Goal: Information Seeking & Learning: Learn about a topic

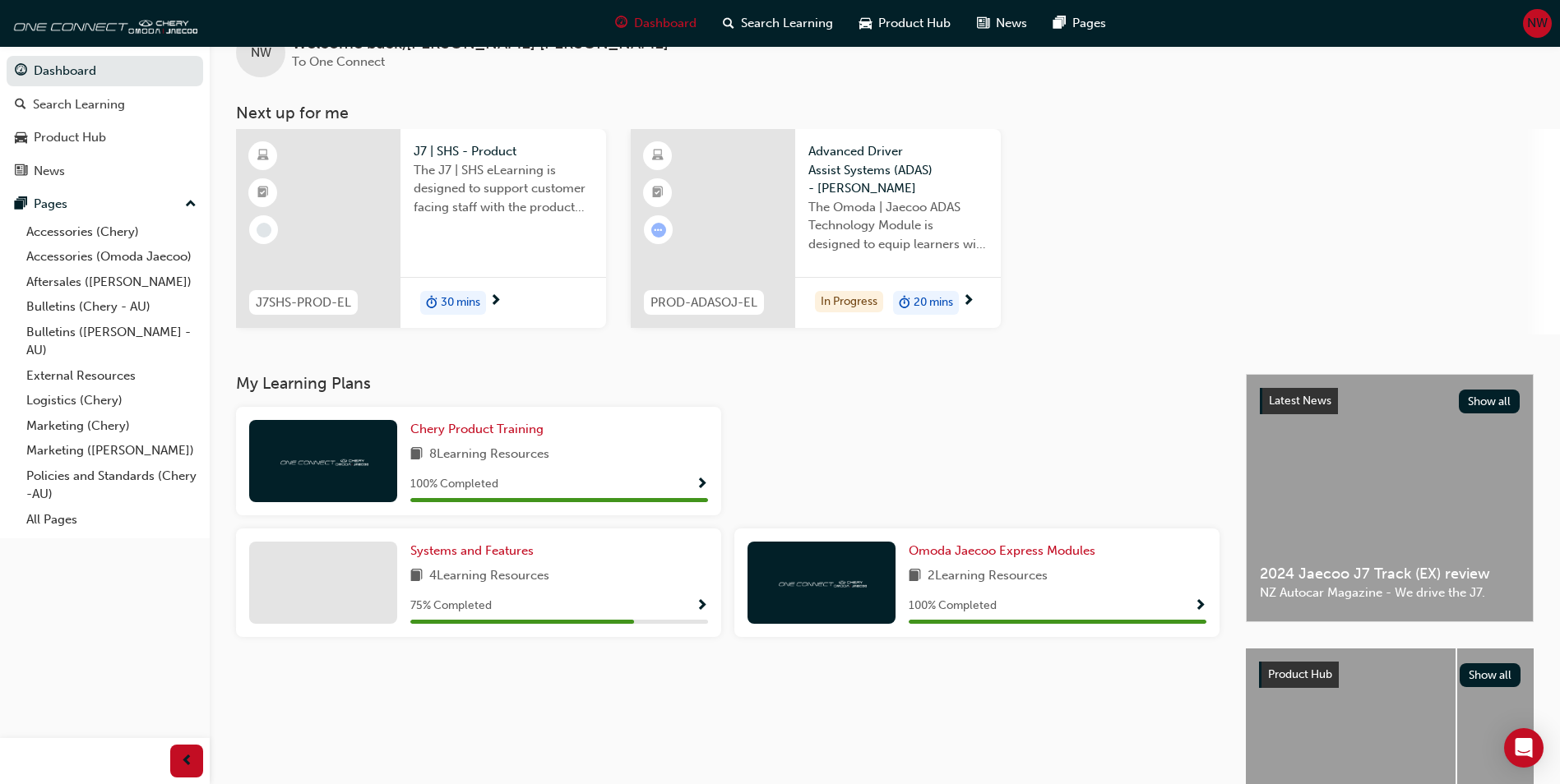
scroll to position [82, 0]
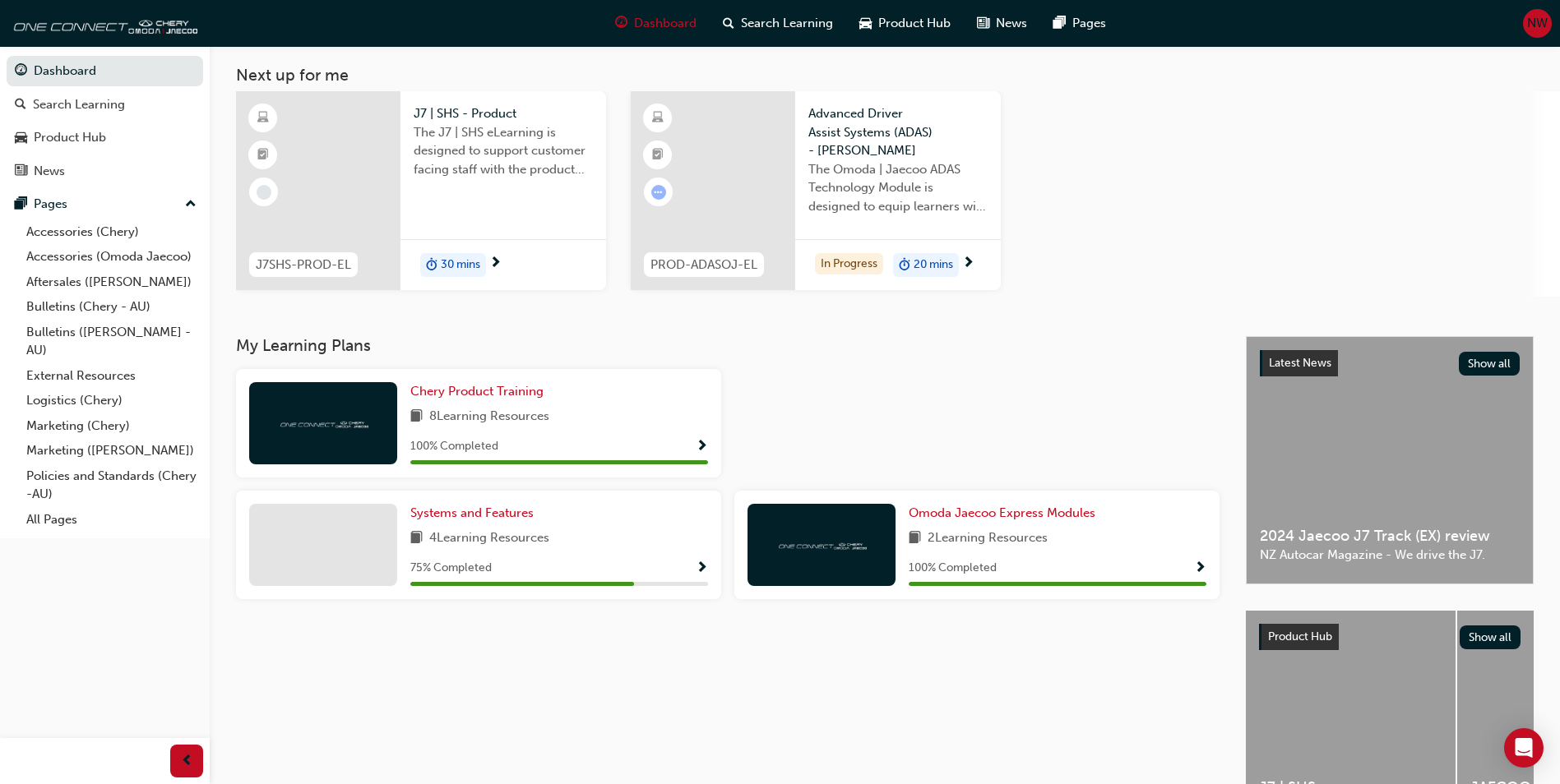
click at [843, 233] on div "Advanced Driver Assist Systems (ADAS) - [PERSON_NAME] The Omoda | Jaecoo ADAS T…" at bounding box center [897, 166] width 206 height 148
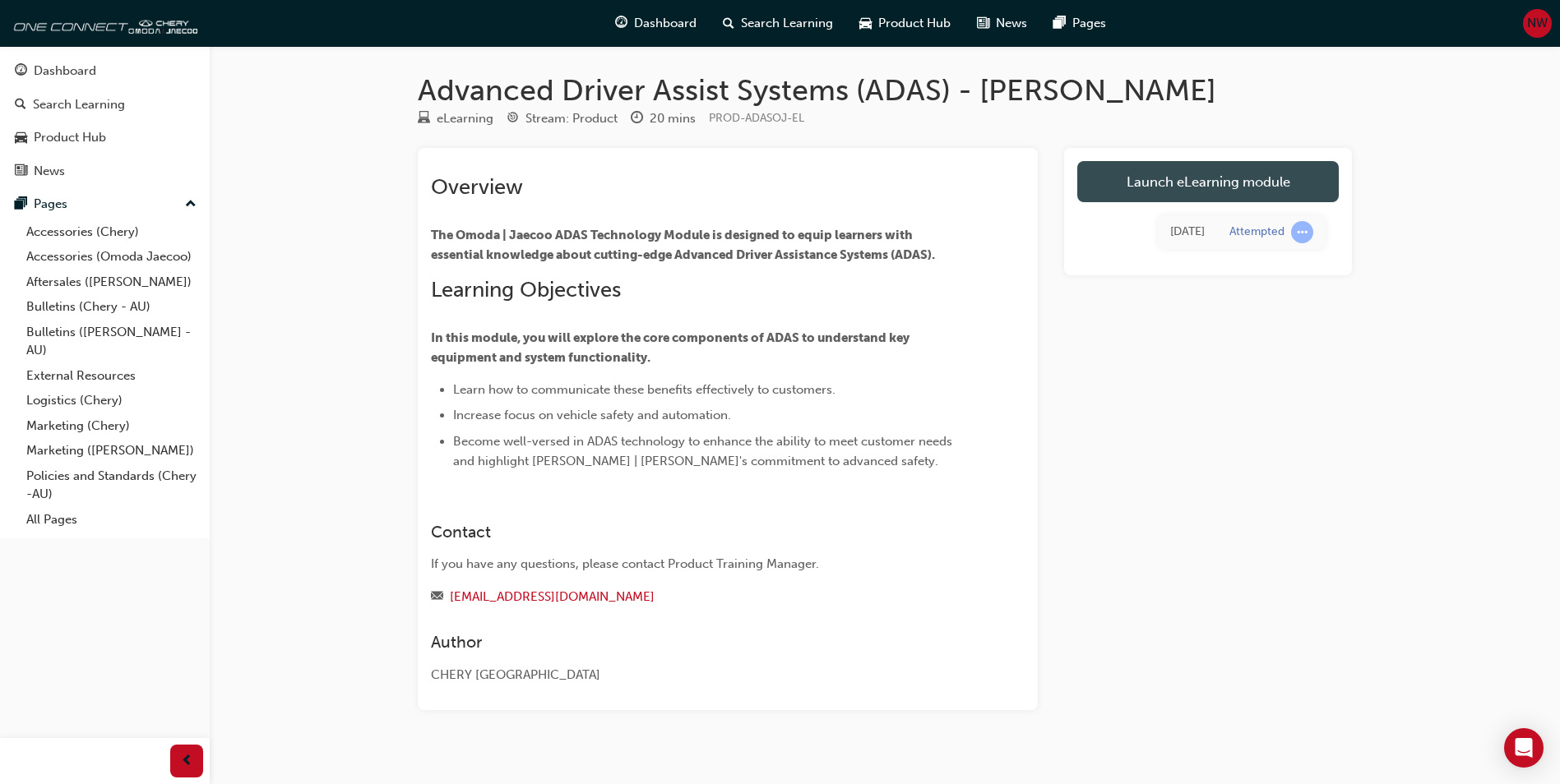
click at [1173, 193] on link "Launch eLearning module" at bounding box center [1208, 181] width 261 height 41
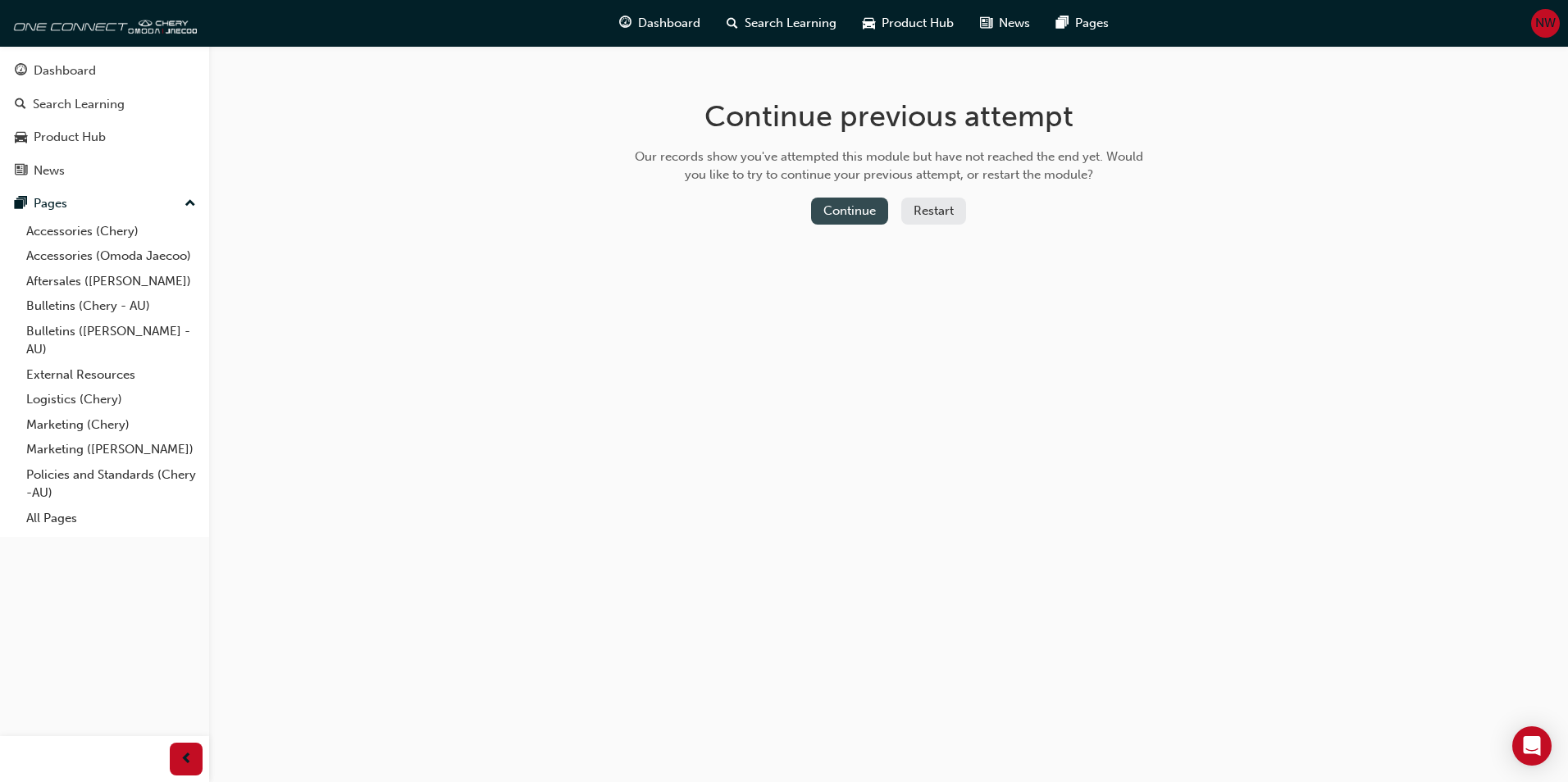
click at [874, 202] on button "Continue" at bounding box center [849, 211] width 77 height 27
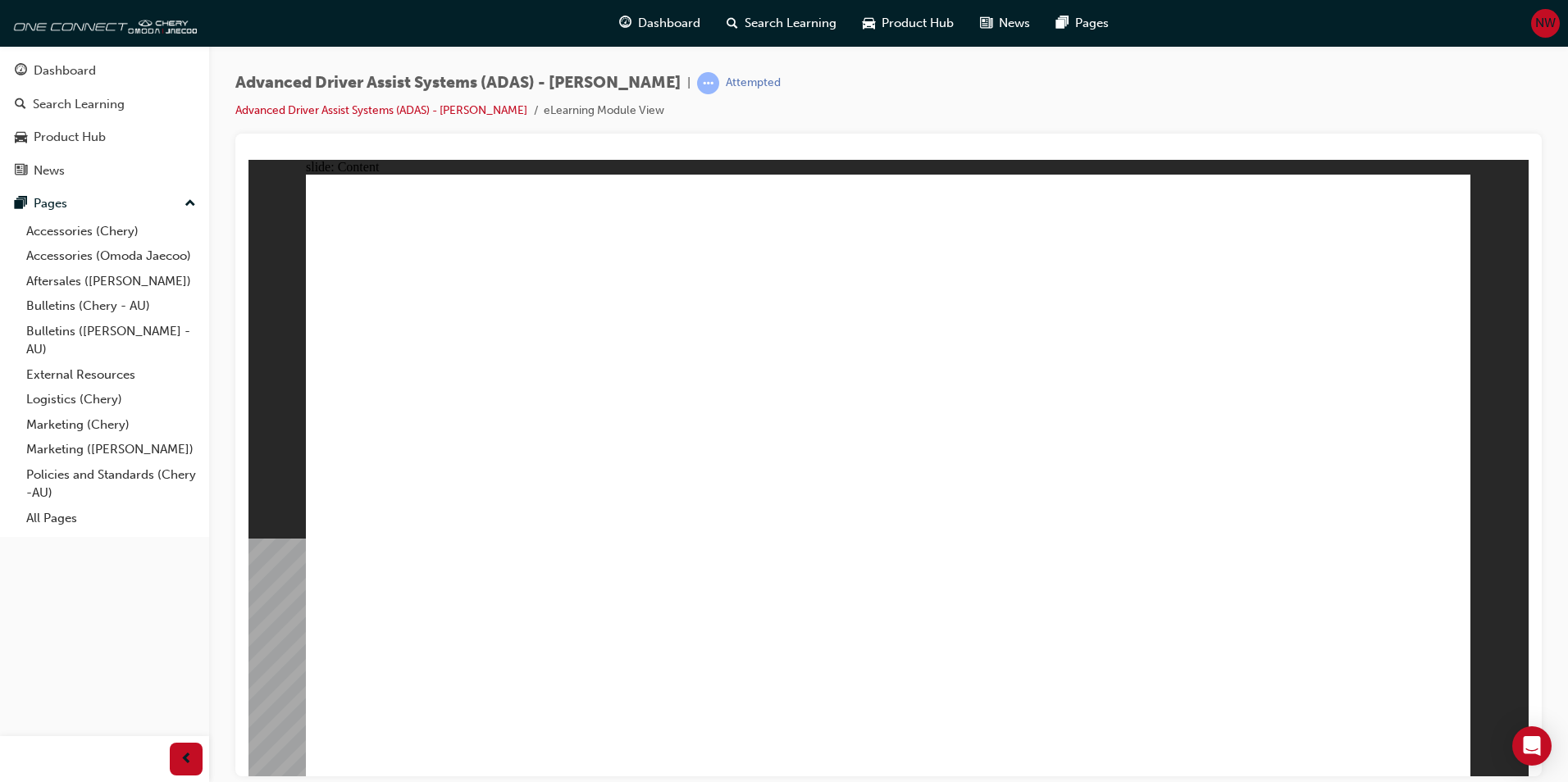
drag, startPoint x: 807, startPoint y: 486, endPoint x: 723, endPoint y: 453, distance: 90.2
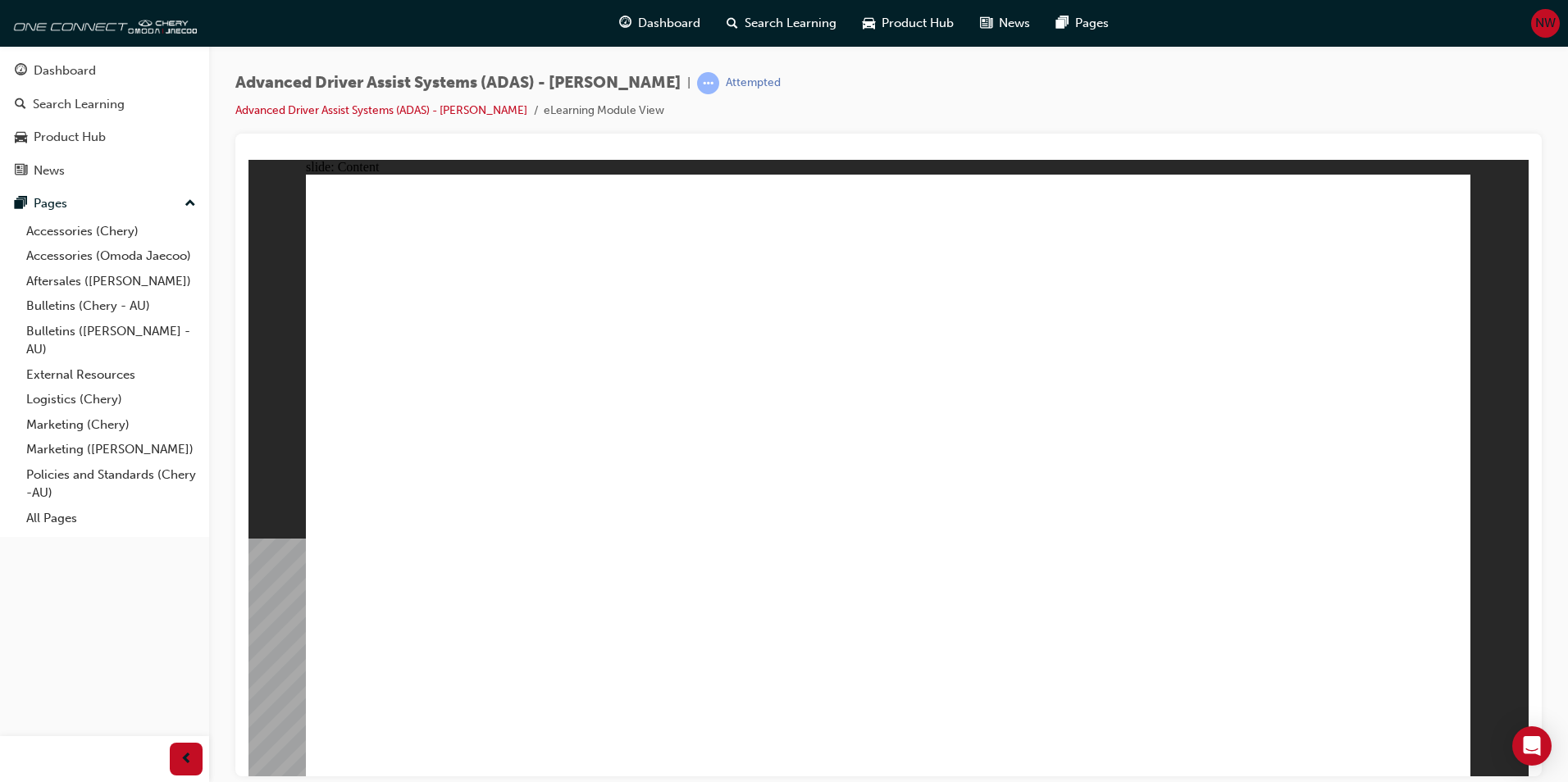
drag, startPoint x: 729, startPoint y: 493, endPoint x: 719, endPoint y: 502, distance: 13.5
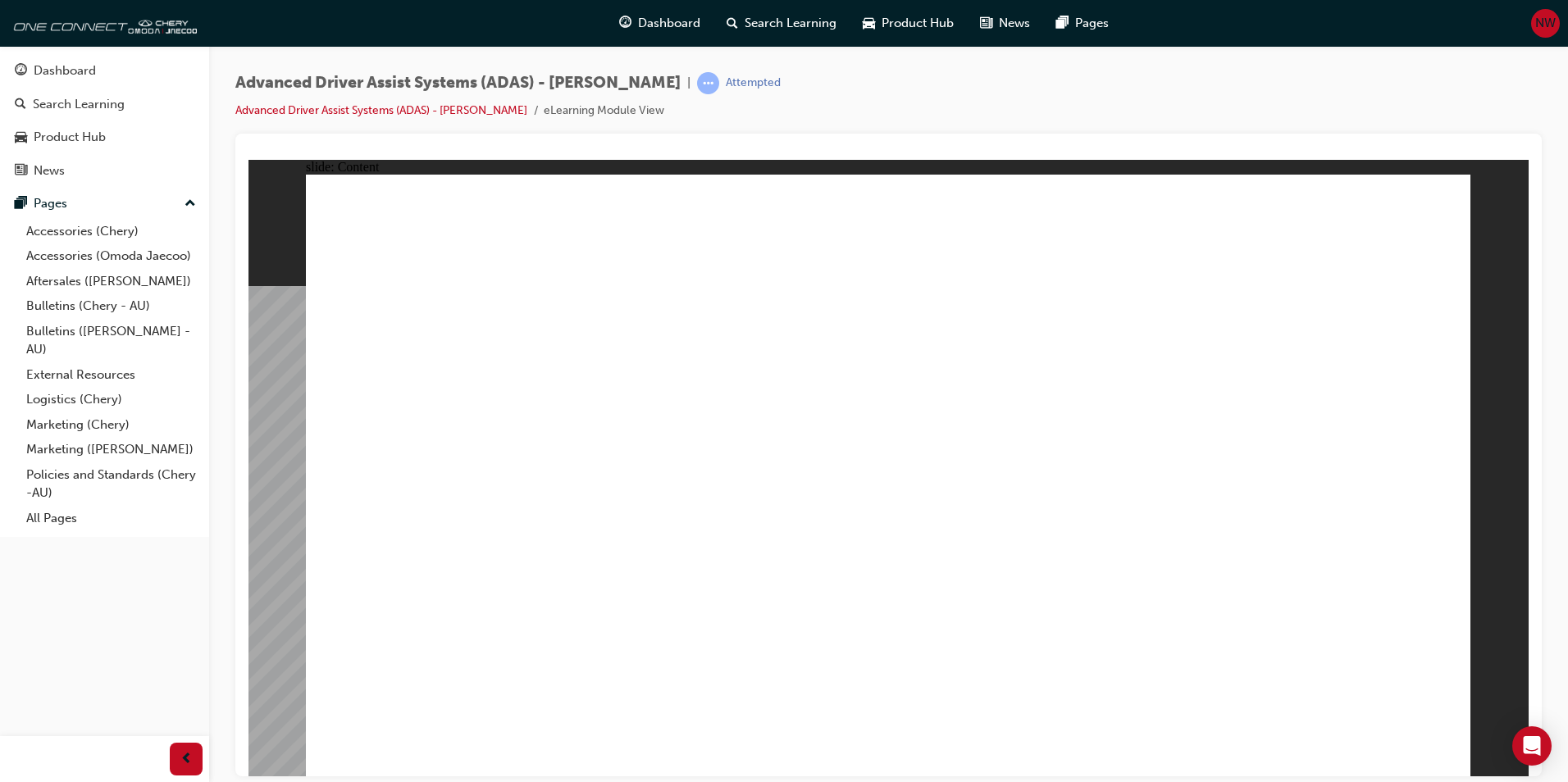
drag, startPoint x: 558, startPoint y: 468, endPoint x: 592, endPoint y: 365, distance: 108.5
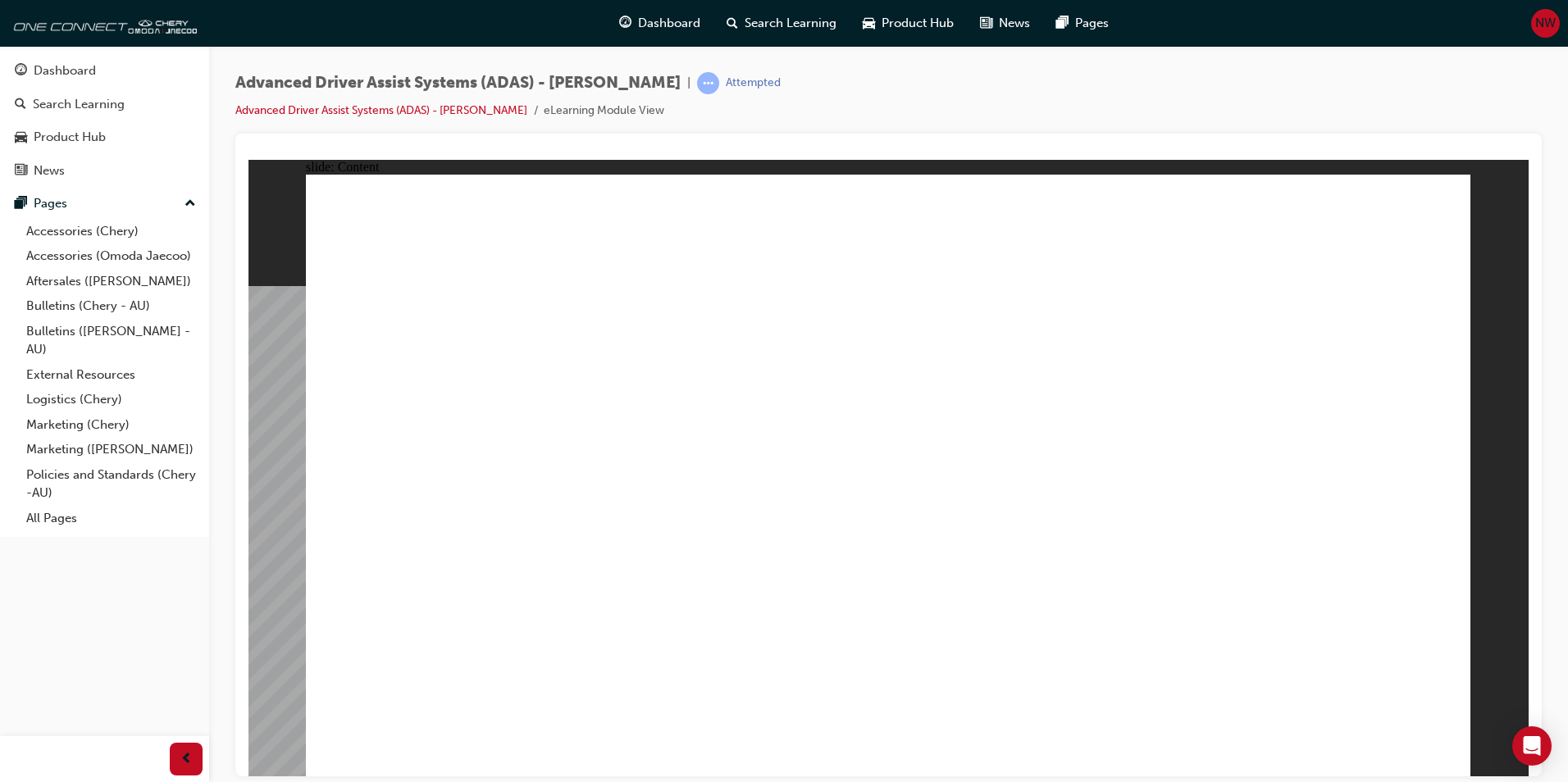
drag, startPoint x: 592, startPoint y: 365, endPoint x: 603, endPoint y: 355, distance: 14.9
drag, startPoint x: 603, startPoint y: 355, endPoint x: 852, endPoint y: 327, distance: 250.6
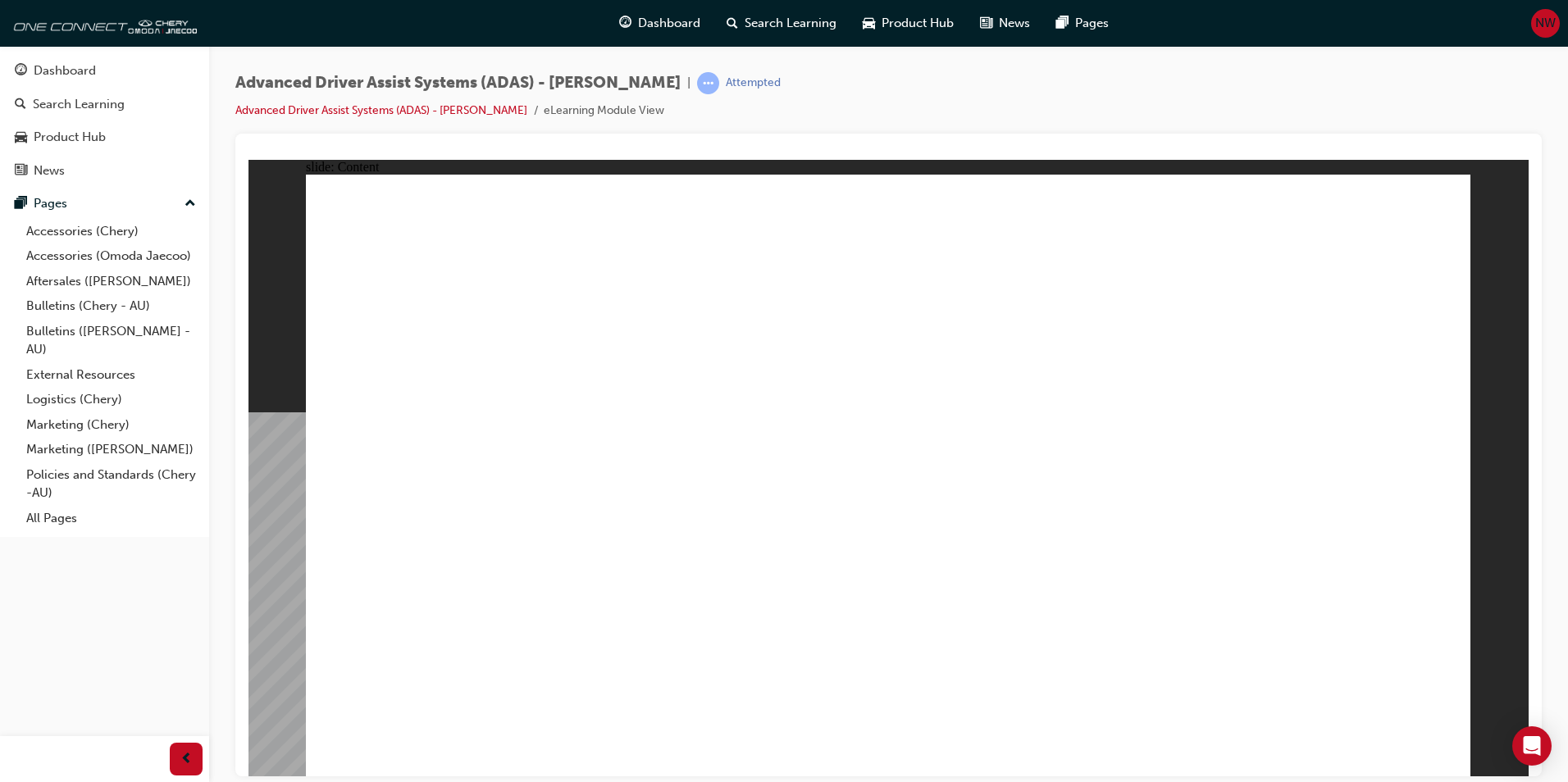
drag, startPoint x: 750, startPoint y: 611, endPoint x: 750, endPoint y: 624, distance: 13.0
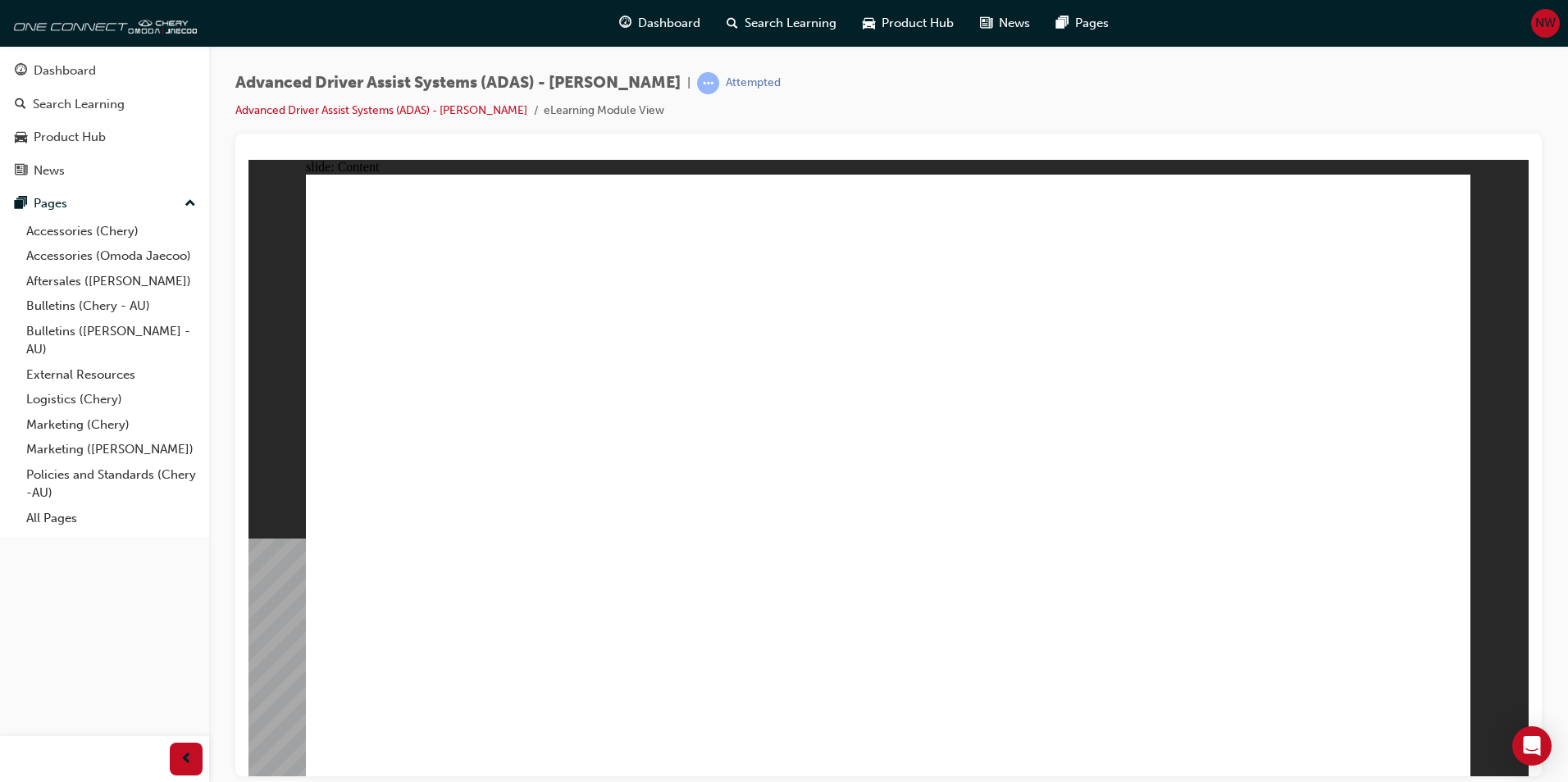
drag, startPoint x: 1017, startPoint y: 472, endPoint x: 1032, endPoint y: 450, distance: 26.6
drag, startPoint x: 1032, startPoint y: 450, endPoint x: 997, endPoint y: 423, distance: 44.2
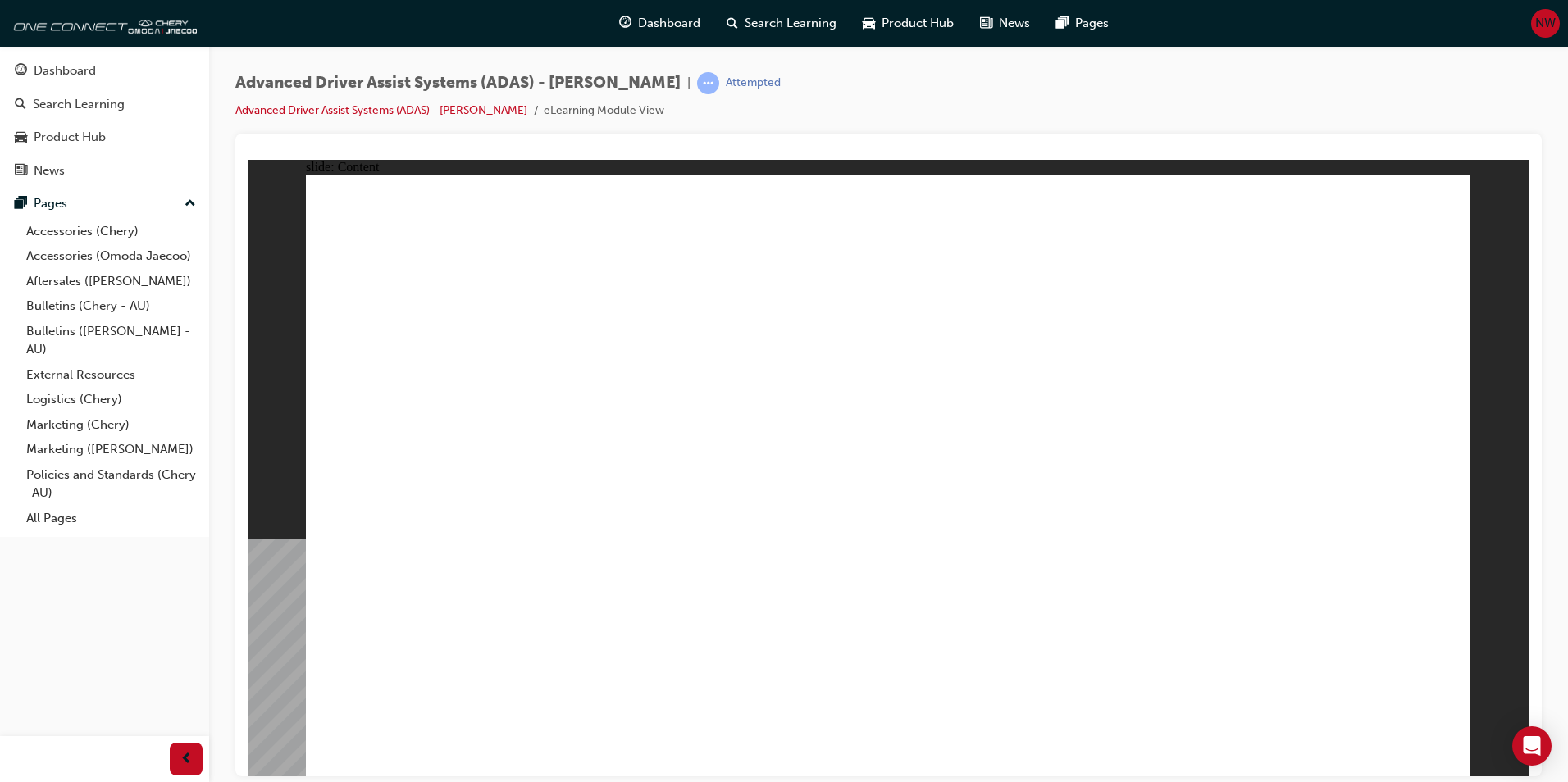
drag, startPoint x: 1128, startPoint y: 541, endPoint x: 1136, endPoint y: 522, distance: 20.6
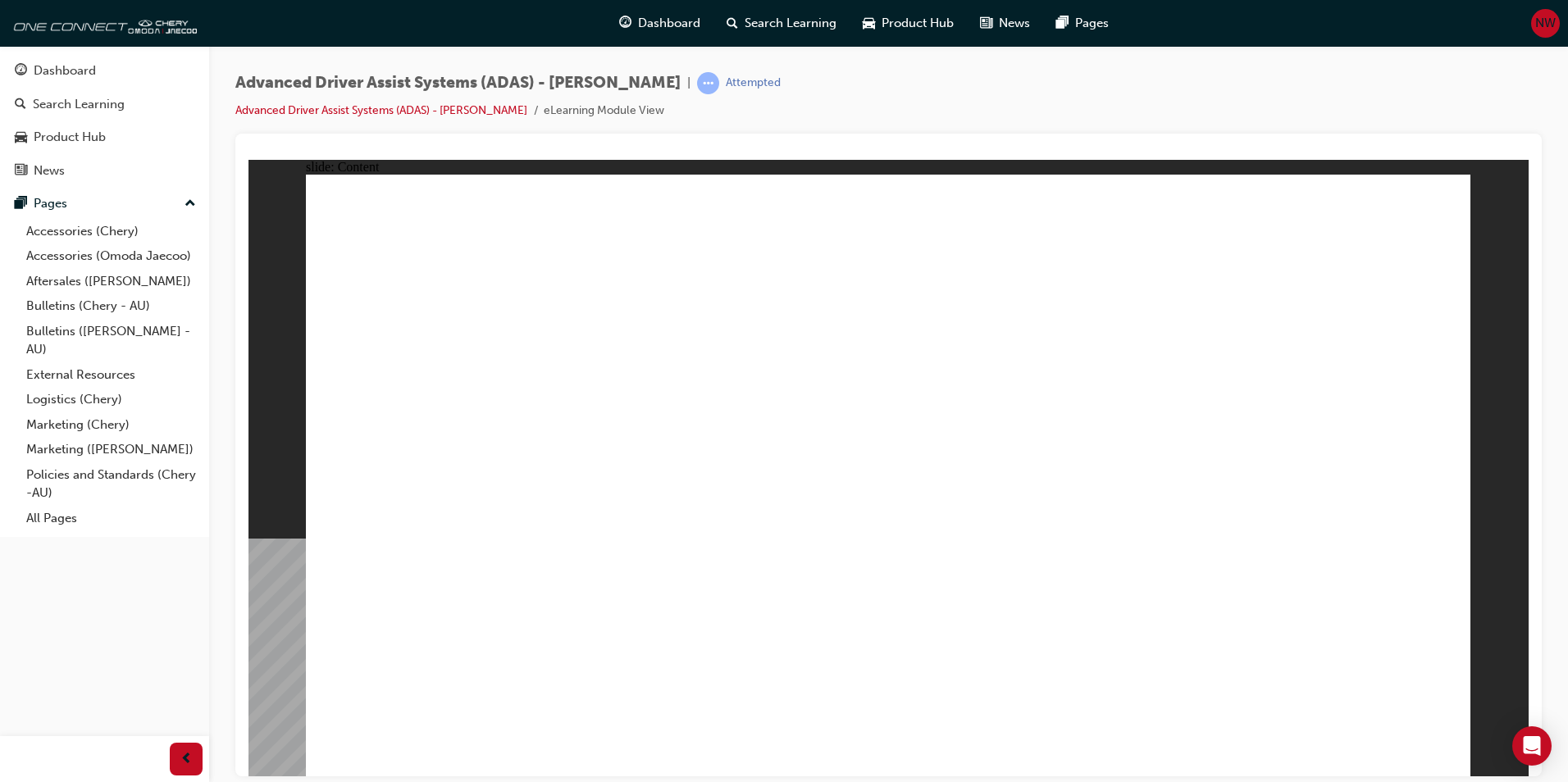
drag, startPoint x: 1000, startPoint y: 580, endPoint x: 1013, endPoint y: 613, distance: 35.5
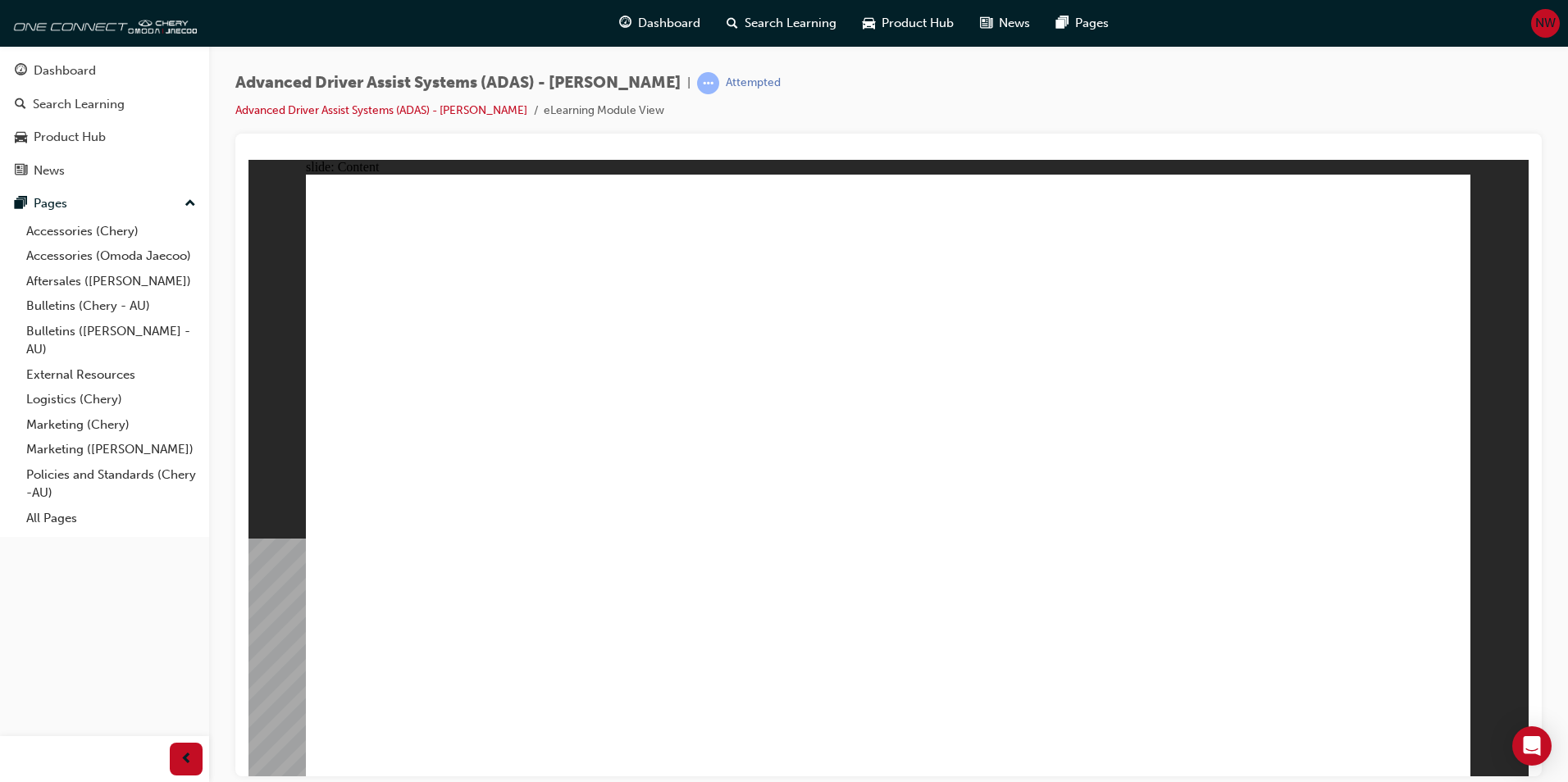
drag, startPoint x: 1018, startPoint y: 615, endPoint x: 1022, endPoint y: 587, distance: 28.3
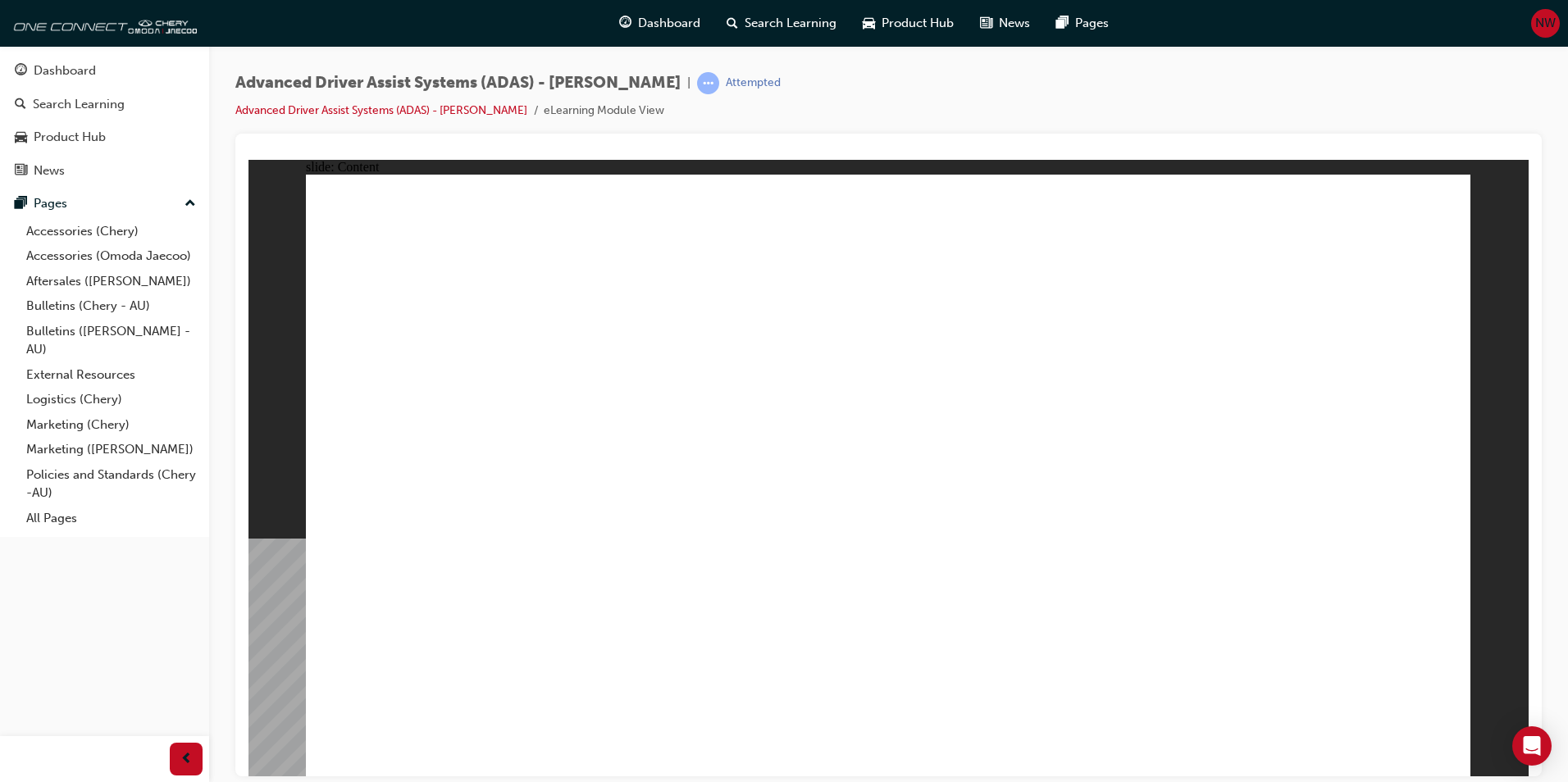
drag, startPoint x: 1253, startPoint y: 391, endPoint x: 1276, endPoint y: 475, distance: 87.1
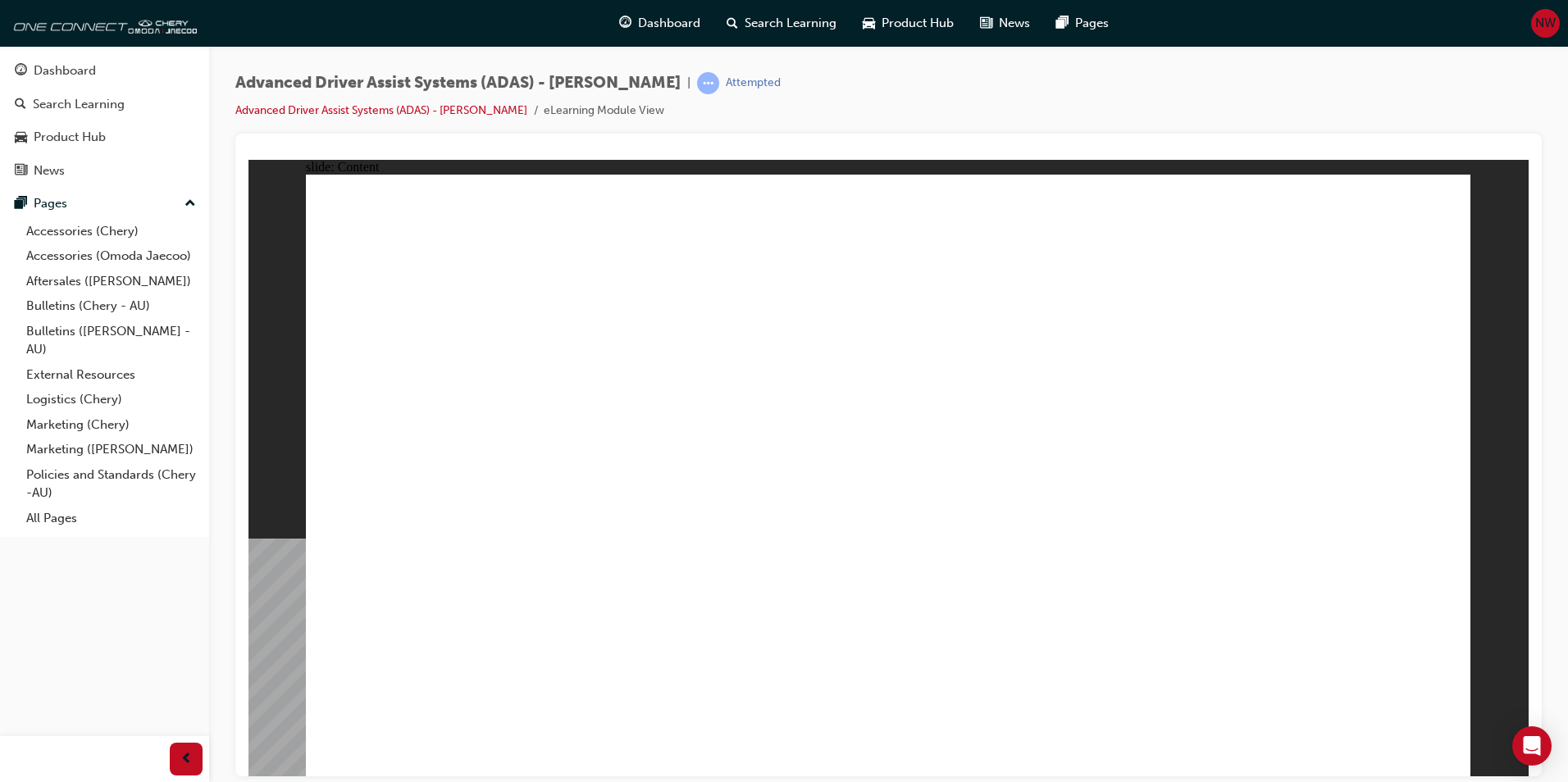
drag, startPoint x: 1270, startPoint y: 506, endPoint x: 1264, endPoint y: 519, distance: 14.3
drag, startPoint x: 1264, startPoint y: 520, endPoint x: 1302, endPoint y: 470, distance: 62.8
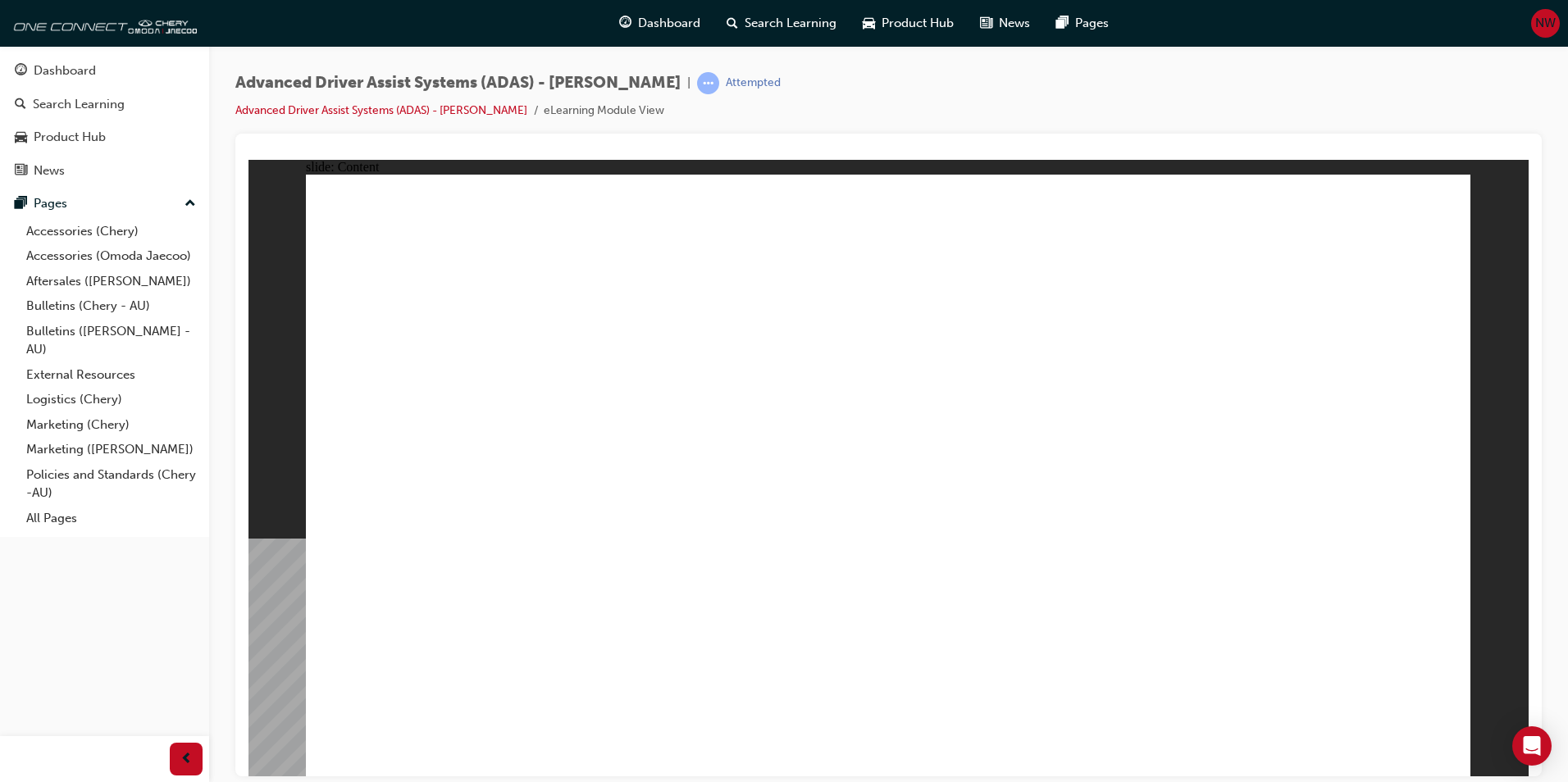
drag, startPoint x: 1436, startPoint y: 723, endPoint x: 1437, endPoint y: 734, distance: 11.0
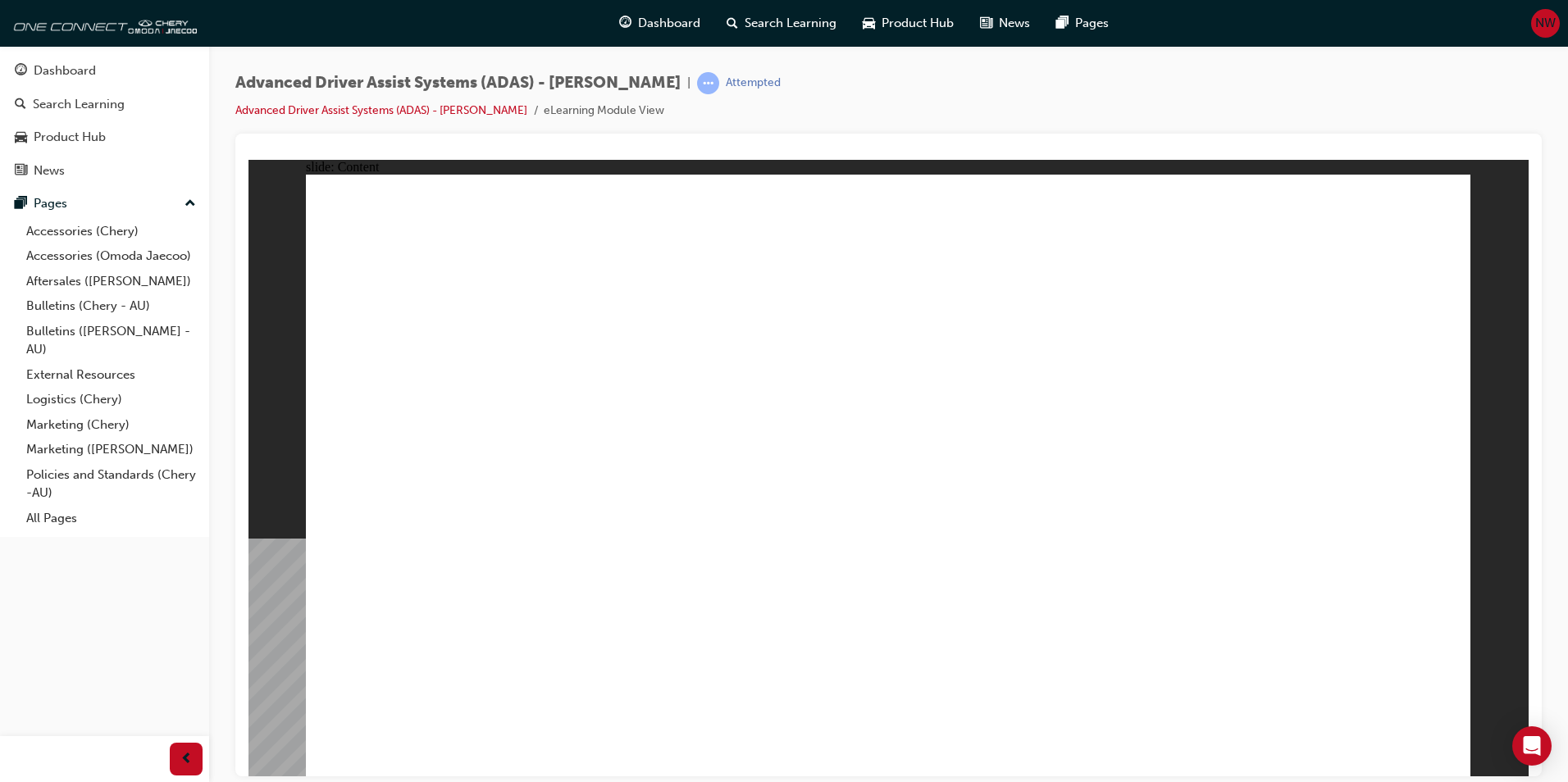
drag, startPoint x: 1437, startPoint y: 746, endPoint x: 1386, endPoint y: 742, distance: 51.2
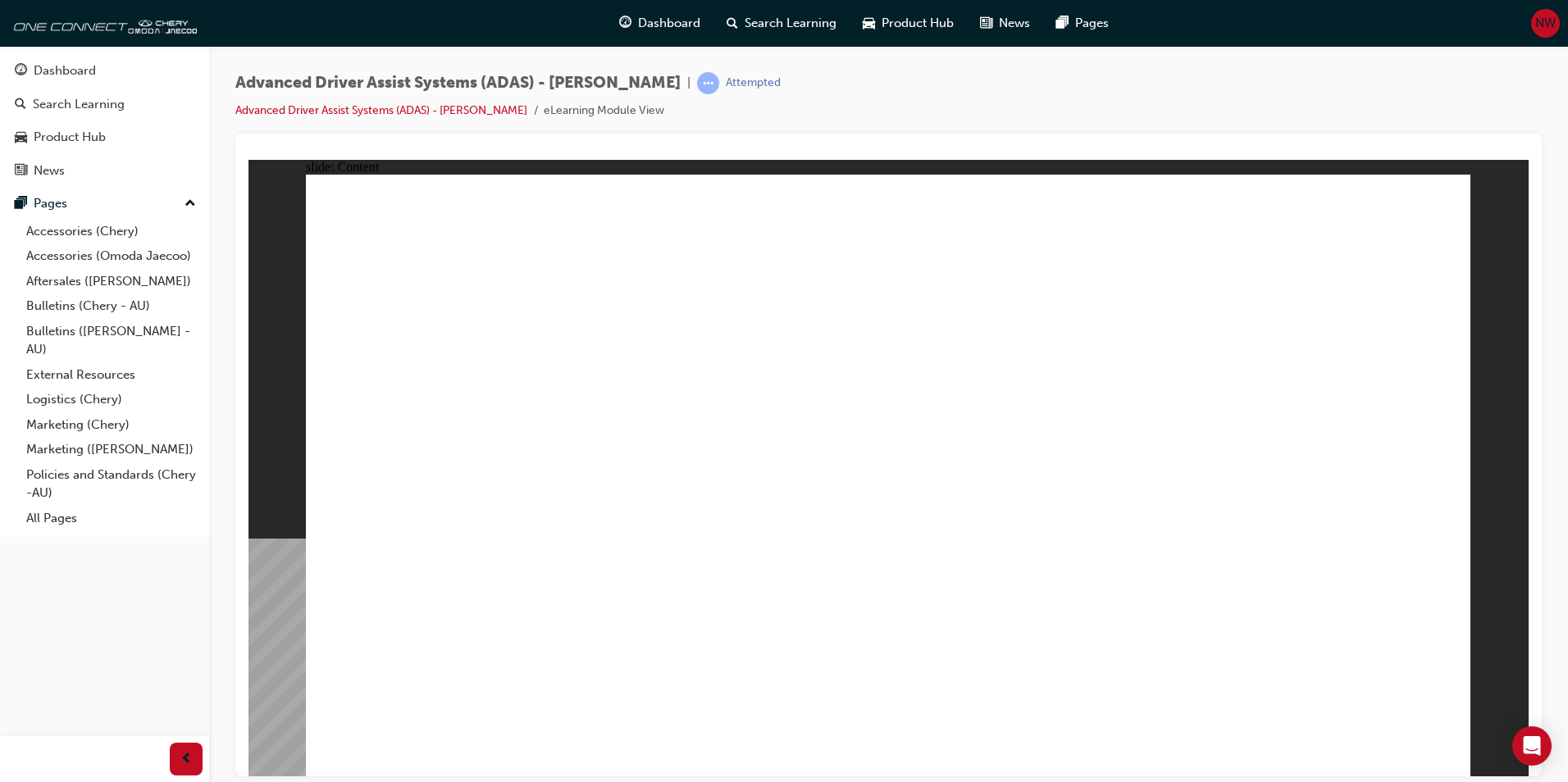
drag, startPoint x: 905, startPoint y: 539, endPoint x: 1030, endPoint y: 551, distance: 125.6
drag, startPoint x: 1030, startPoint y: 551, endPoint x: 1128, endPoint y: 578, distance: 101.7
drag, startPoint x: 1128, startPoint y: 578, endPoint x: 1191, endPoint y: 589, distance: 64.0
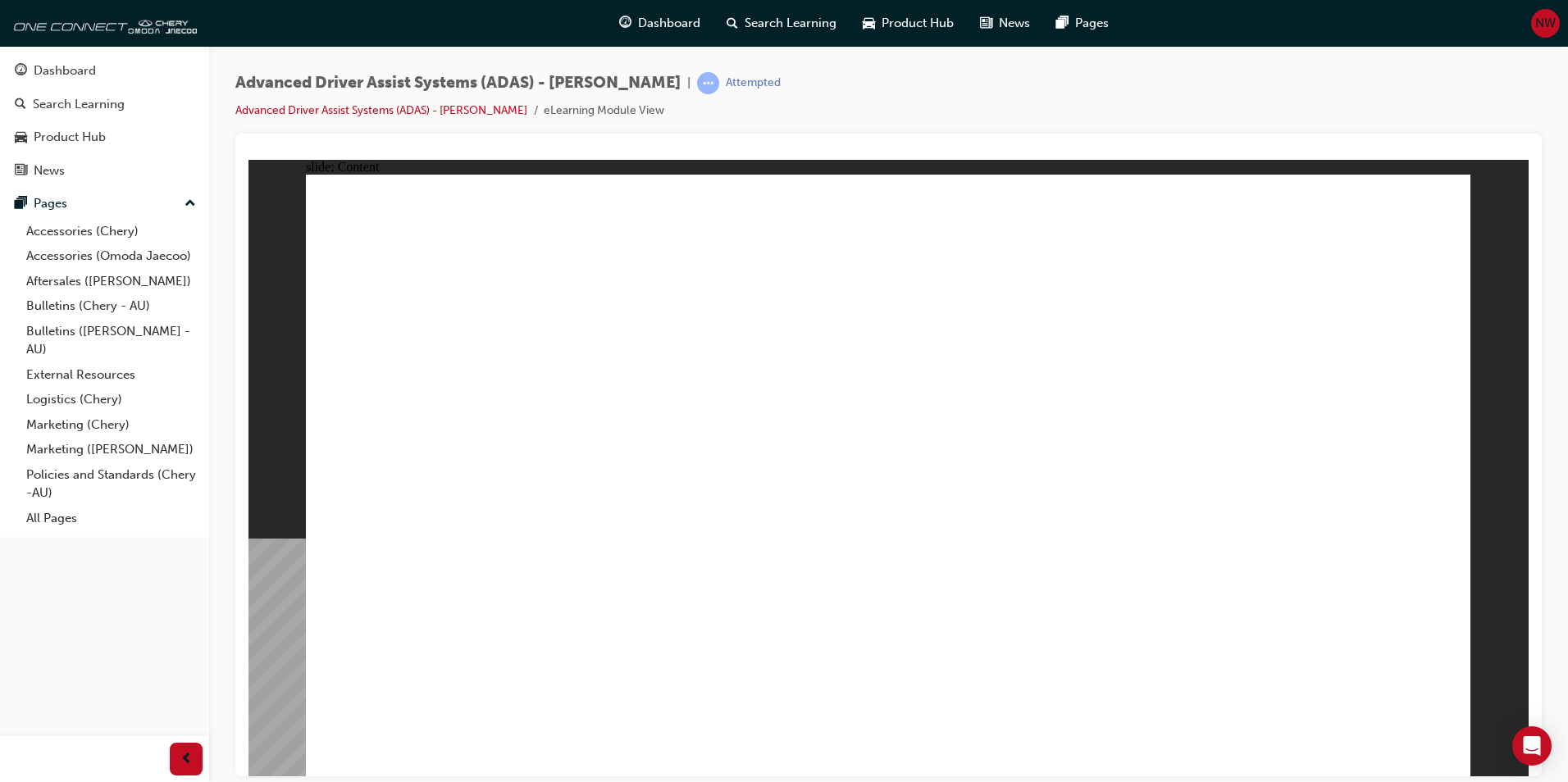
drag, startPoint x: 1191, startPoint y: 589, endPoint x: 1159, endPoint y: 583, distance: 32.6
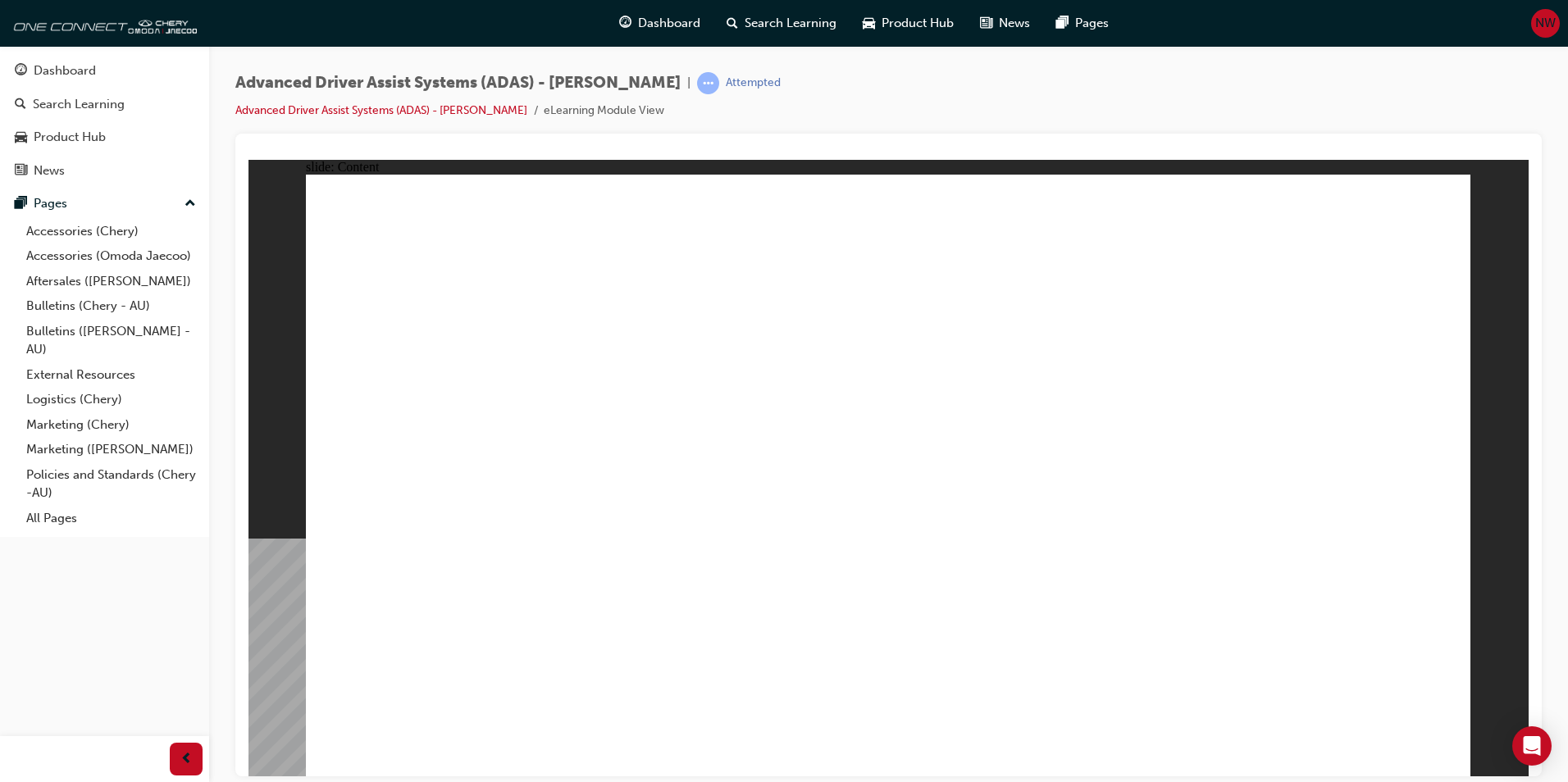
drag, startPoint x: 1307, startPoint y: 610, endPoint x: 1272, endPoint y: 544, distance: 74.7
drag, startPoint x: 1005, startPoint y: 514, endPoint x: 957, endPoint y: 520, distance: 48.4
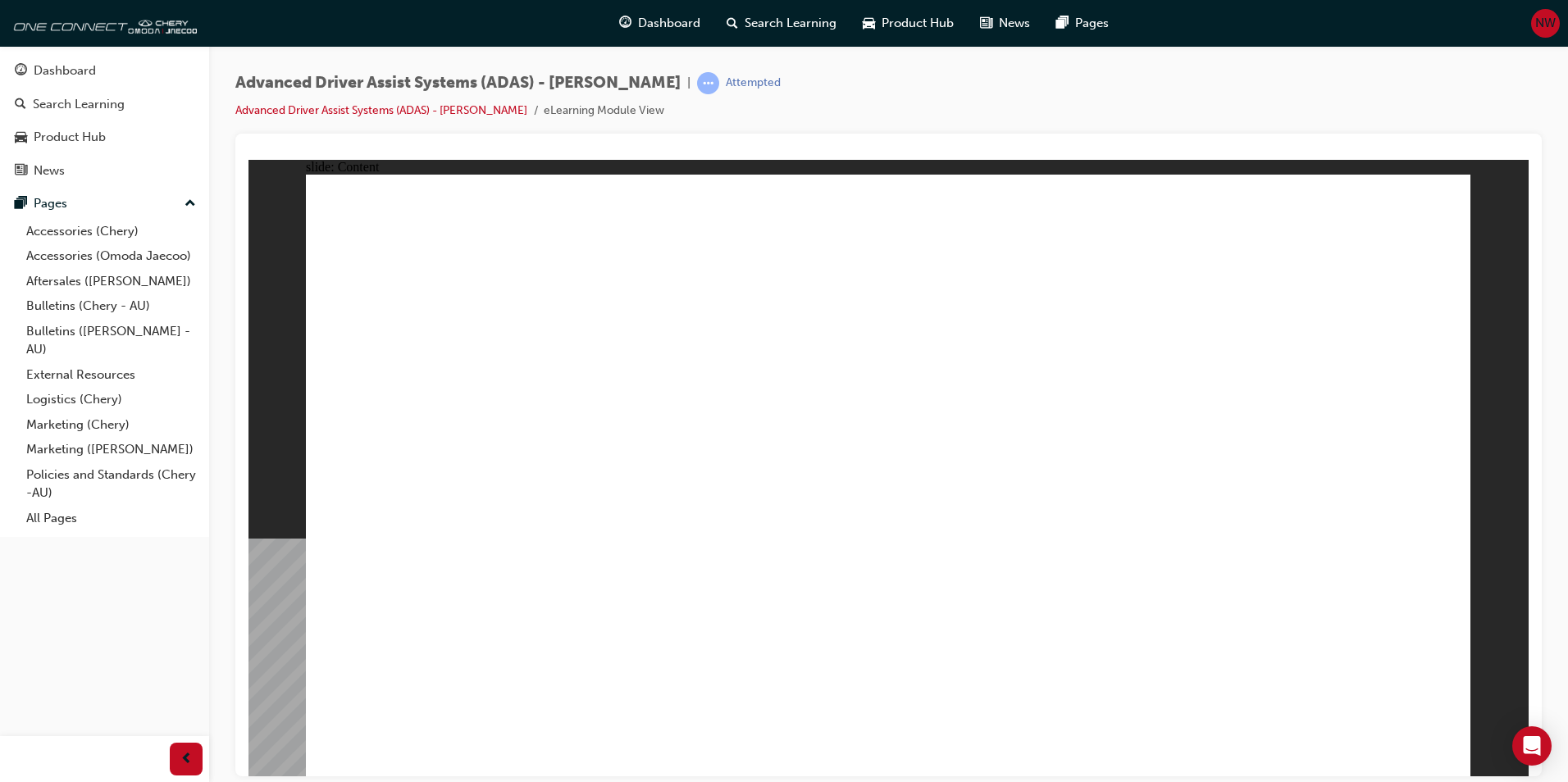
drag, startPoint x: 867, startPoint y: 545, endPoint x: 775, endPoint y: 561, distance: 93.4
drag, startPoint x: 775, startPoint y: 561, endPoint x: 633, endPoint y: 607, distance: 149.3
drag, startPoint x: 633, startPoint y: 607, endPoint x: 628, endPoint y: 625, distance: 18.7
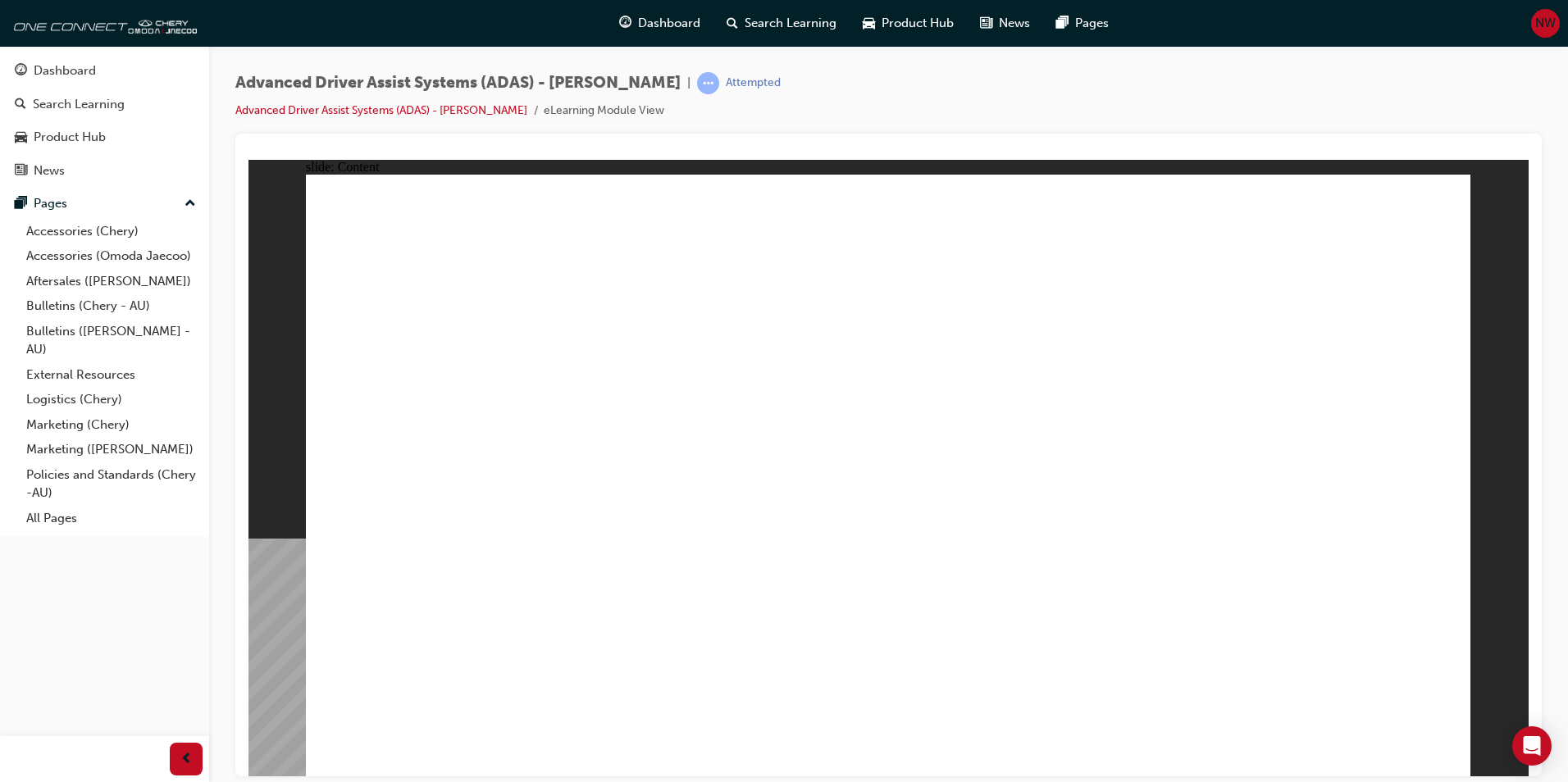
drag, startPoint x: 597, startPoint y: 650, endPoint x: 583, endPoint y: 673, distance: 26.9
drag, startPoint x: 583, startPoint y: 673, endPoint x: 538, endPoint y: 674, distance: 45.0
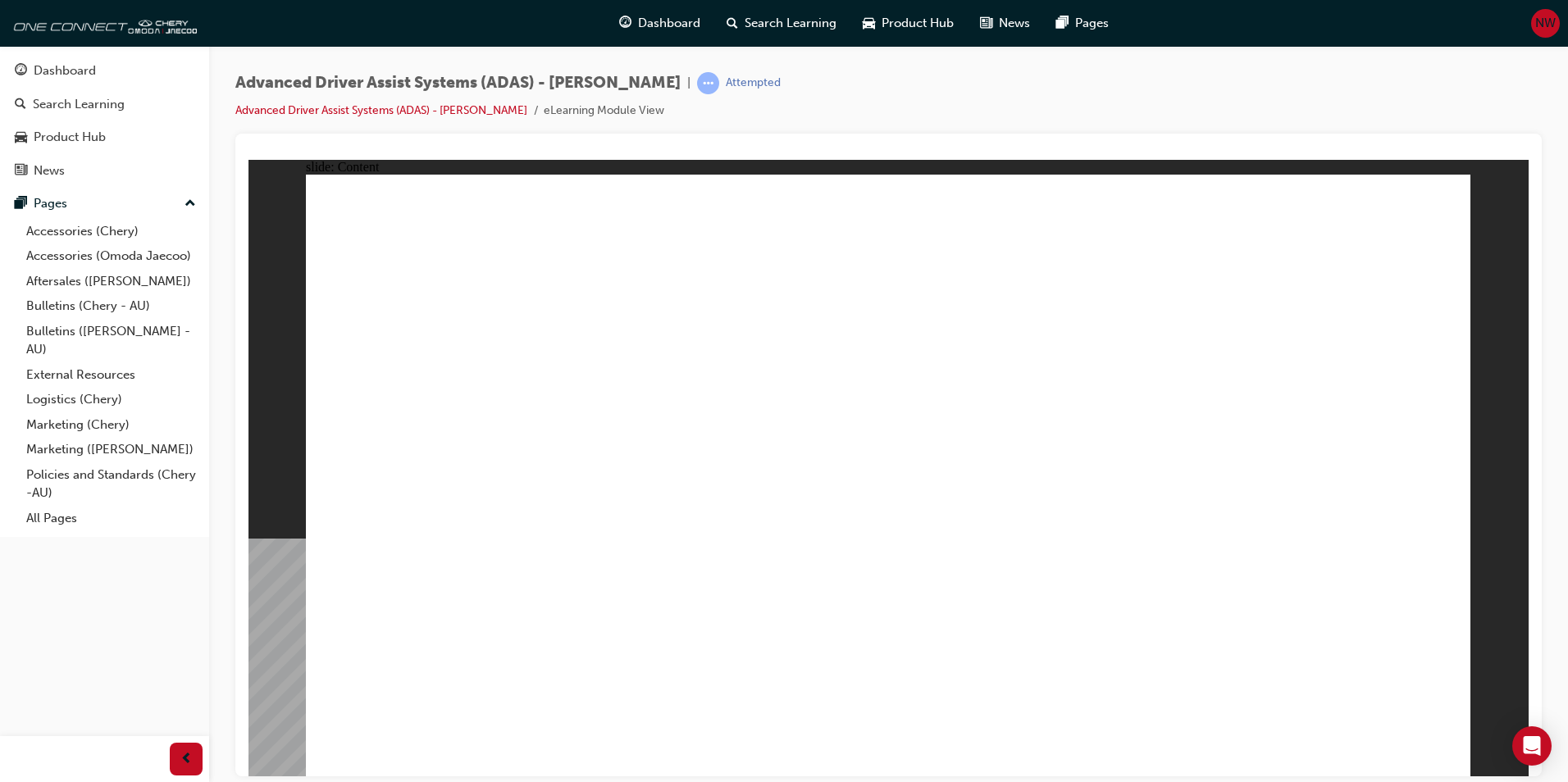
drag, startPoint x: 666, startPoint y: 559, endPoint x: 901, endPoint y: 519, distance: 238.4
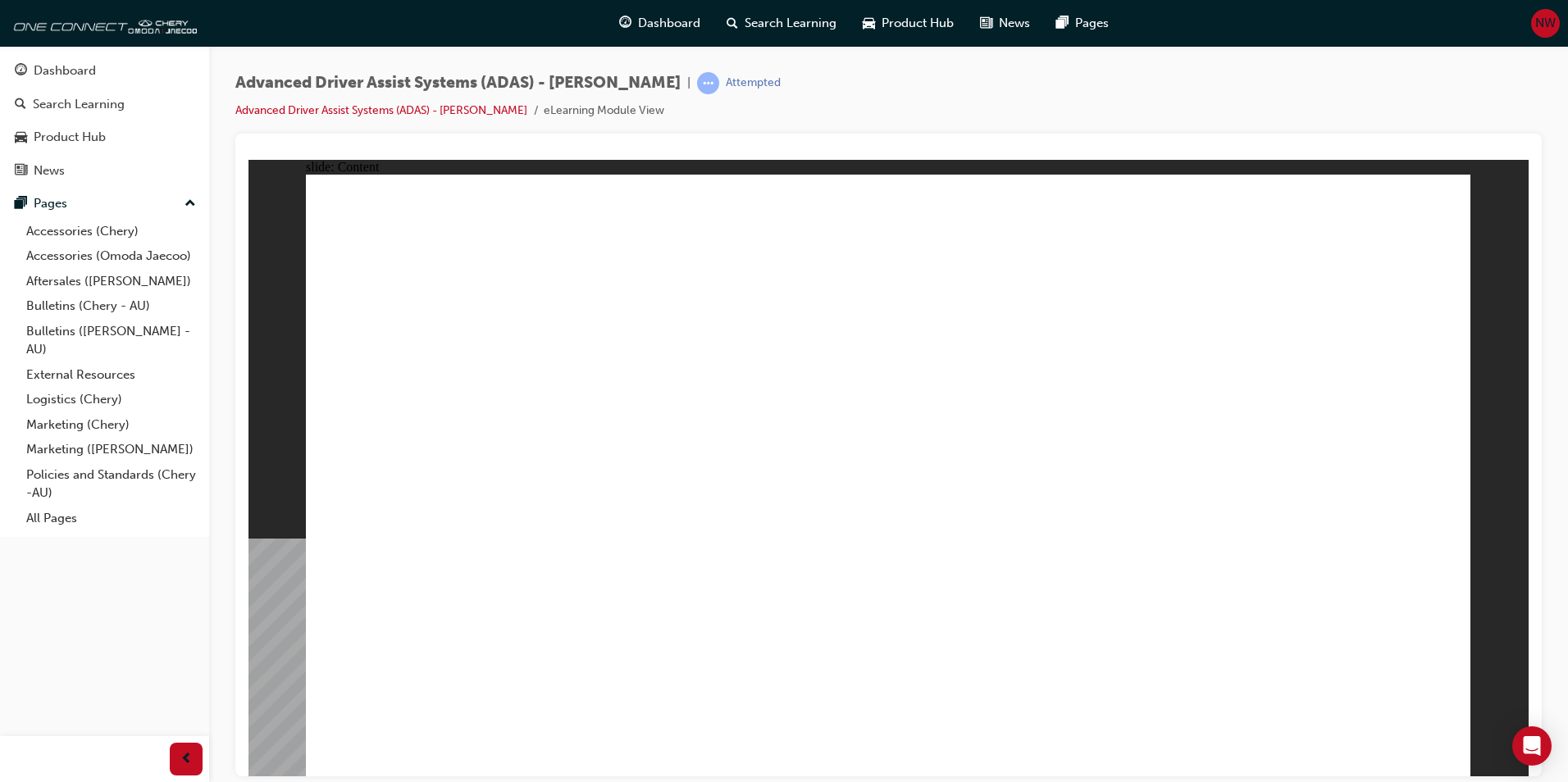
drag, startPoint x: 971, startPoint y: 499, endPoint x: 1060, endPoint y: 524, distance: 92.4
drag, startPoint x: 1158, startPoint y: 572, endPoint x: 1228, endPoint y: 609, distance: 79.2
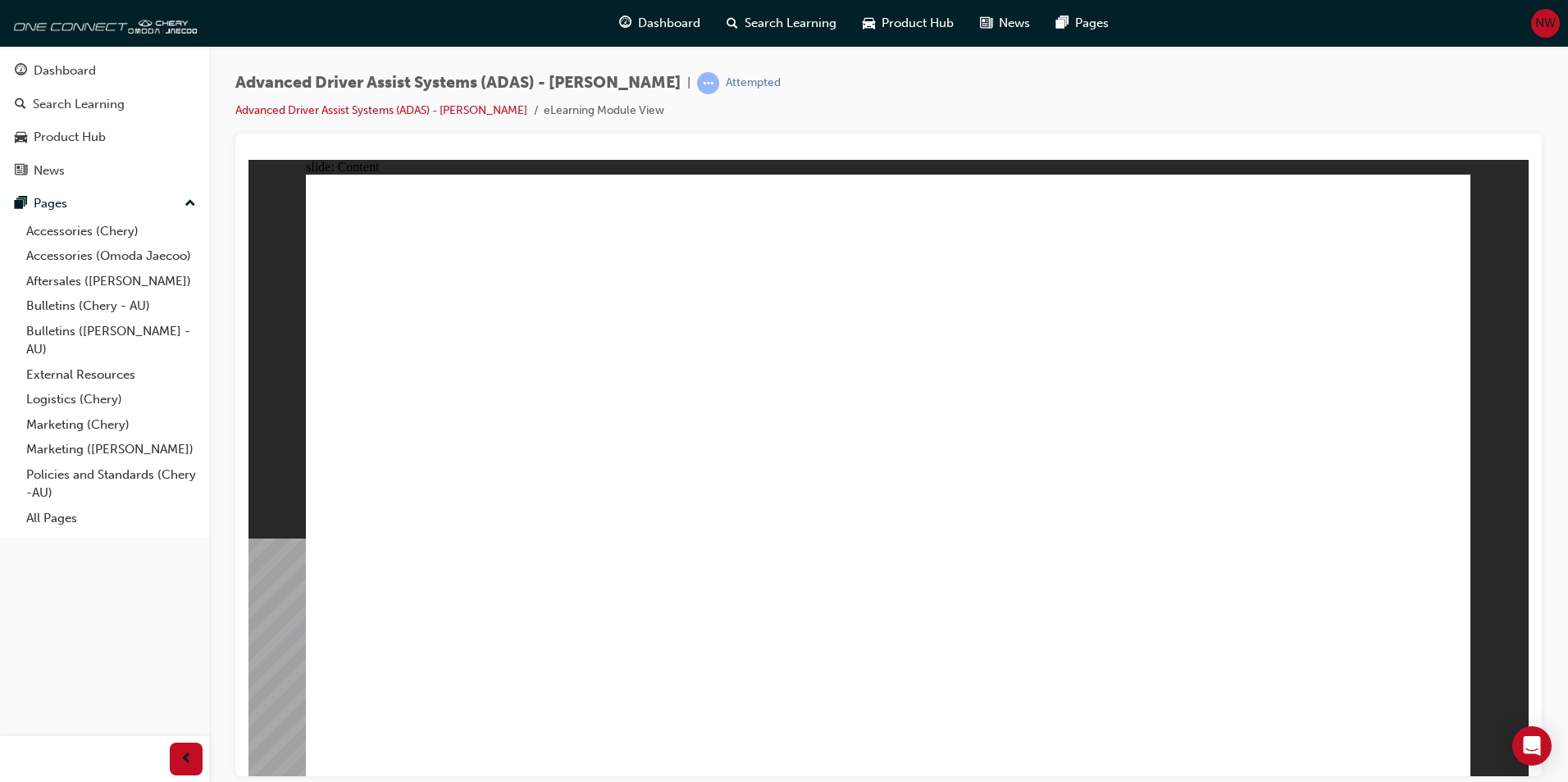
drag, startPoint x: 1228, startPoint y: 609, endPoint x: 1247, endPoint y: 624, distance: 24.2
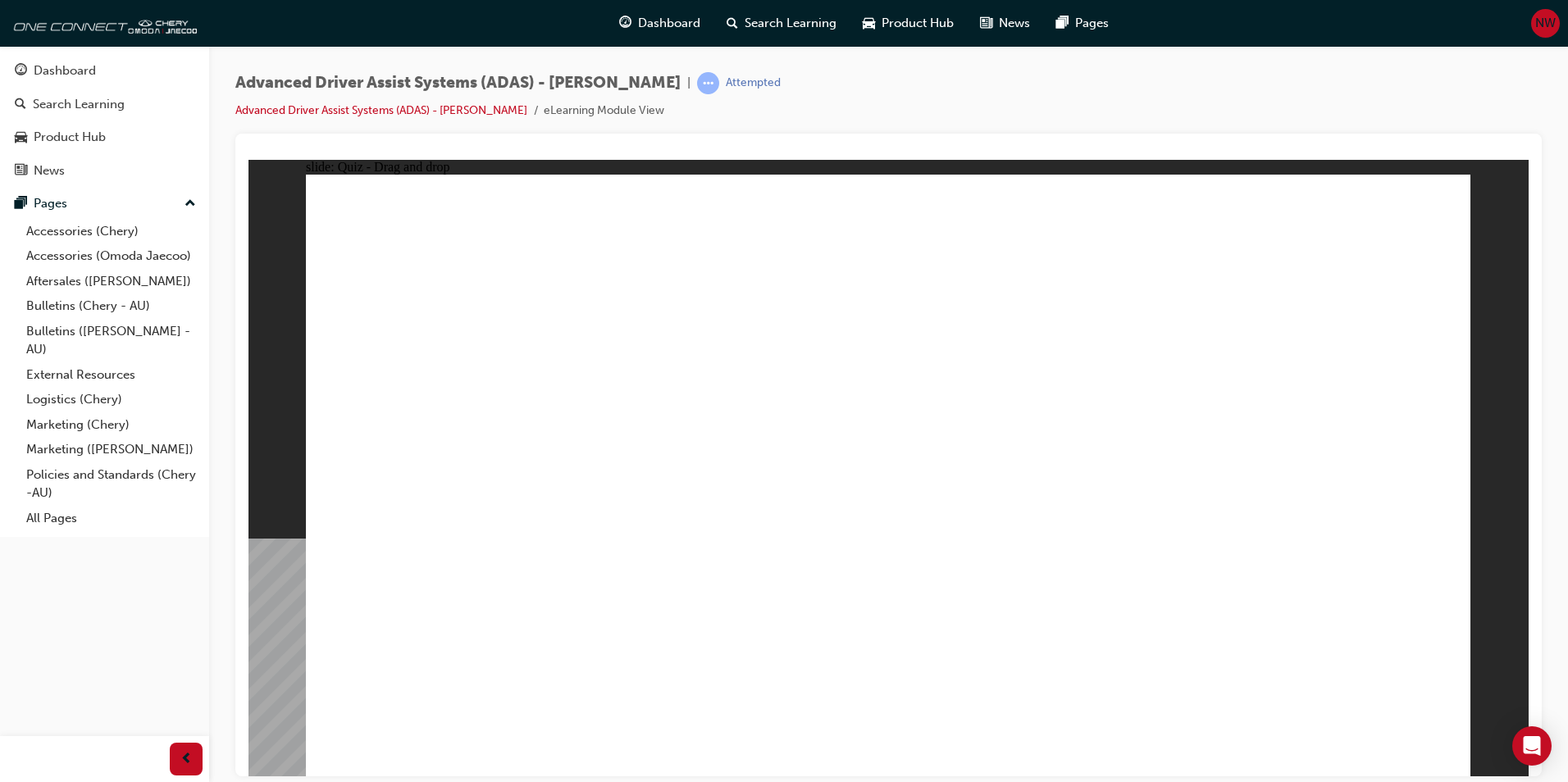
drag, startPoint x: 557, startPoint y: 653, endPoint x: 1297, endPoint y: 352, distance: 798.9
drag, startPoint x: 750, startPoint y: 651, endPoint x: 1123, endPoint y: 518, distance: 396.0
drag, startPoint x: 950, startPoint y: 652, endPoint x: 956, endPoint y: 248, distance: 404.0
drag, startPoint x: 1122, startPoint y: 665, endPoint x: 1074, endPoint y: 300, distance: 368.1
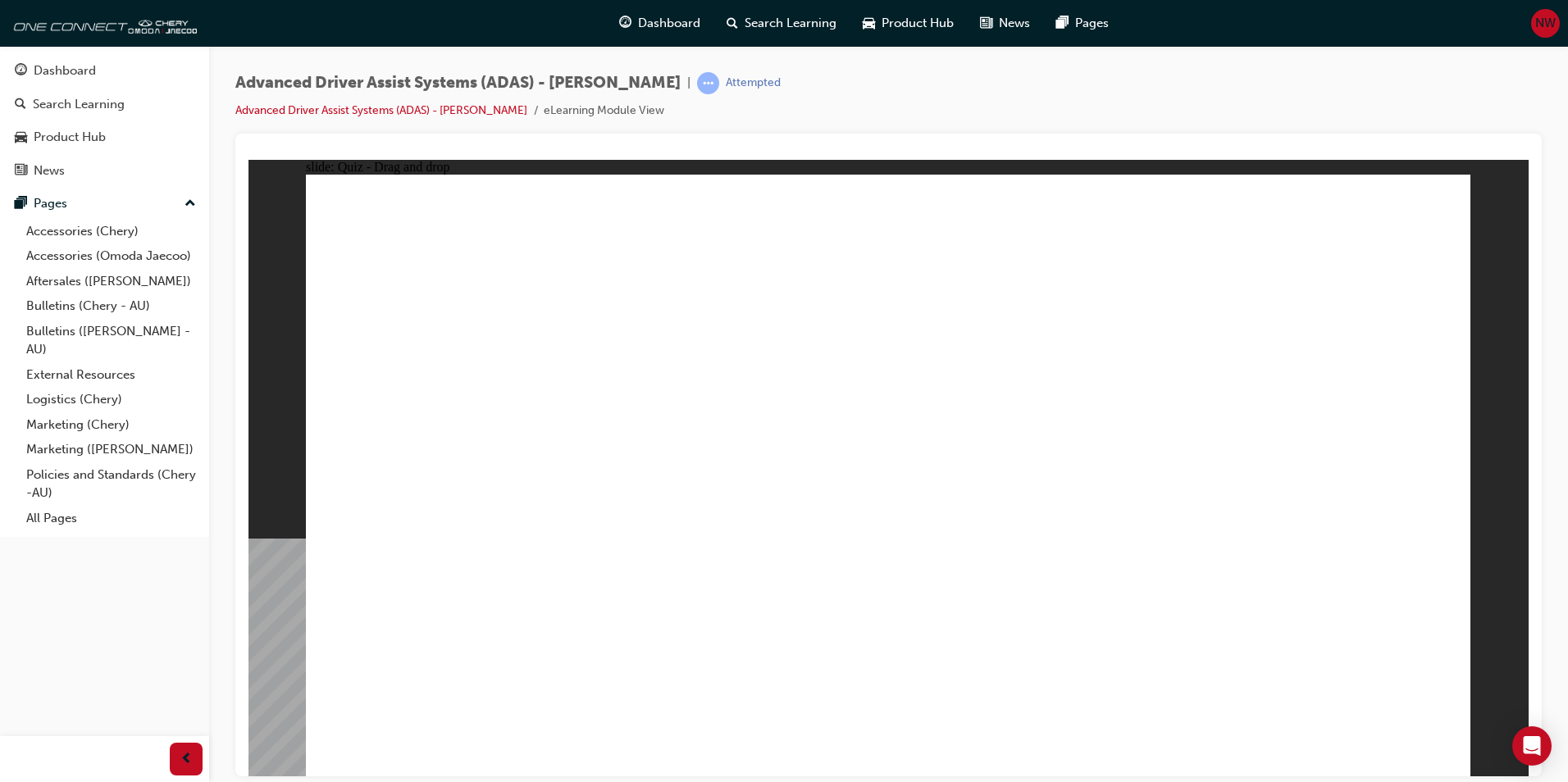
checkbox input "true"
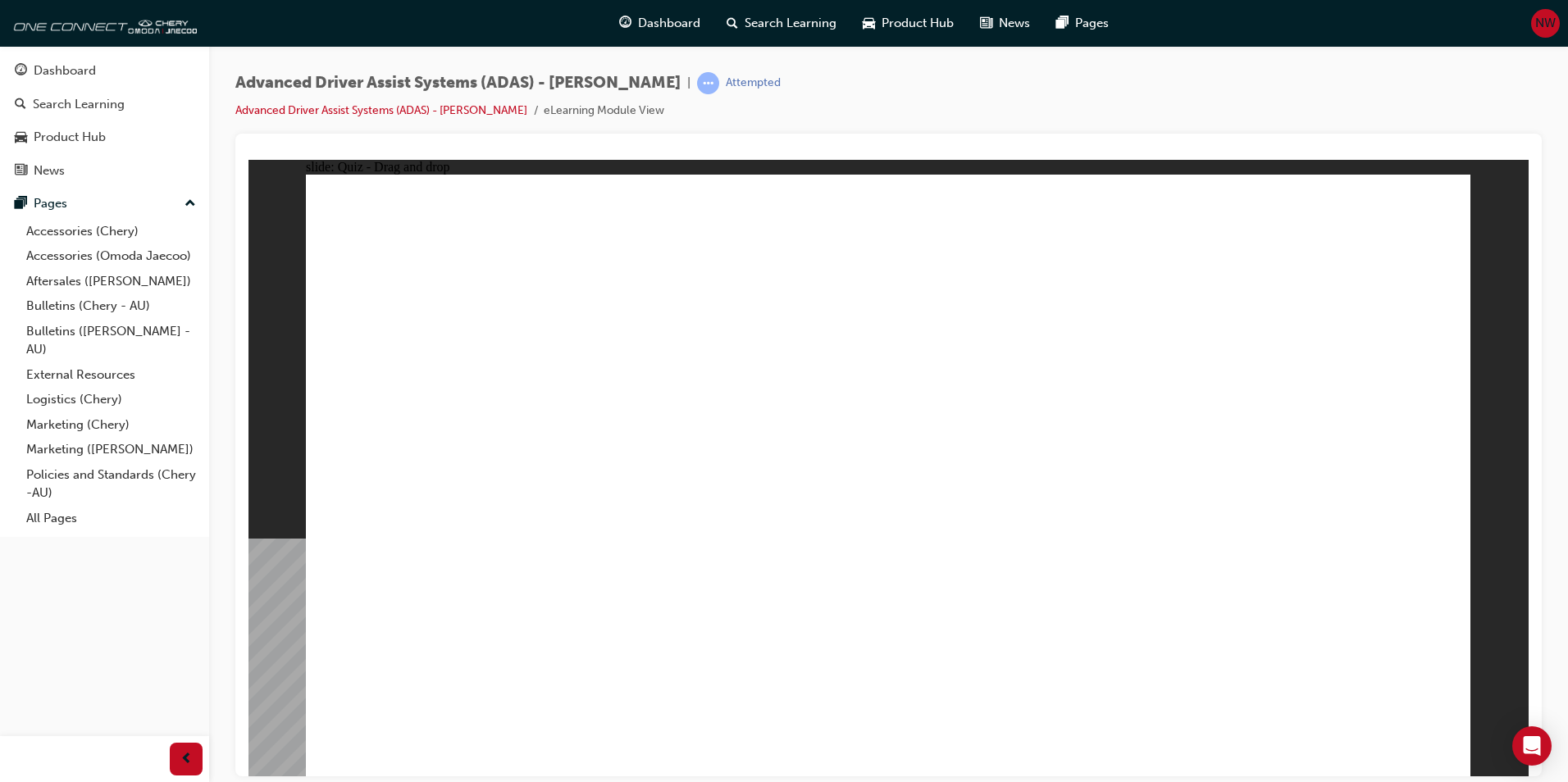
drag, startPoint x: 914, startPoint y: 333, endPoint x: 956, endPoint y: 549, distance: 220.0
drag, startPoint x: 903, startPoint y: 223, endPoint x: 930, endPoint y: 287, distance: 69.5
drag, startPoint x: 924, startPoint y: 233, endPoint x: 1039, endPoint y: 557, distance: 343.8
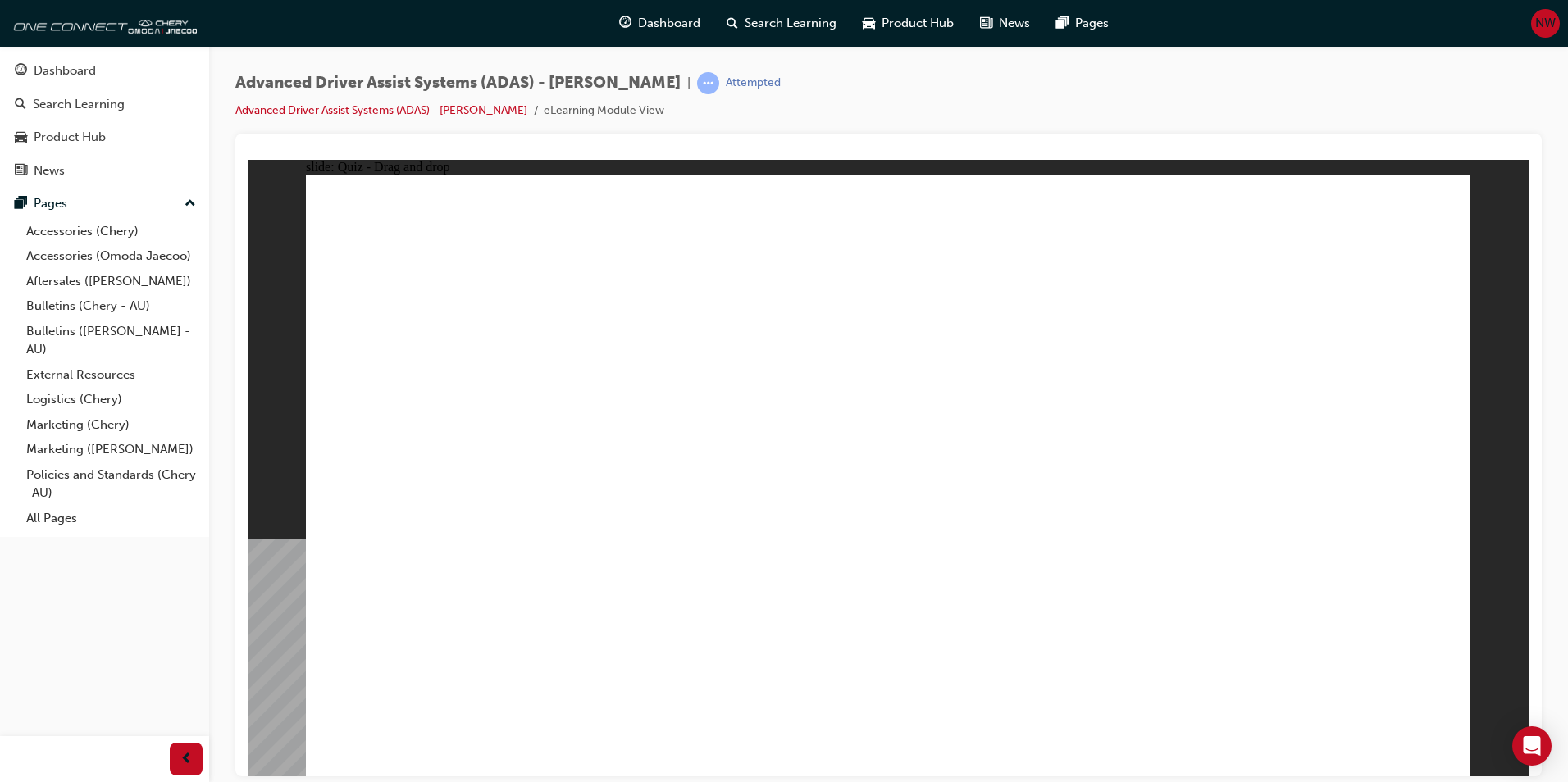
drag, startPoint x: 1305, startPoint y: 272, endPoint x: 1302, endPoint y: 281, distance: 9.5
drag, startPoint x: 1302, startPoint y: 287, endPoint x: 1178, endPoint y: 552, distance: 292.6
drag, startPoint x: 1247, startPoint y: 233, endPoint x: 1121, endPoint y: 528, distance: 320.8
drag, startPoint x: 1114, startPoint y: 283, endPoint x: 751, endPoint y: 487, distance: 416.4
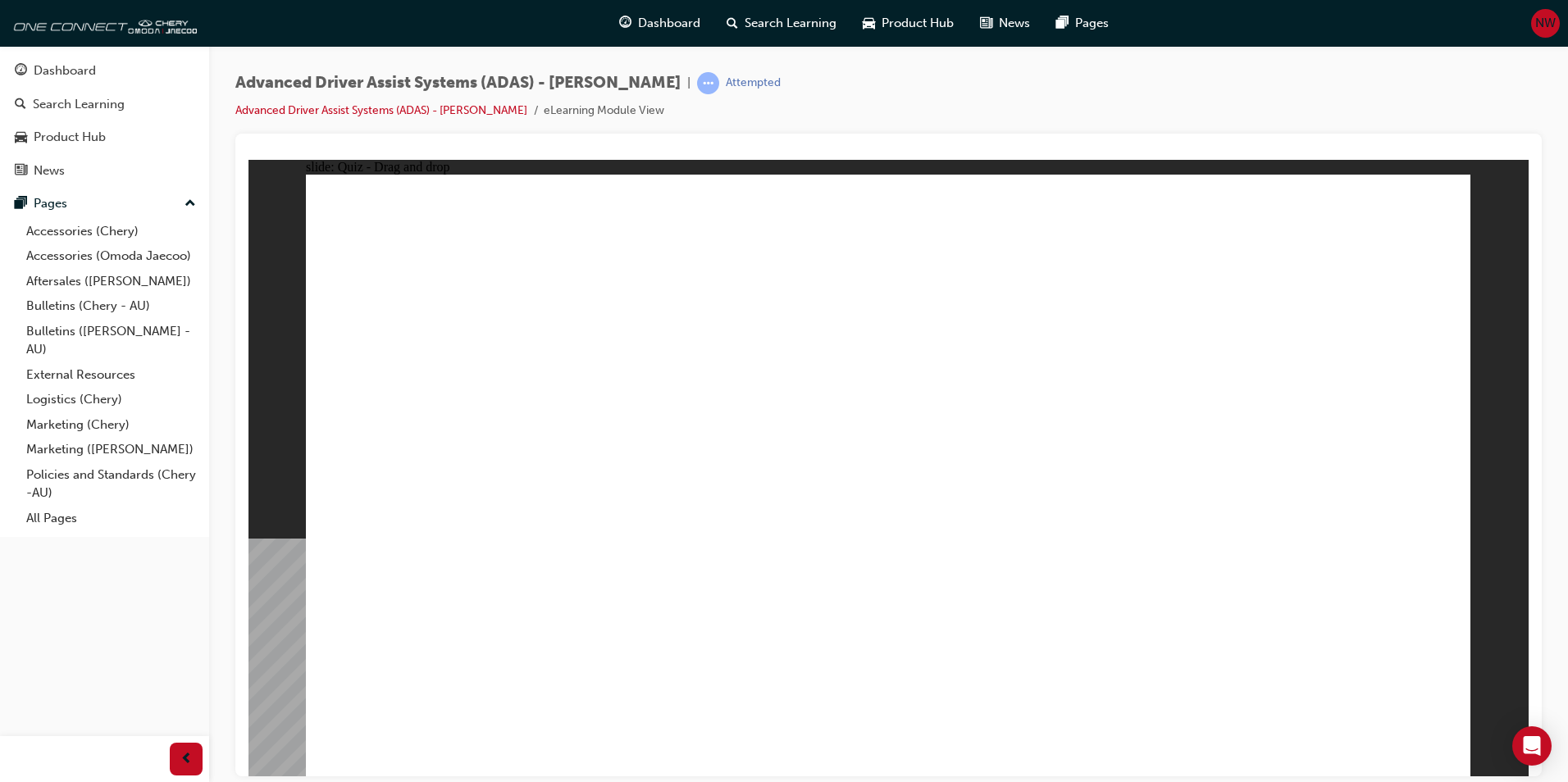
drag, startPoint x: 923, startPoint y: 397, endPoint x: 755, endPoint y: 499, distance: 196.5
drag, startPoint x: 1060, startPoint y: 229, endPoint x: 1030, endPoint y: 595, distance: 367.2
drag, startPoint x: 1154, startPoint y: 242, endPoint x: 707, endPoint y: 599, distance: 572.1
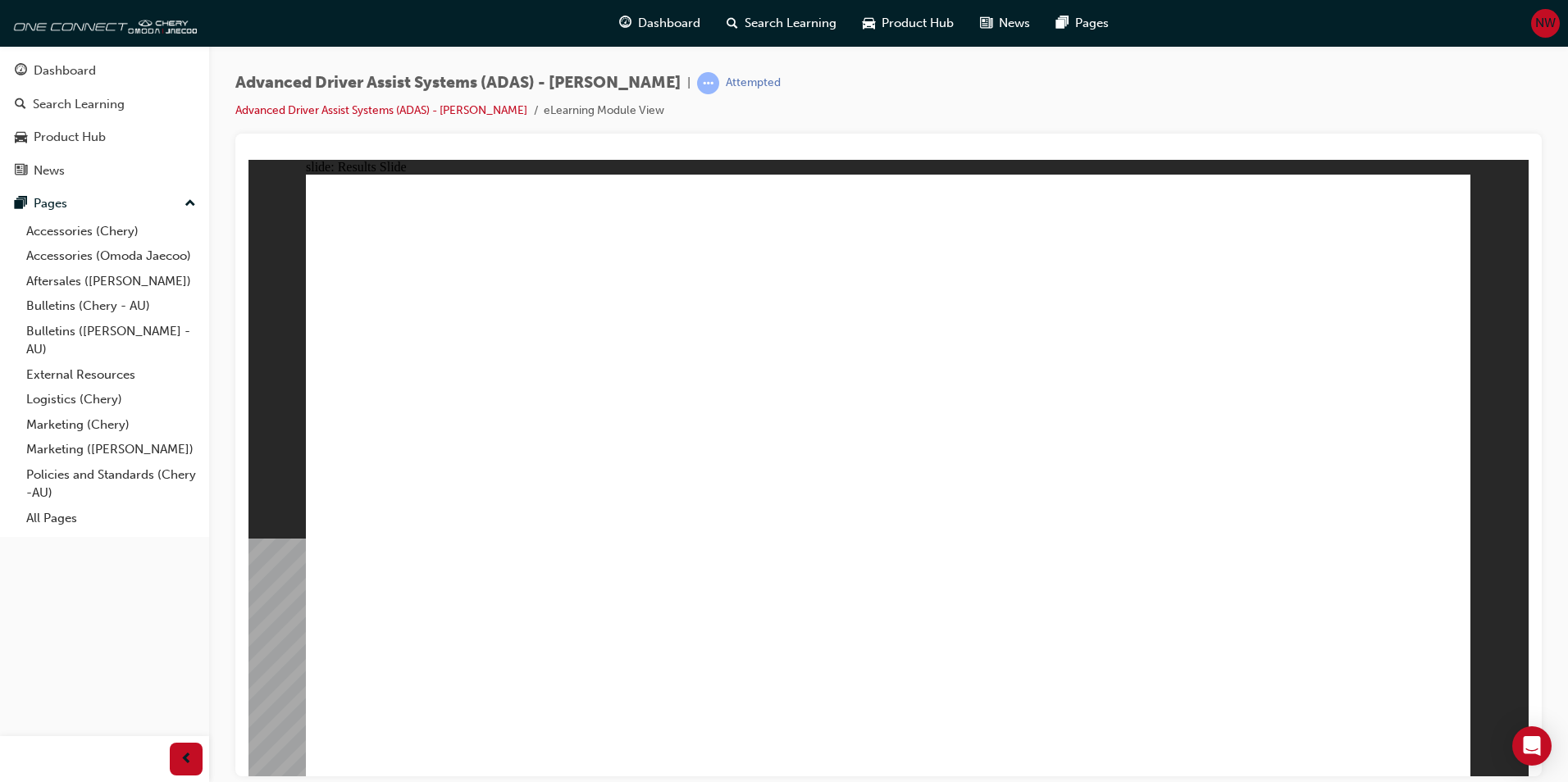
drag, startPoint x: 572, startPoint y: 645, endPoint x: 855, endPoint y: 335, distance: 419.7
drag, startPoint x: 729, startPoint y: 643, endPoint x: 925, endPoint y: 399, distance: 313.0
drag, startPoint x: 893, startPoint y: 637, endPoint x: 1158, endPoint y: 332, distance: 404.0
drag, startPoint x: 1097, startPoint y: 649, endPoint x: 1240, endPoint y: 424, distance: 266.6
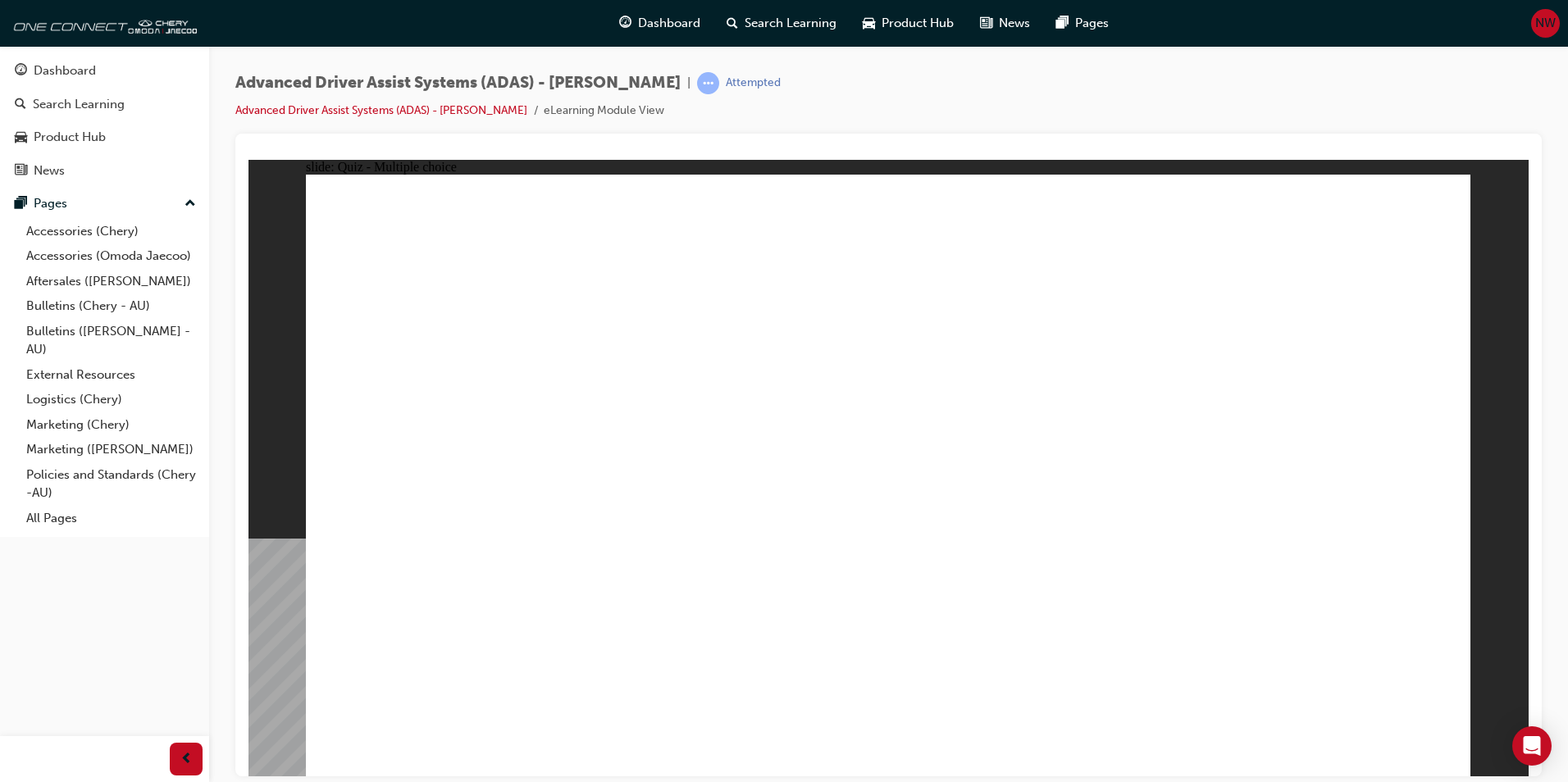
checkbox input "true"
drag, startPoint x: 918, startPoint y: 293, endPoint x: 1006, endPoint y: 577, distance: 297.3
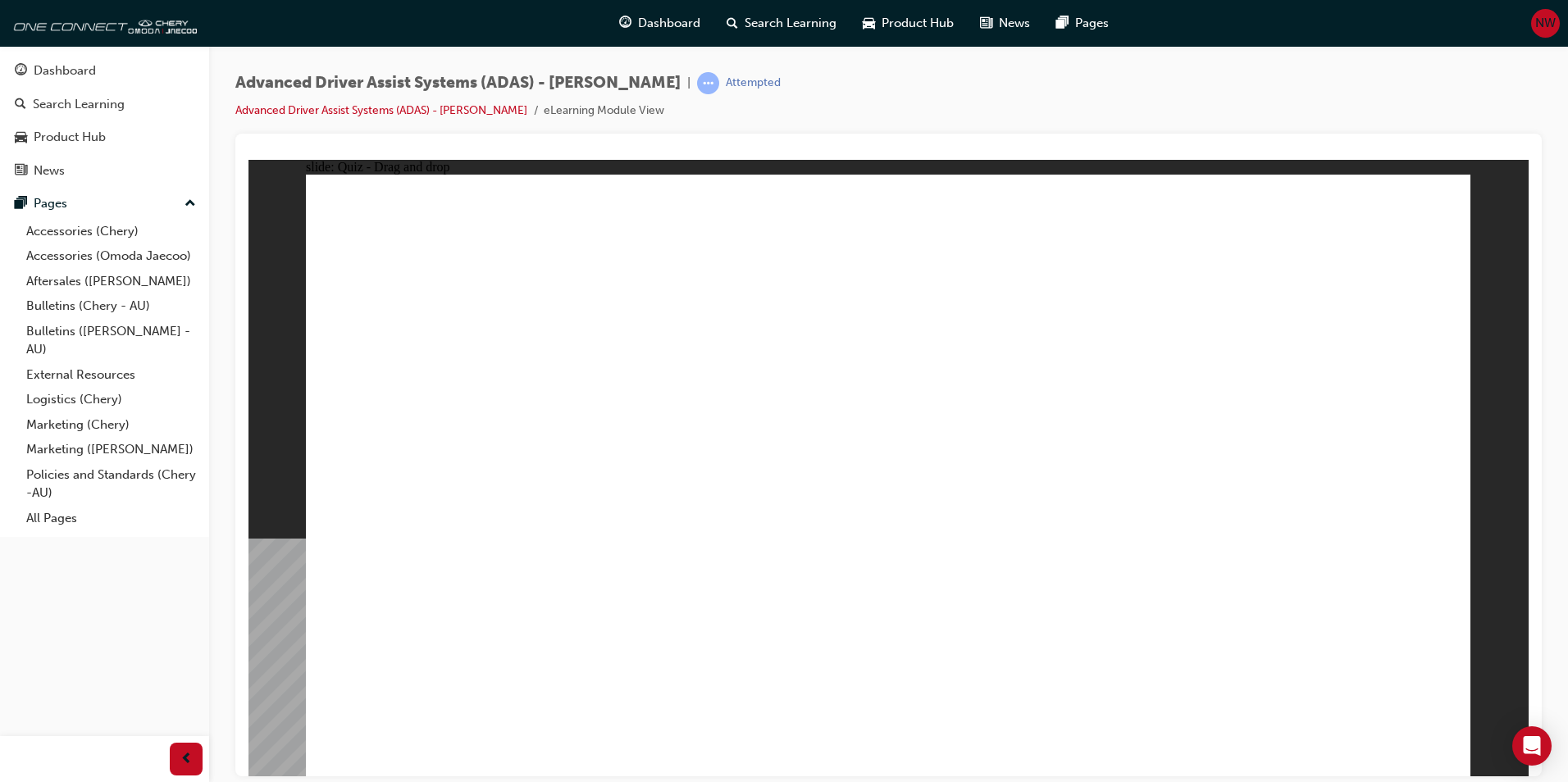
drag, startPoint x: 967, startPoint y: 322, endPoint x: 1060, endPoint y: 524, distance: 222.4
drag, startPoint x: 1047, startPoint y: 250, endPoint x: 779, endPoint y: 543, distance: 397.1
drag, startPoint x: 1067, startPoint y: 276, endPoint x: 795, endPoint y: 597, distance: 420.7
drag, startPoint x: 1111, startPoint y: 288, endPoint x: 1032, endPoint y: 391, distance: 129.8
drag, startPoint x: 1165, startPoint y: 245, endPoint x: 1261, endPoint y: 382, distance: 167.3
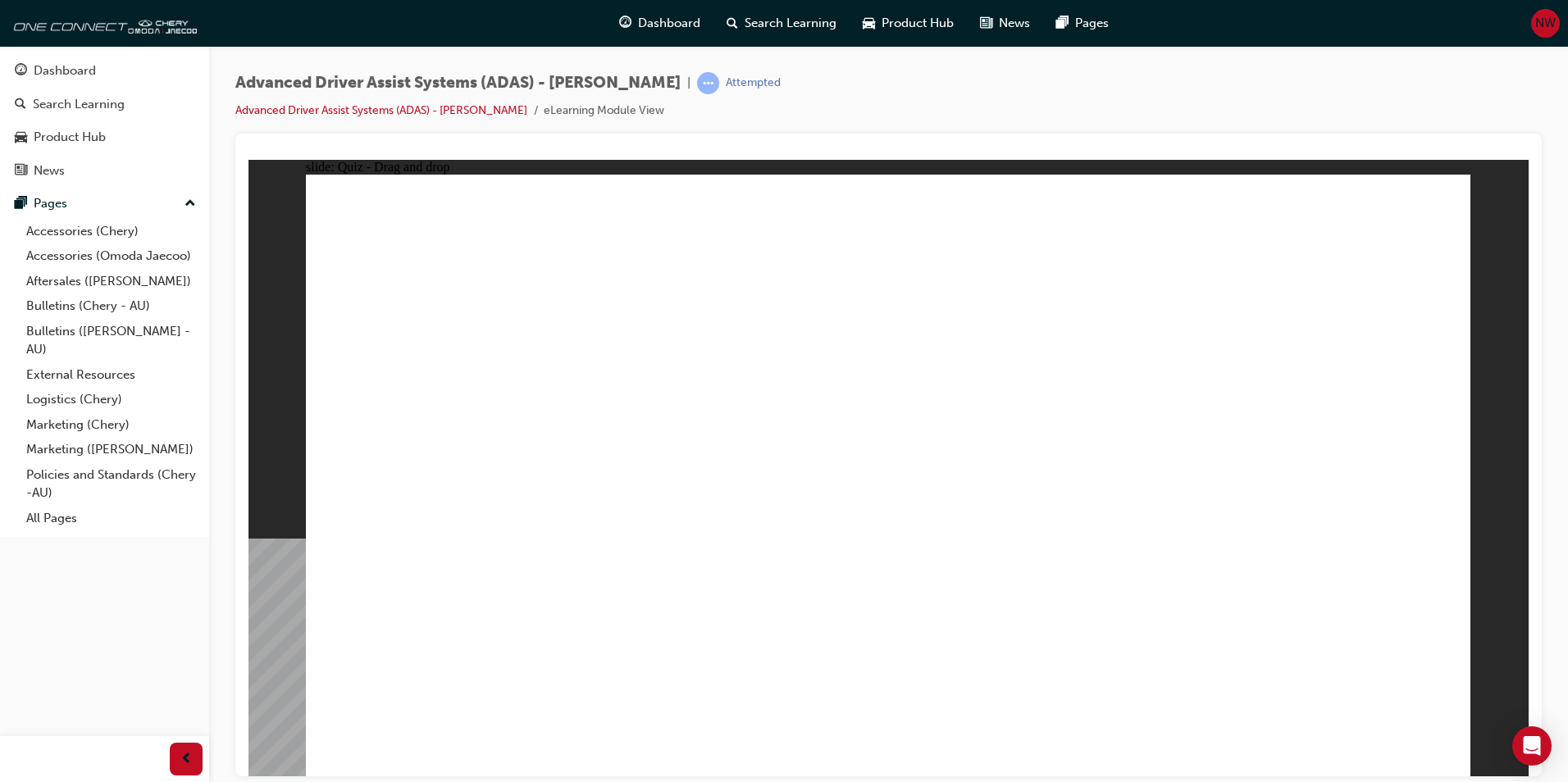
drag, startPoint x: 1111, startPoint y: 557, endPoint x: 750, endPoint y: 581, distance: 361.8
drag, startPoint x: 1277, startPoint y: 366, endPoint x: 1294, endPoint y: 315, distance: 53.8
drag, startPoint x: 1301, startPoint y: 294, endPoint x: 1209, endPoint y: 575, distance: 295.7
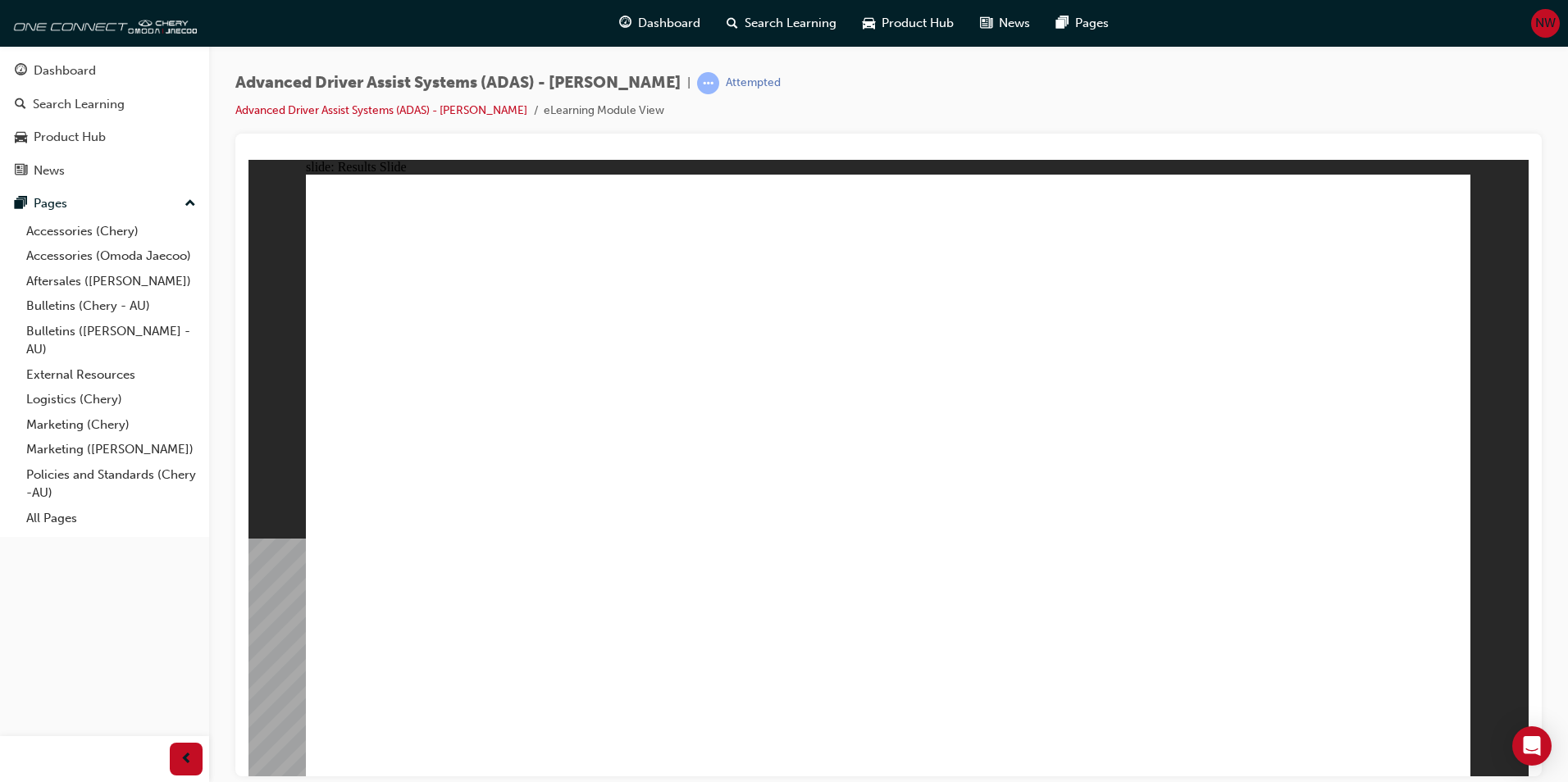
drag, startPoint x: 870, startPoint y: 634, endPoint x: 944, endPoint y: 395, distance: 250.2
drag, startPoint x: 1071, startPoint y: 652, endPoint x: 725, endPoint y: 360, distance: 452.7
drag, startPoint x: 663, startPoint y: 639, endPoint x: 663, endPoint y: 336, distance: 303.0
drag, startPoint x: 584, startPoint y: 652, endPoint x: 1175, endPoint y: 291, distance: 692.5
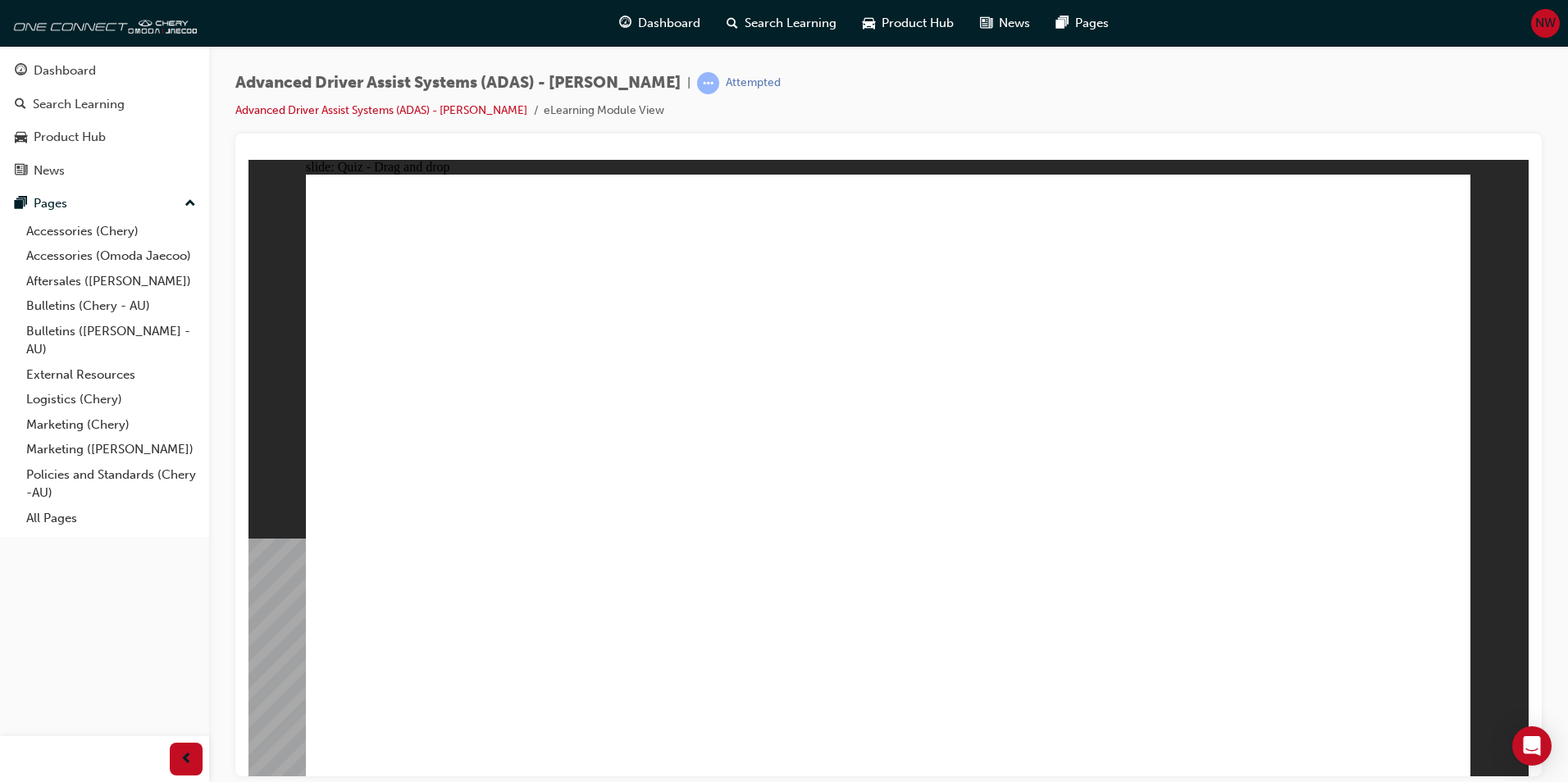
drag, startPoint x: 857, startPoint y: 558, endPoint x: 860, endPoint y: 565, distance: 7.6
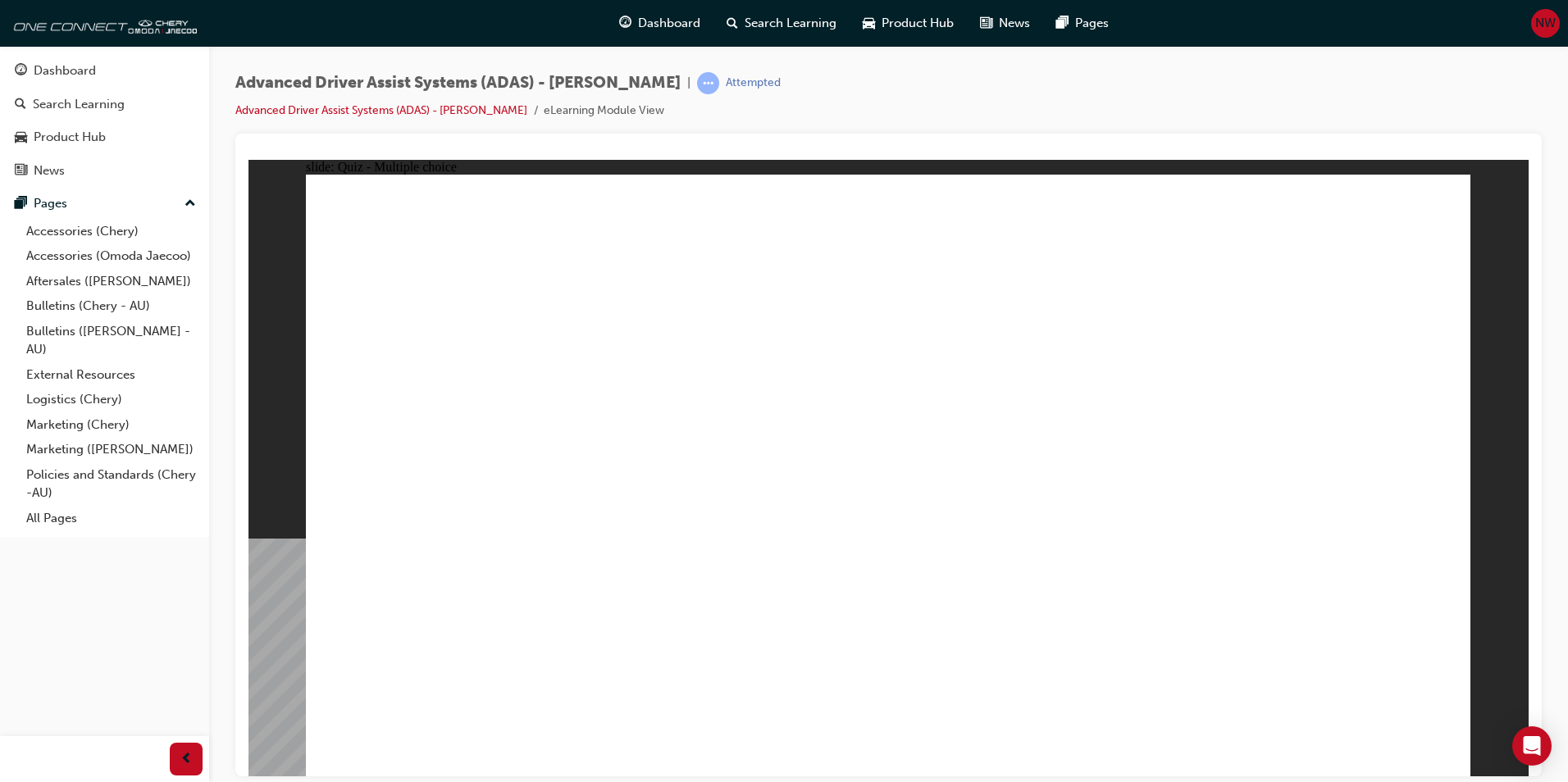
checkbox input "true"
drag, startPoint x: 918, startPoint y: 299, endPoint x: 964, endPoint y: 593, distance: 297.6
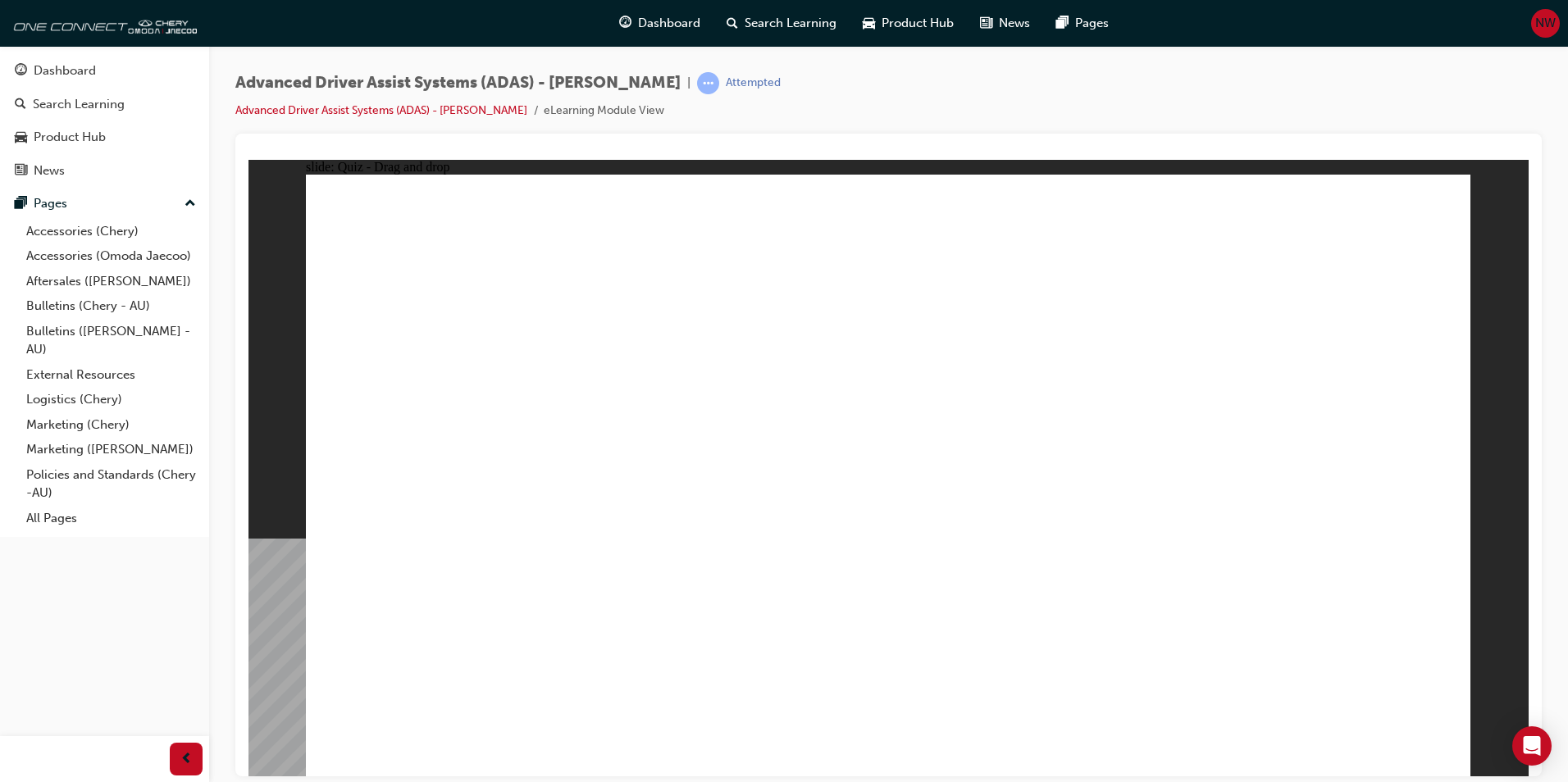
drag, startPoint x: 900, startPoint y: 234, endPoint x: 1004, endPoint y: 564, distance: 346.0
drag, startPoint x: 1029, startPoint y: 301, endPoint x: 613, endPoint y: 620, distance: 524.2
drag, startPoint x: 998, startPoint y: 239, endPoint x: 641, endPoint y: 497, distance: 440.5
drag, startPoint x: 1143, startPoint y: 286, endPoint x: 615, endPoint y: 610, distance: 619.5
drag, startPoint x: 1033, startPoint y: 244, endPoint x: 543, endPoint y: 622, distance: 618.9
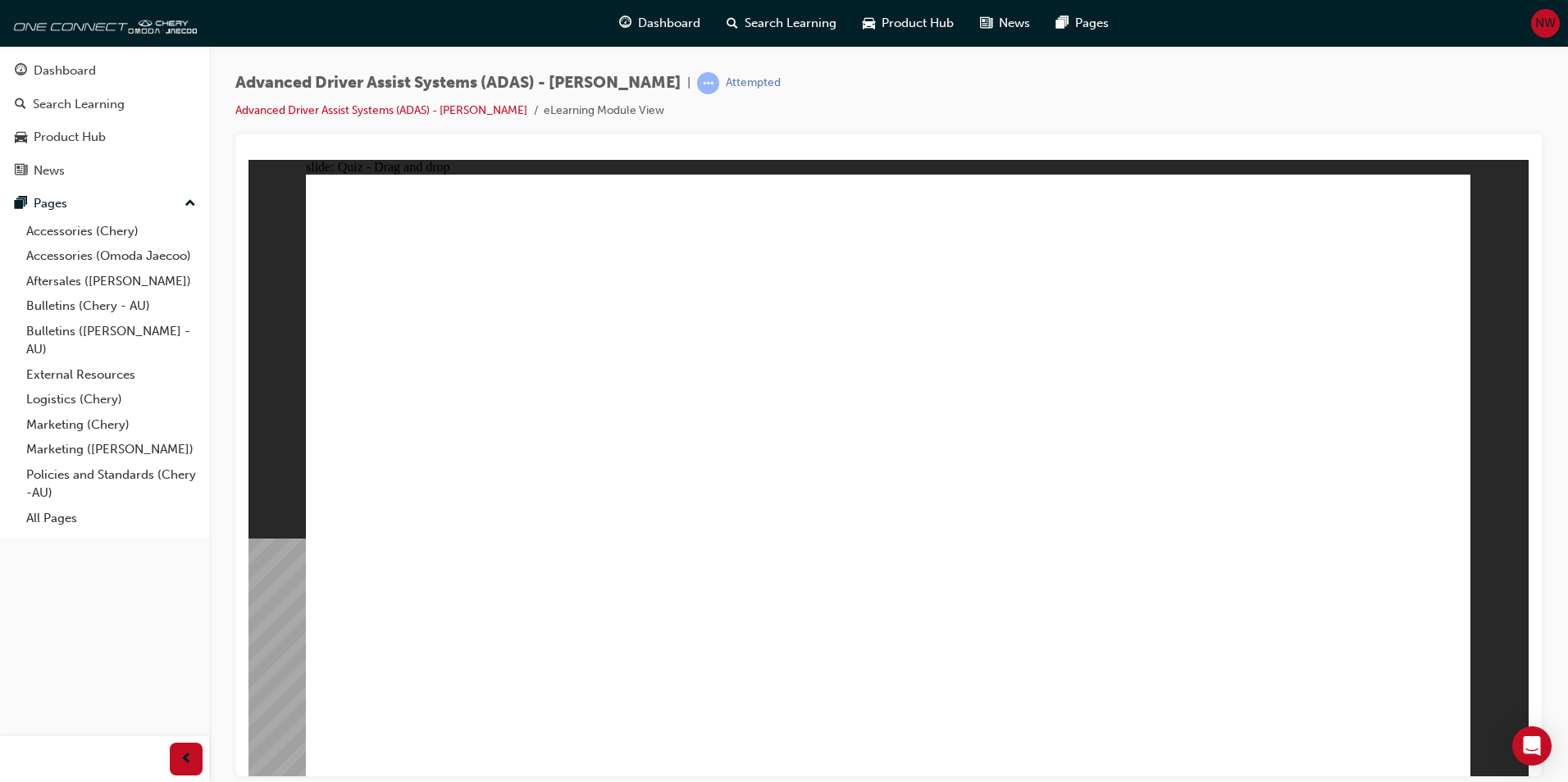
drag, startPoint x: 1146, startPoint y: 232, endPoint x: 661, endPoint y: 581, distance: 597.5
drag, startPoint x: 1243, startPoint y: 289, endPoint x: 1082, endPoint y: 602, distance: 352.0
drag, startPoint x: 1252, startPoint y: 221, endPoint x: 1149, endPoint y: 613, distance: 405.3
drag, startPoint x: 1249, startPoint y: 239, endPoint x: 1176, endPoint y: 570, distance: 339.0
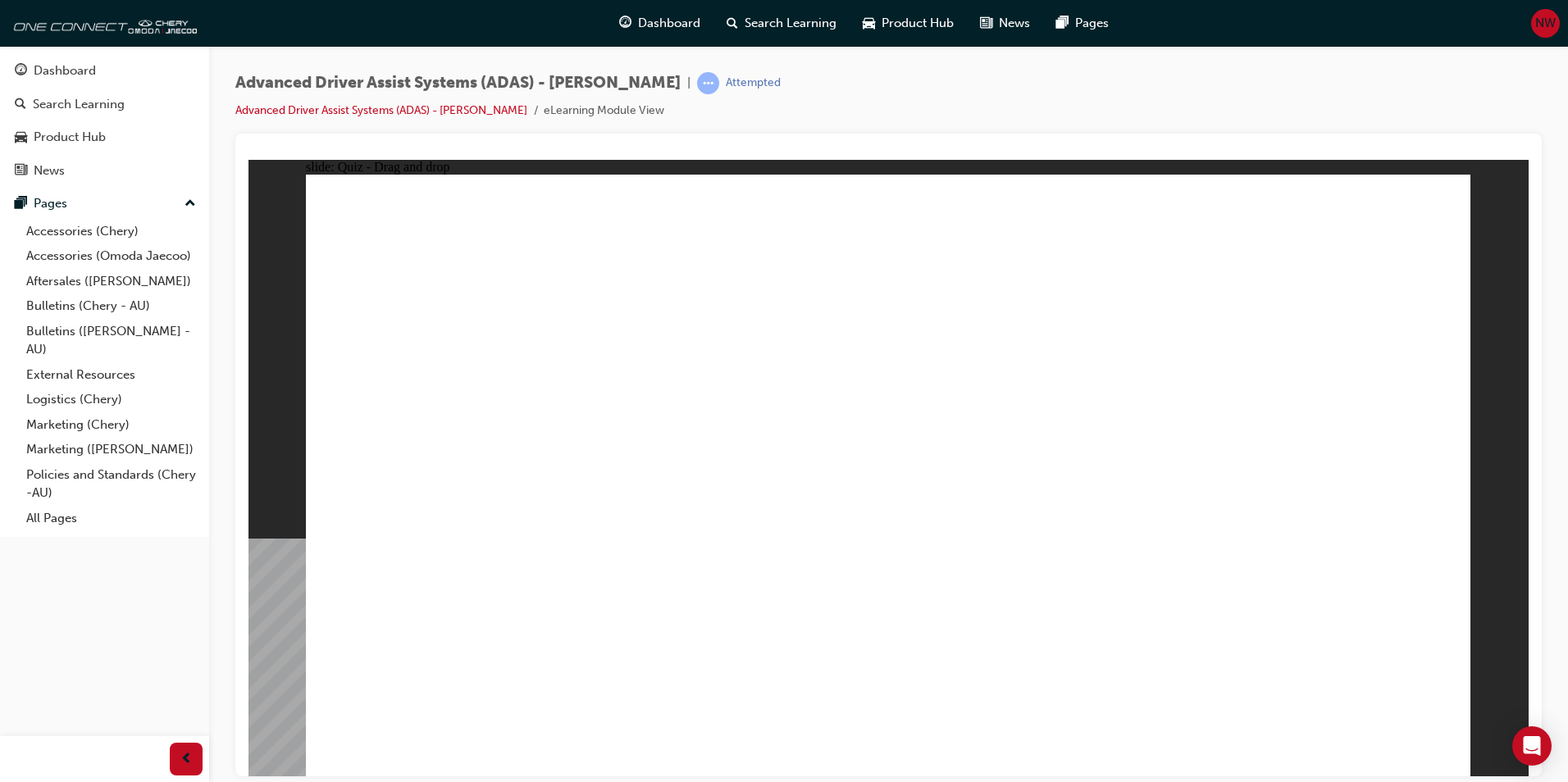
drag, startPoint x: 1199, startPoint y: 559, endPoint x: 569, endPoint y: 595, distance: 631.0
drag, startPoint x: 644, startPoint y: 541, endPoint x: 1260, endPoint y: 561, distance: 616.3
drag, startPoint x: 662, startPoint y: 666, endPoint x: 938, endPoint y: 313, distance: 448.1
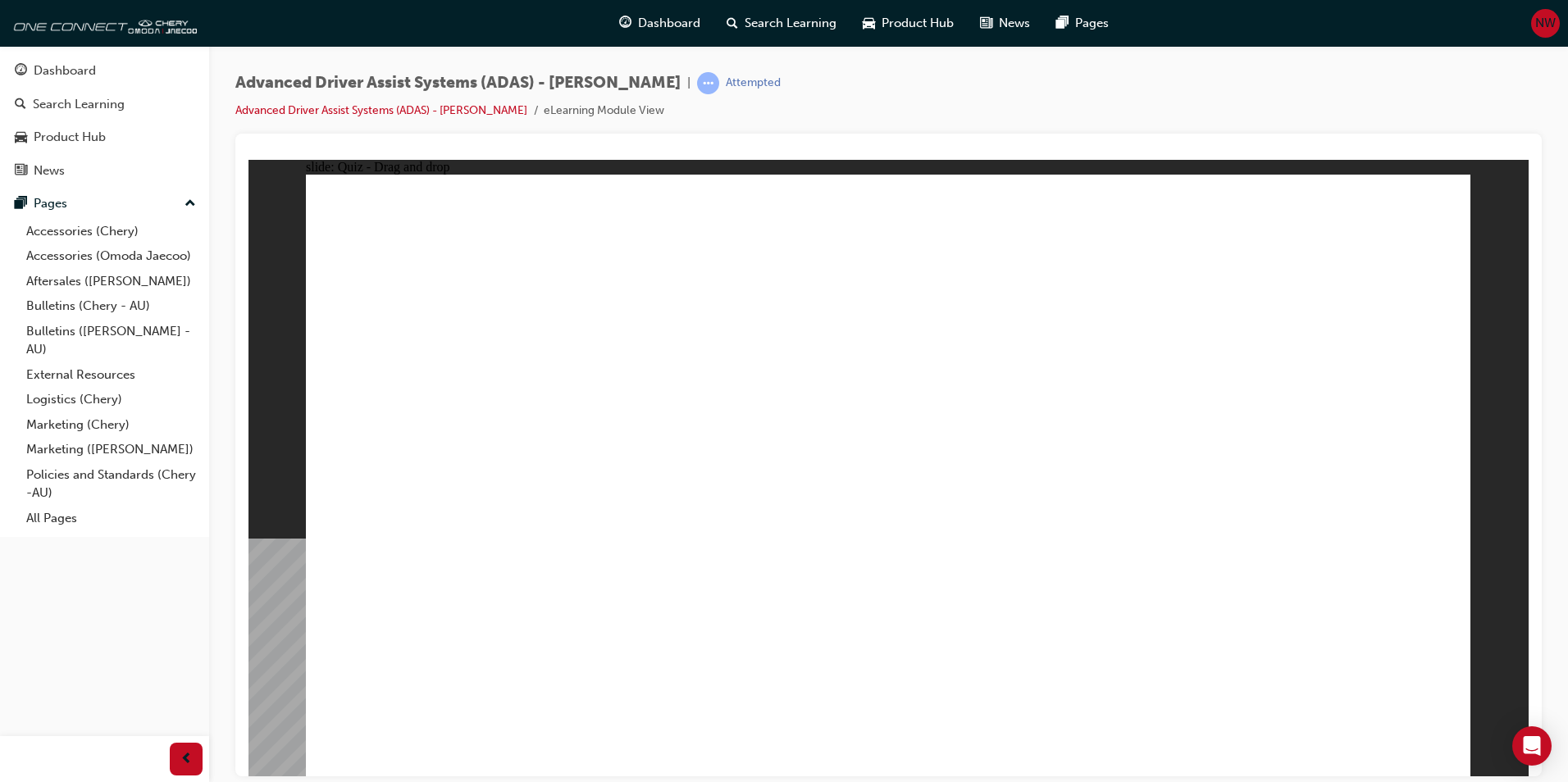
drag, startPoint x: 570, startPoint y: 650, endPoint x: 925, endPoint y: 402, distance: 433.0
drag, startPoint x: 955, startPoint y: 654, endPoint x: 1034, endPoint y: 596, distance: 98.0
drag, startPoint x: 1075, startPoint y: 604, endPoint x: 925, endPoint y: 375, distance: 273.8
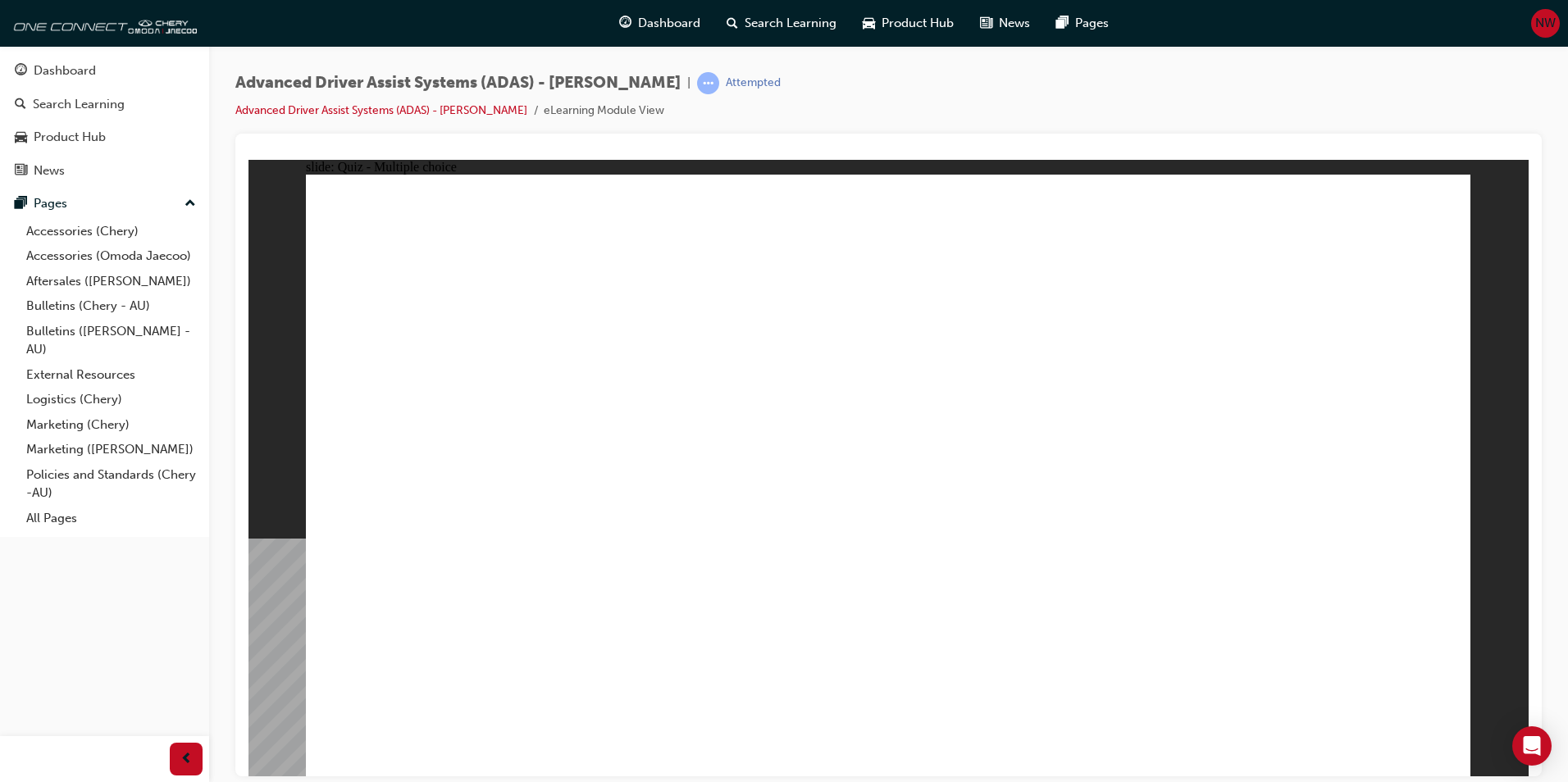
checkbox input "true"
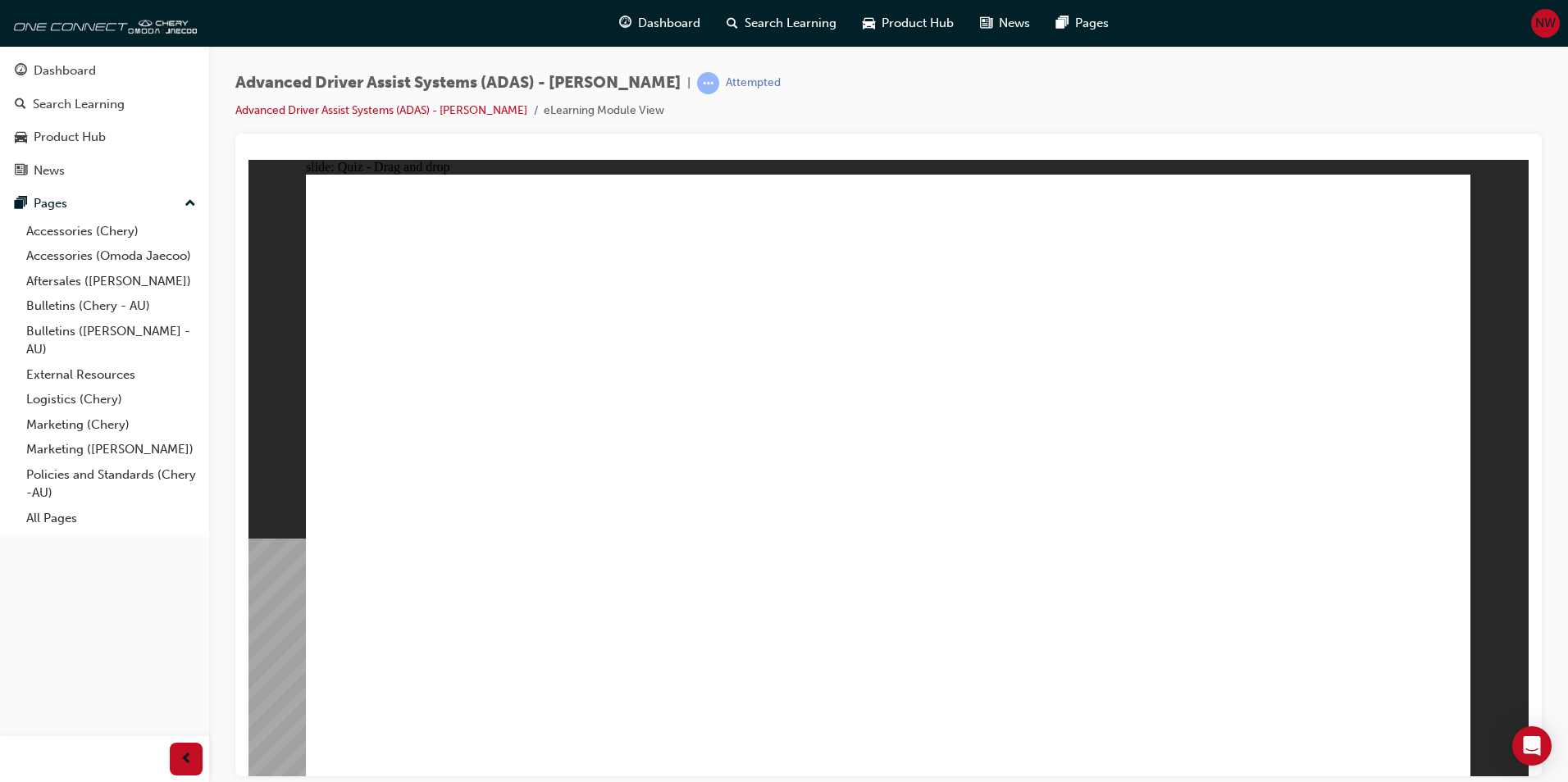
drag, startPoint x: 1172, startPoint y: 282, endPoint x: 1148, endPoint y: 506, distance: 225.3
drag, startPoint x: 869, startPoint y: 644, endPoint x: 1147, endPoint y: 361, distance: 396.7
drag, startPoint x: 1099, startPoint y: 639, endPoint x: 1099, endPoint y: 455, distance: 184.0
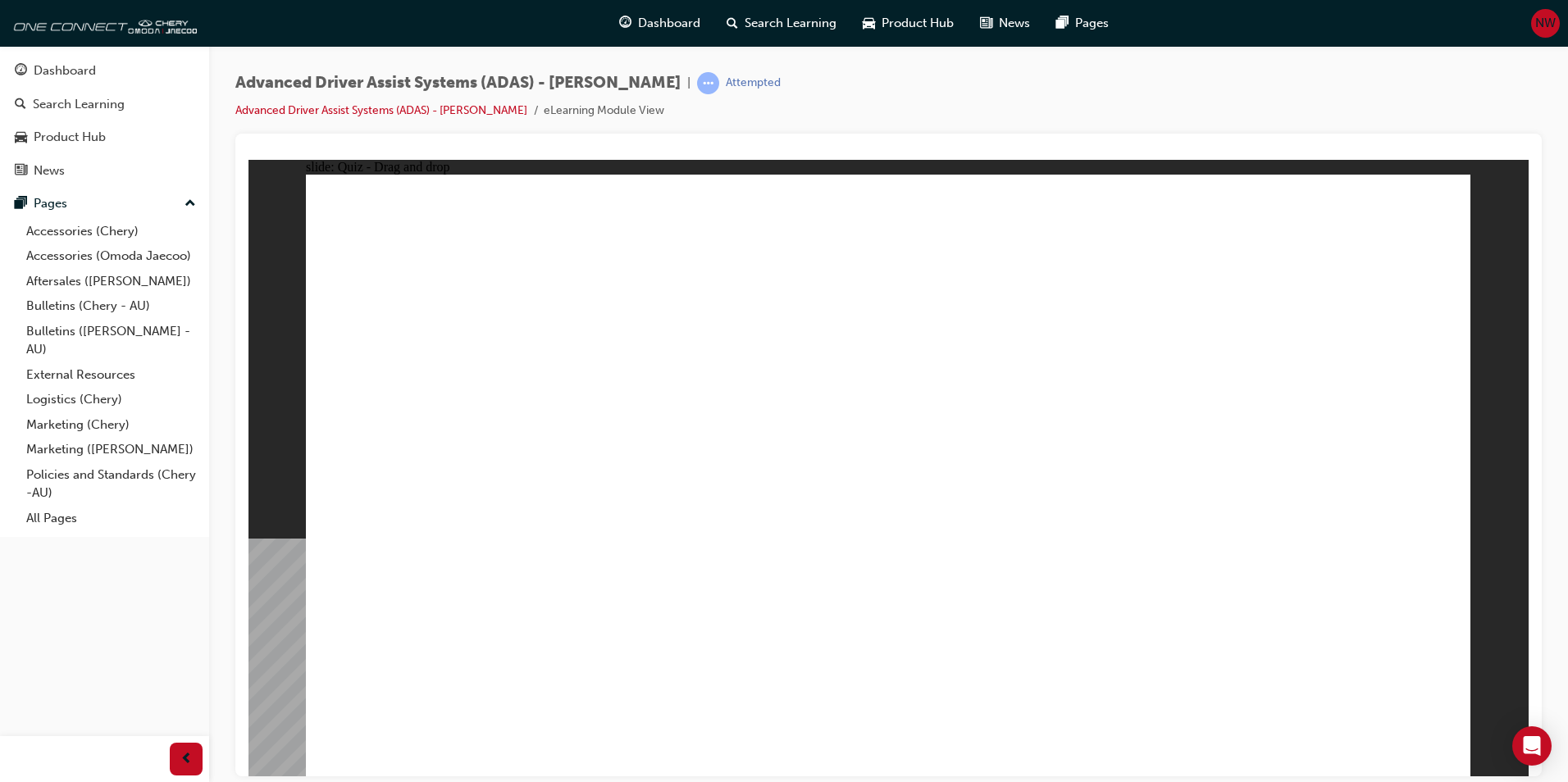
drag, startPoint x: 738, startPoint y: 639, endPoint x: 1236, endPoint y: 301, distance: 601.9
drag, startPoint x: 552, startPoint y: 651, endPoint x: 1350, endPoint y: 291, distance: 875.4
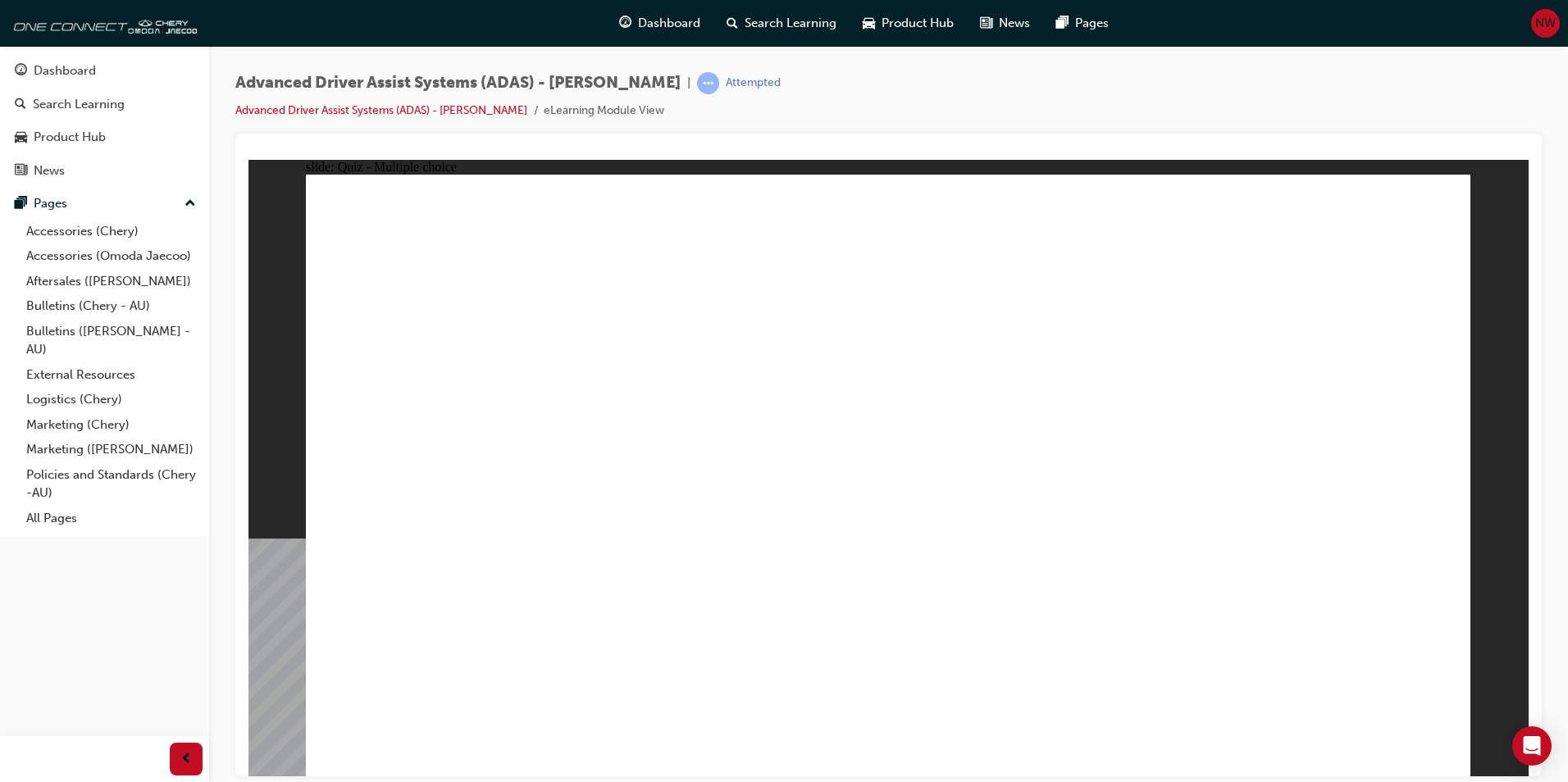
checkbox input "true"
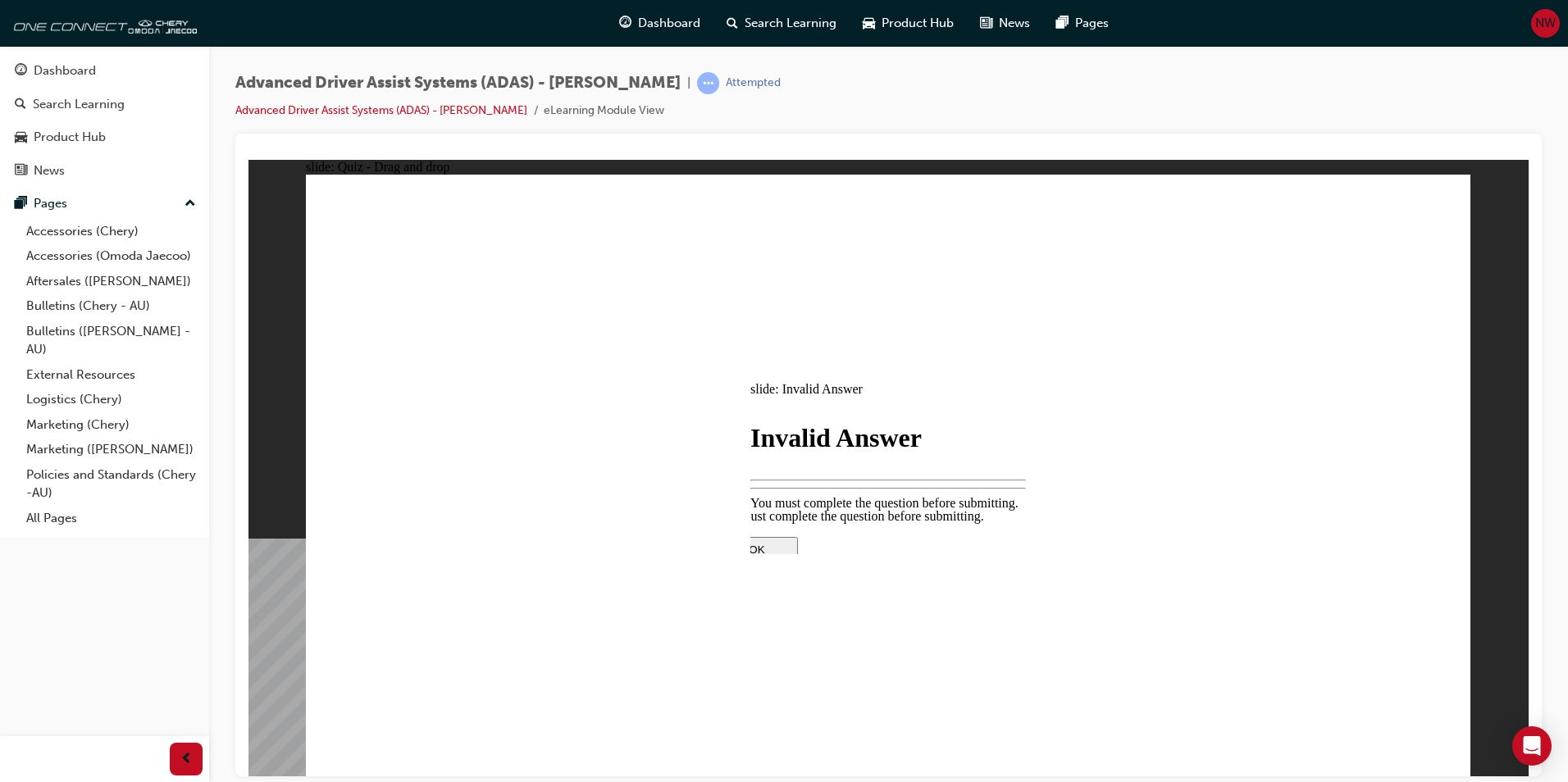
click at [1349, 676] on div at bounding box center [889, 467] width 1280 height 617
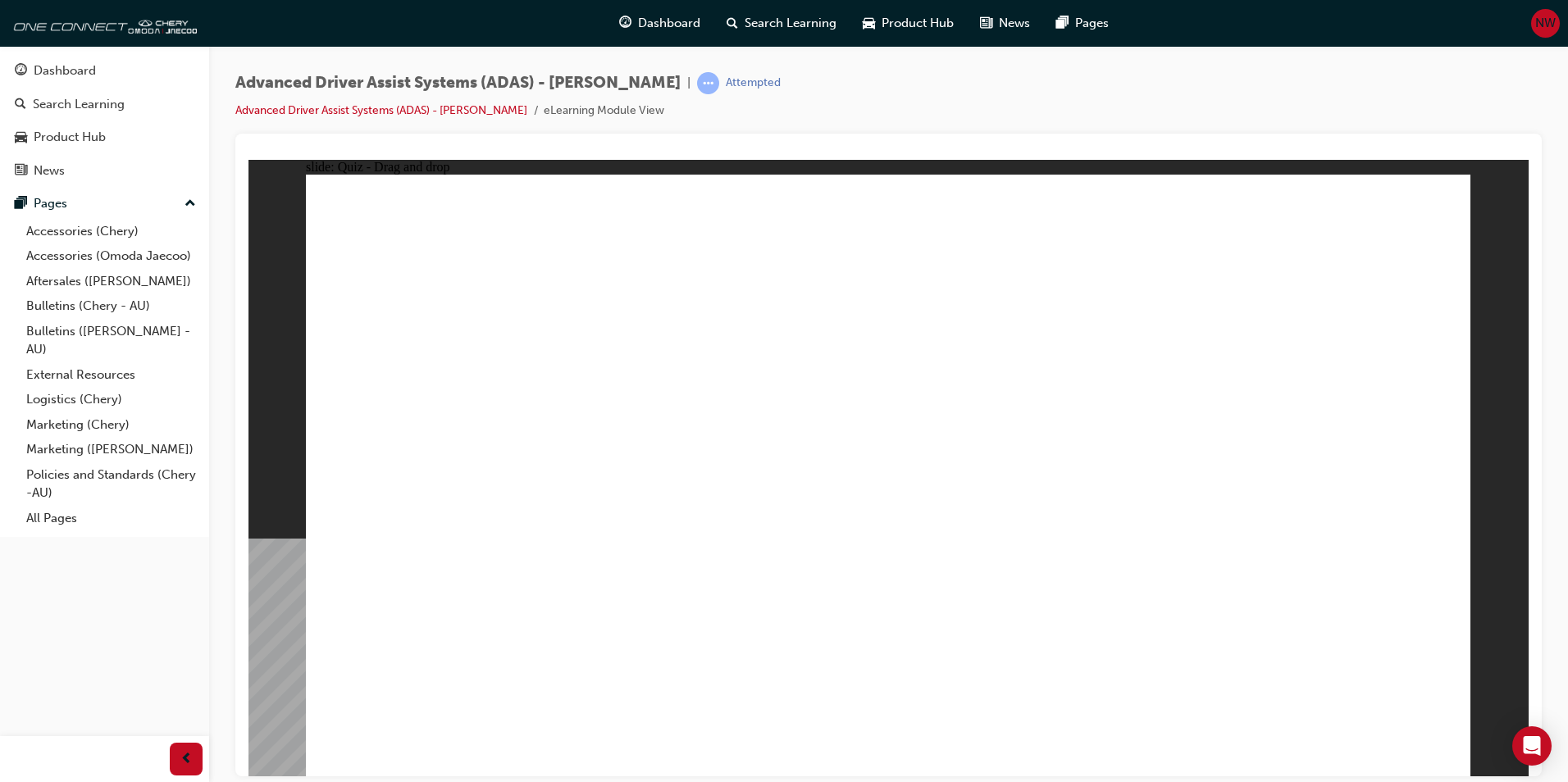
drag, startPoint x: 997, startPoint y: 275, endPoint x: 999, endPoint y: 370, distance: 95.0
drag, startPoint x: 1021, startPoint y: 289, endPoint x: 1178, endPoint y: 583, distance: 333.3
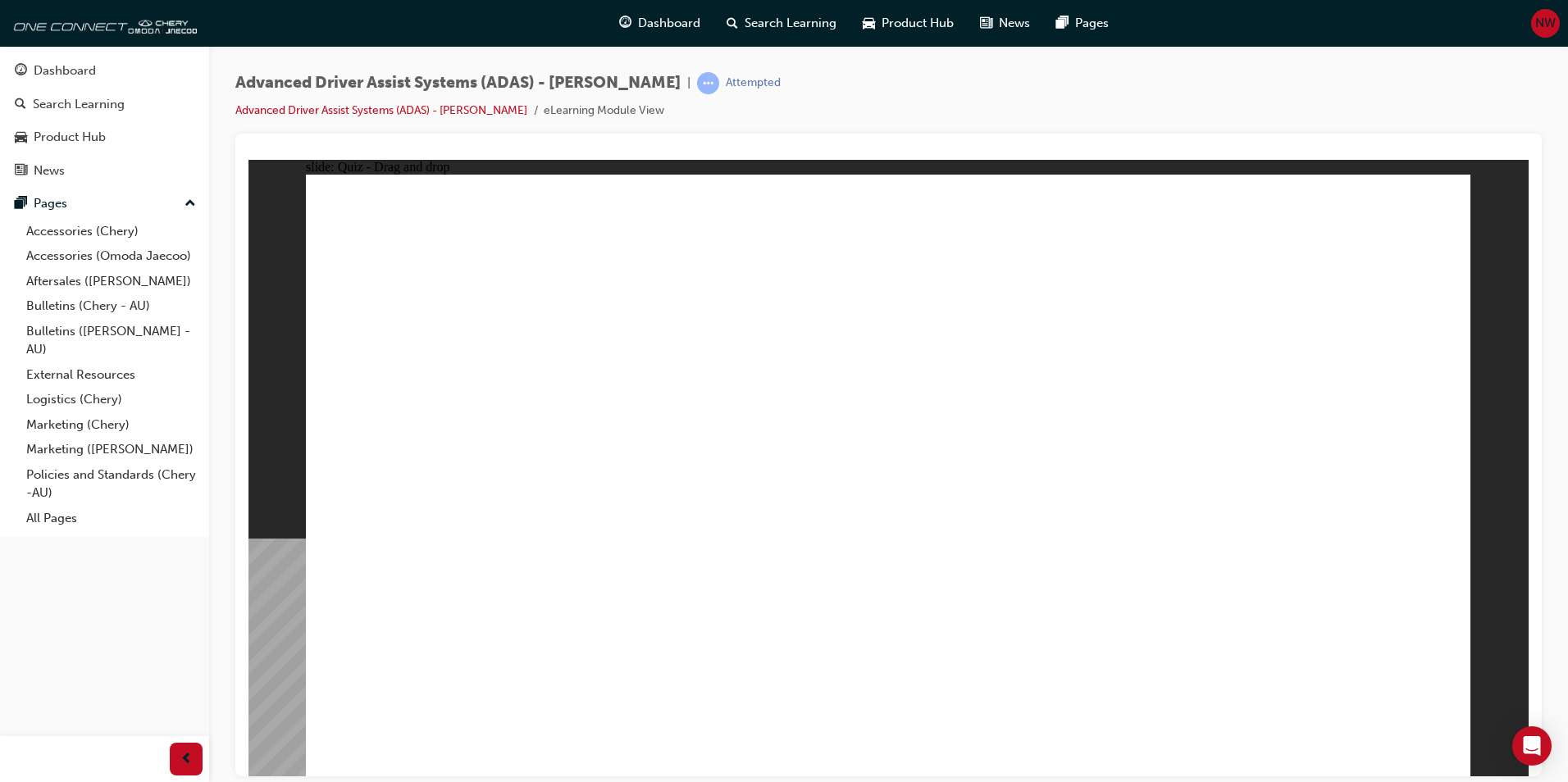
drag, startPoint x: 916, startPoint y: 655, endPoint x: 1088, endPoint y: 591, distance: 183.5
drag, startPoint x: 1036, startPoint y: 670, endPoint x: 1055, endPoint y: 655, distance: 24.2
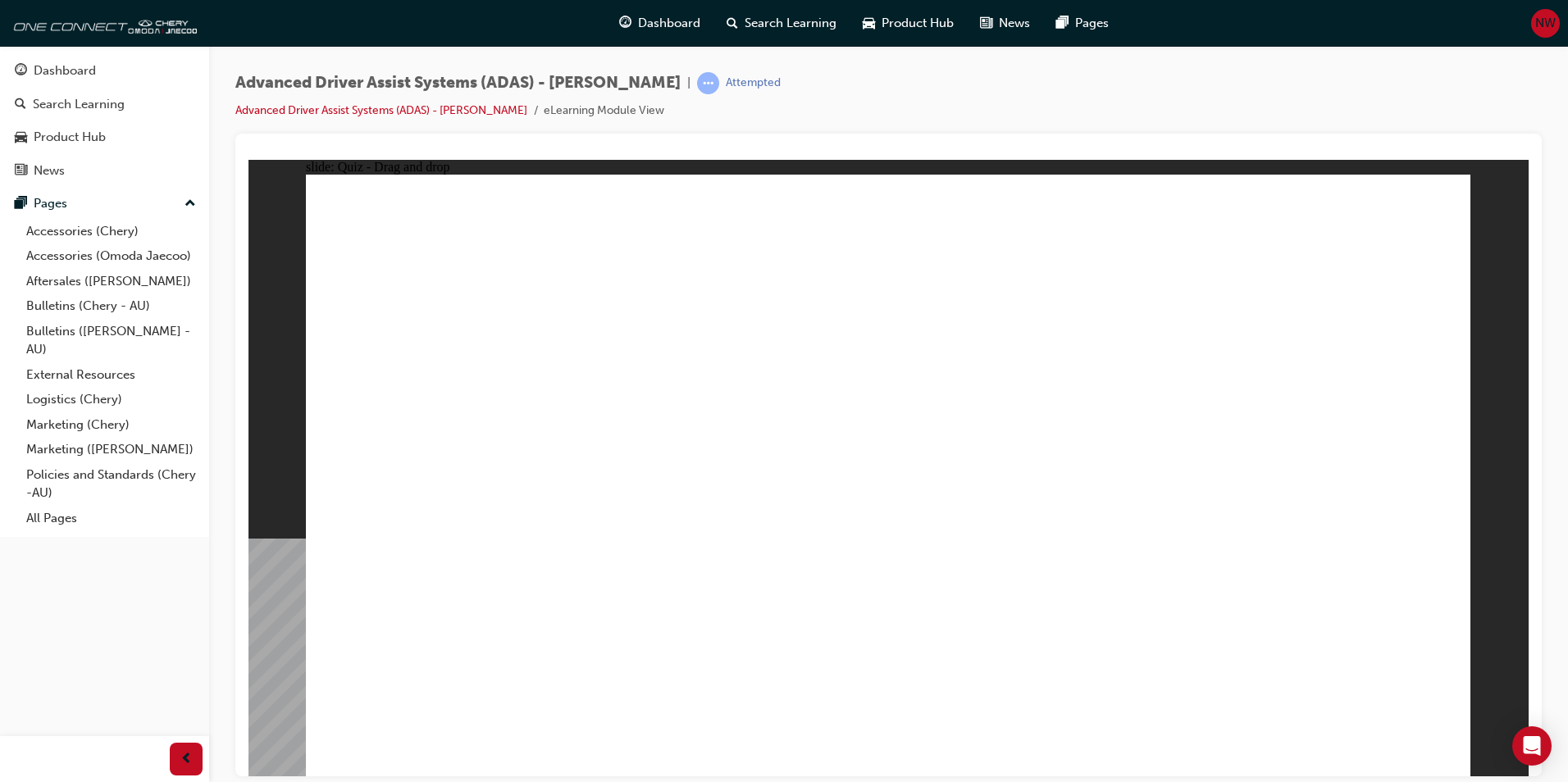
drag, startPoint x: 1101, startPoint y: 564, endPoint x: 1215, endPoint y: 315, distance: 273.9
drag, startPoint x: 752, startPoint y: 649, endPoint x: 866, endPoint y: 579, distance: 133.8
drag, startPoint x: 960, startPoint y: 398, endPoint x: 999, endPoint y: 483, distance: 93.5
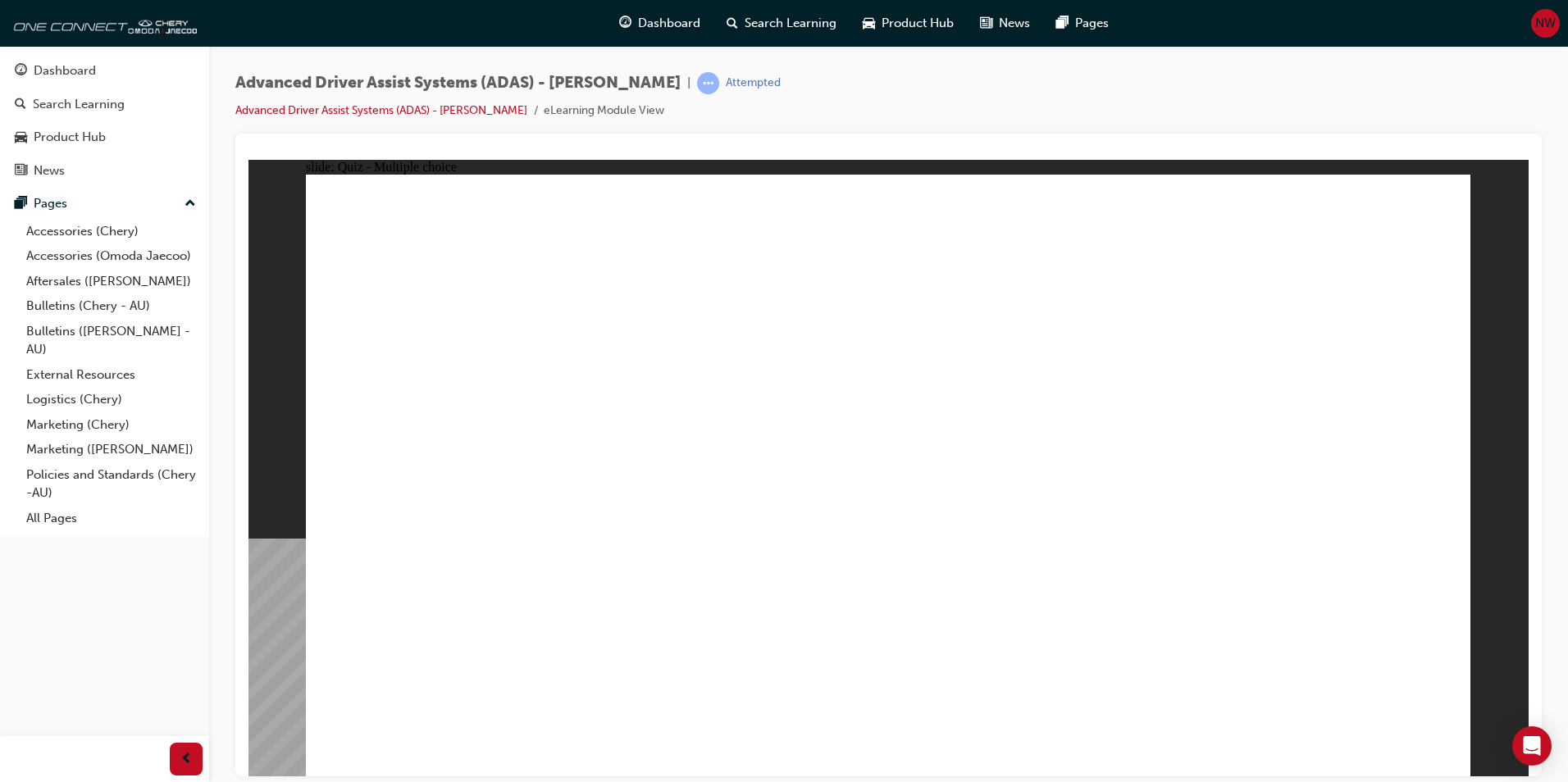
checkbox input "true"
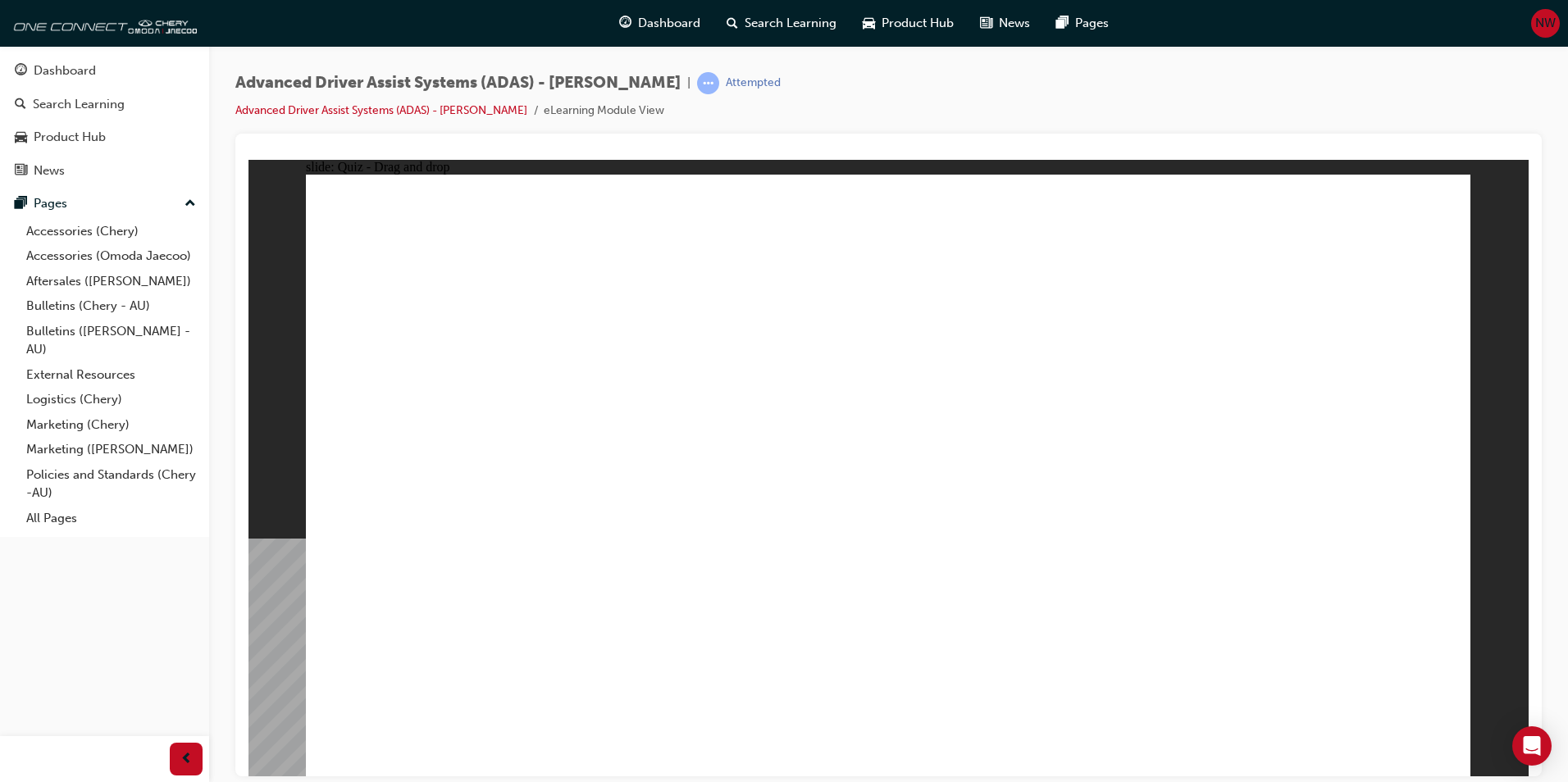
drag, startPoint x: 1128, startPoint y: 280, endPoint x: 1185, endPoint y: 581, distance: 306.3
drag, startPoint x: 895, startPoint y: 646, endPoint x: 1185, endPoint y: 308, distance: 445.4
drag, startPoint x: 1107, startPoint y: 654, endPoint x: 871, endPoint y: 643, distance: 236.3
drag, startPoint x: 1160, startPoint y: 440, endPoint x: 1217, endPoint y: 396, distance: 72.0
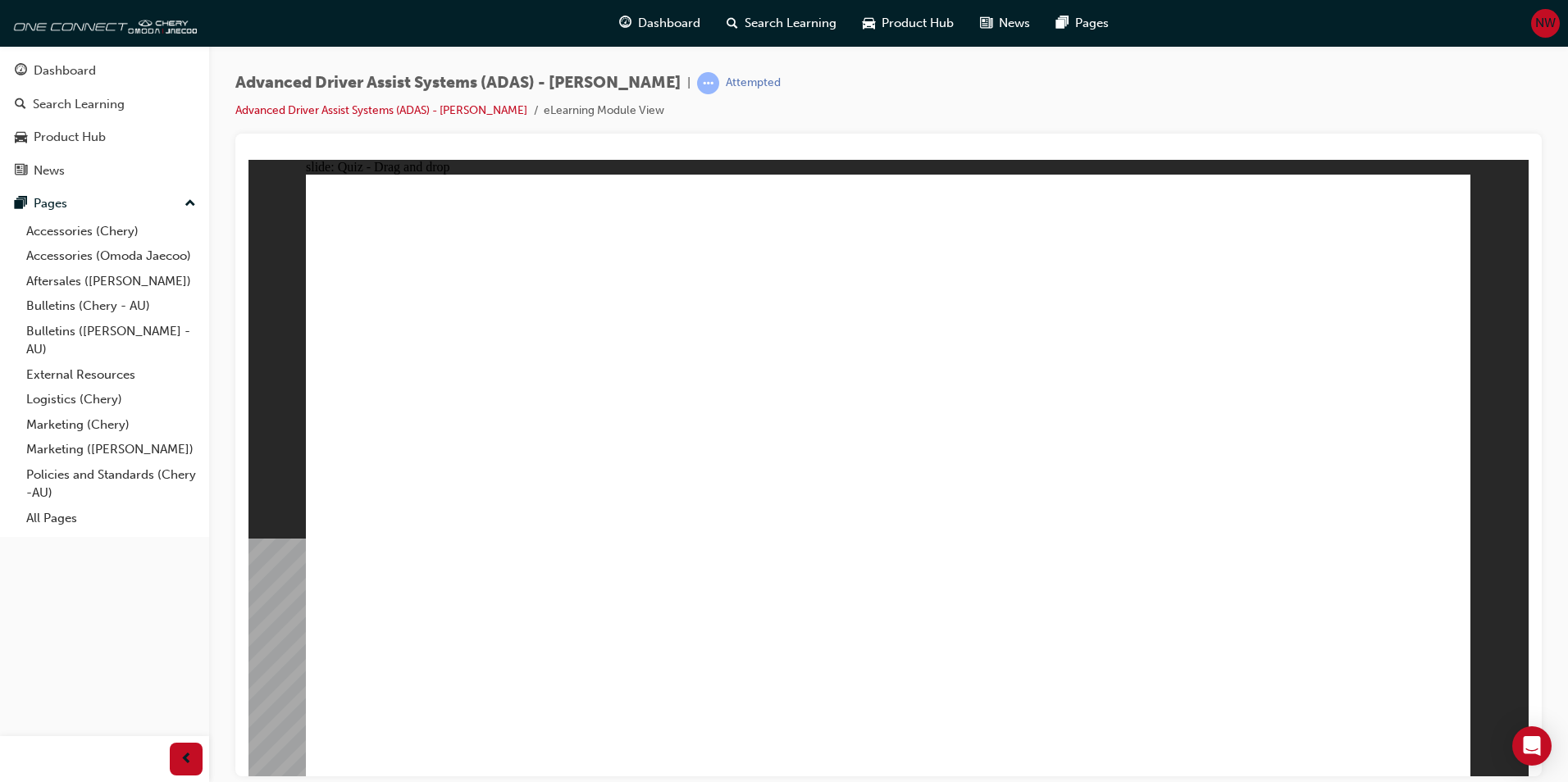
drag, startPoint x: 577, startPoint y: 646, endPoint x: 1022, endPoint y: 352, distance: 533.3
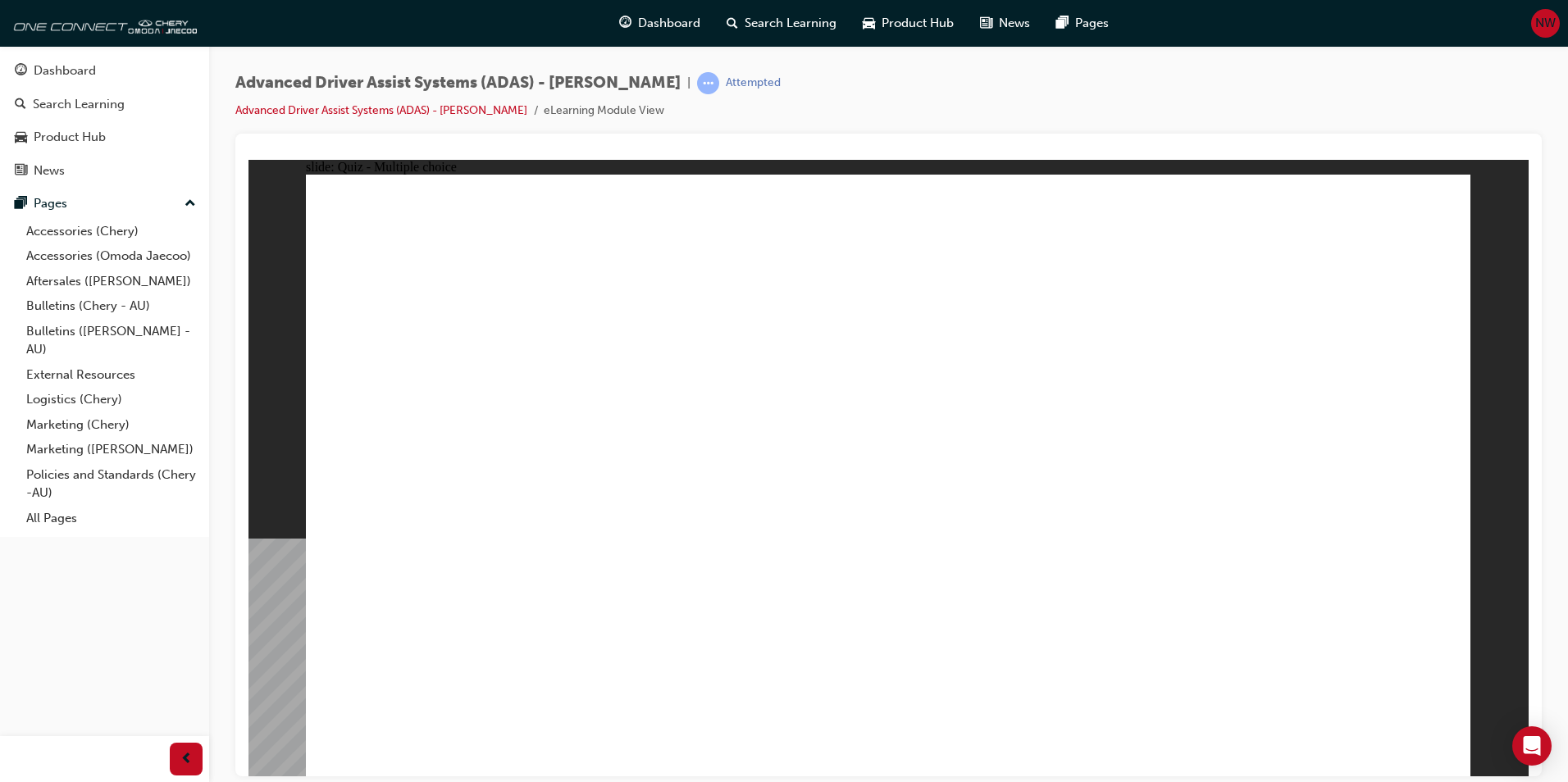
checkbox input "true"
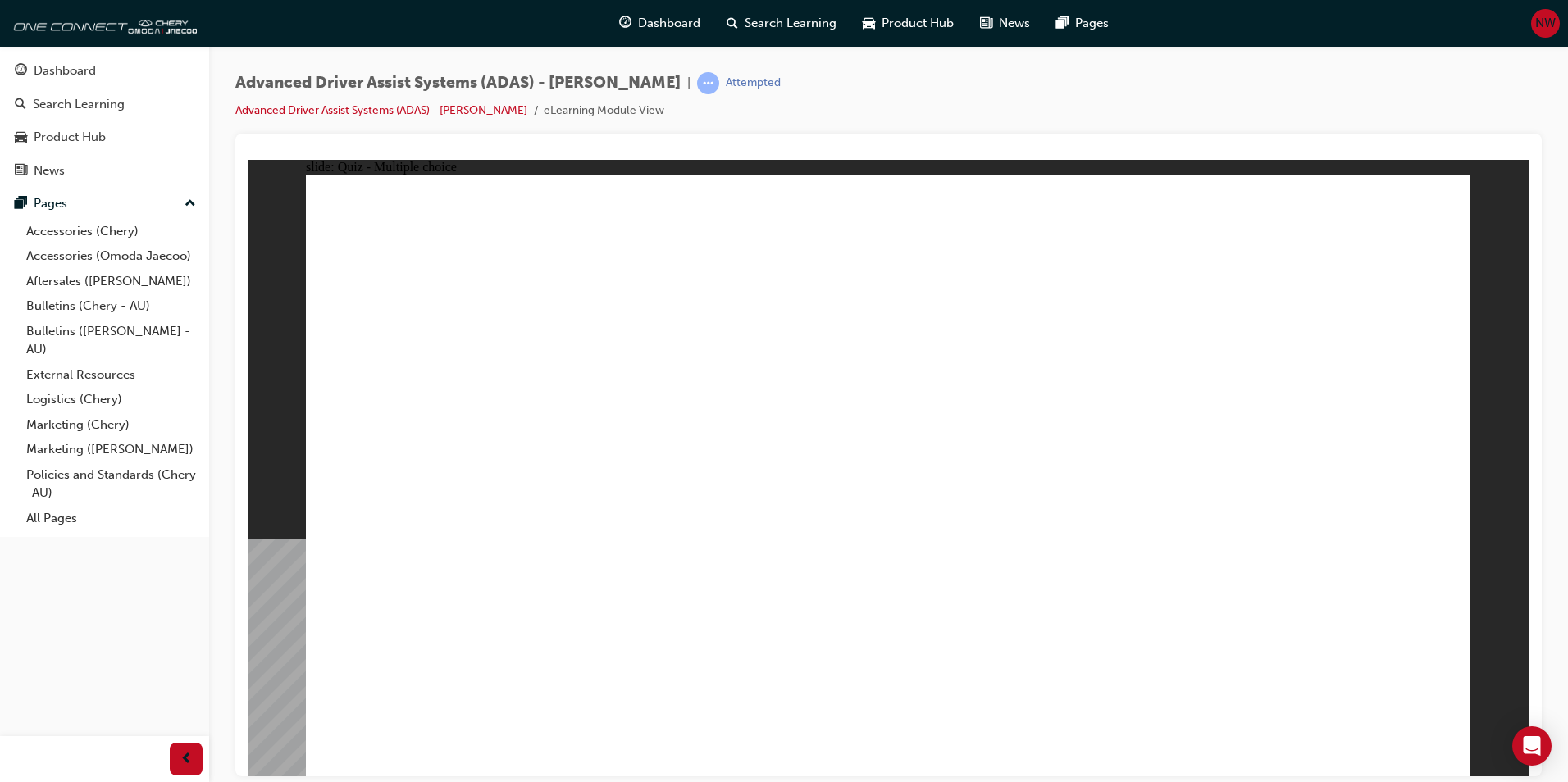
checkbox input "true"
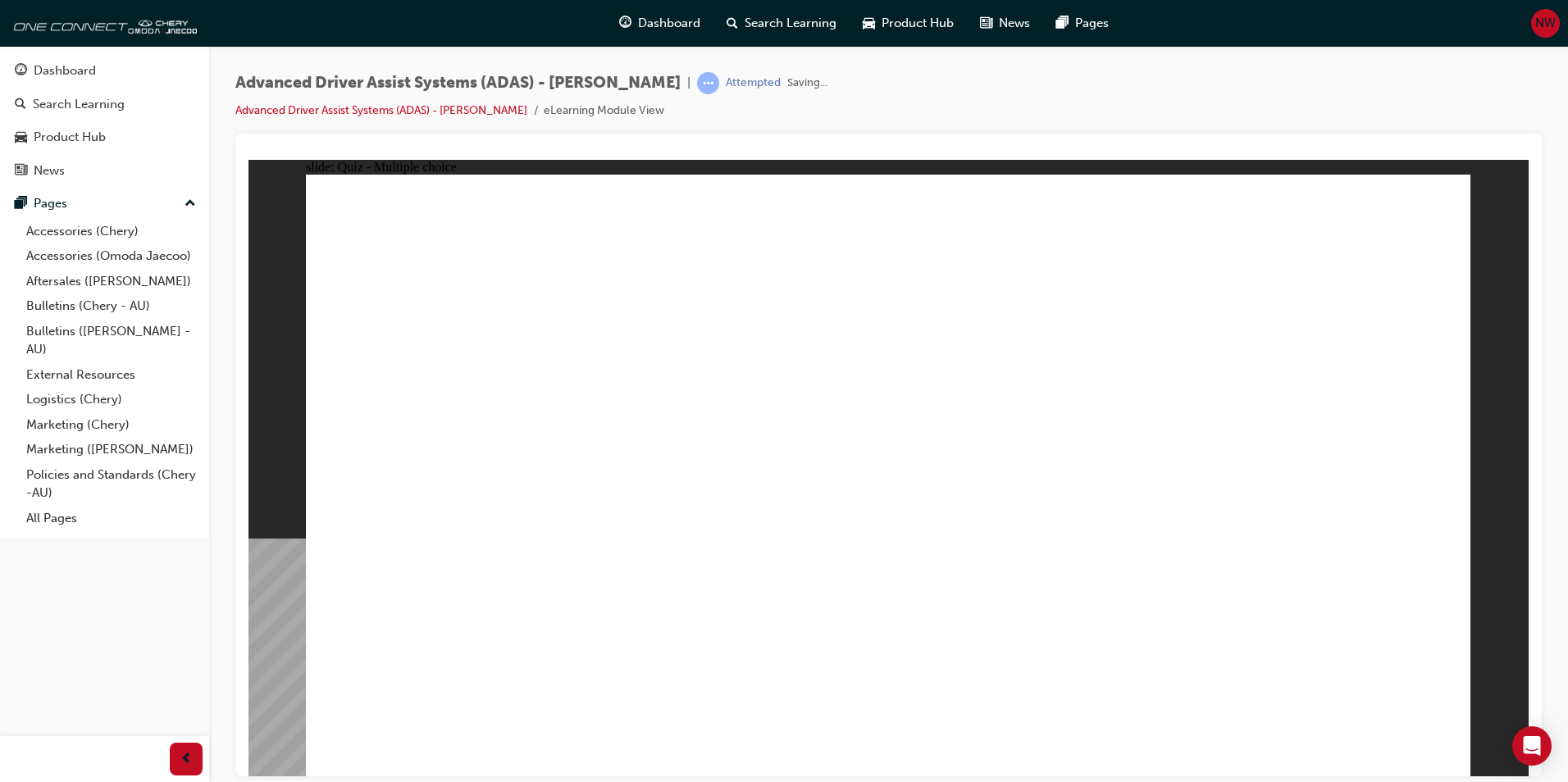
drag, startPoint x: 910, startPoint y: 290, endPoint x: 987, endPoint y: 546, distance: 267.3
drag, startPoint x: 892, startPoint y: 246, endPoint x: 1015, endPoint y: 577, distance: 353.1
drag, startPoint x: 1022, startPoint y: 238, endPoint x: 1081, endPoint y: 579, distance: 346.1
drag, startPoint x: 1005, startPoint y: 289, endPoint x: 918, endPoint y: 397, distance: 138.7
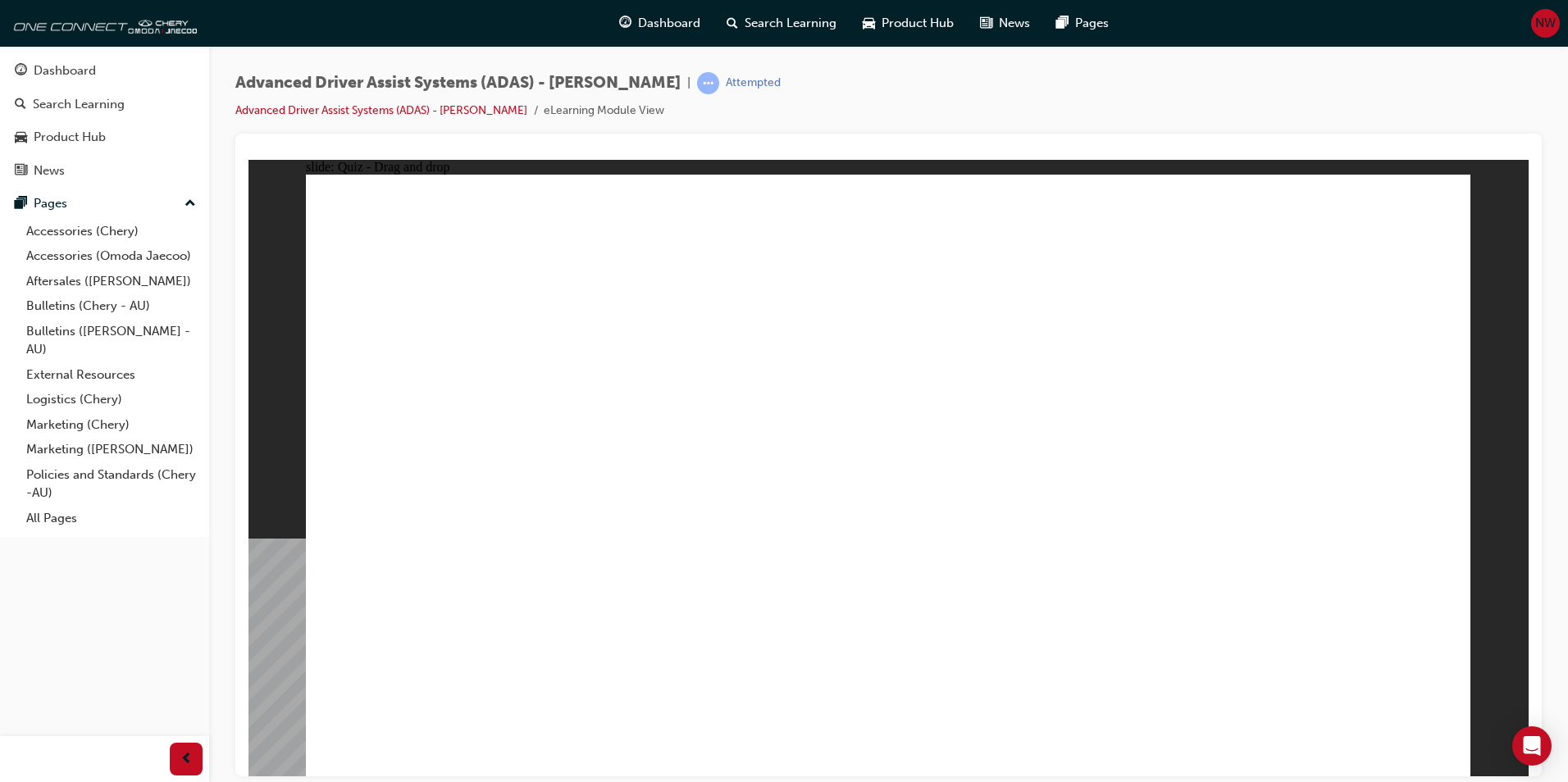
drag, startPoint x: 1120, startPoint y: 287, endPoint x: 709, endPoint y: 550, distance: 487.9
drag, startPoint x: 1149, startPoint y: 221, endPoint x: 1108, endPoint y: 250, distance: 50.2
drag, startPoint x: 1122, startPoint y: 238, endPoint x: 618, endPoint y: 586, distance: 612.5
drag, startPoint x: 1266, startPoint y: 235, endPoint x: 659, endPoint y: 535, distance: 677.1
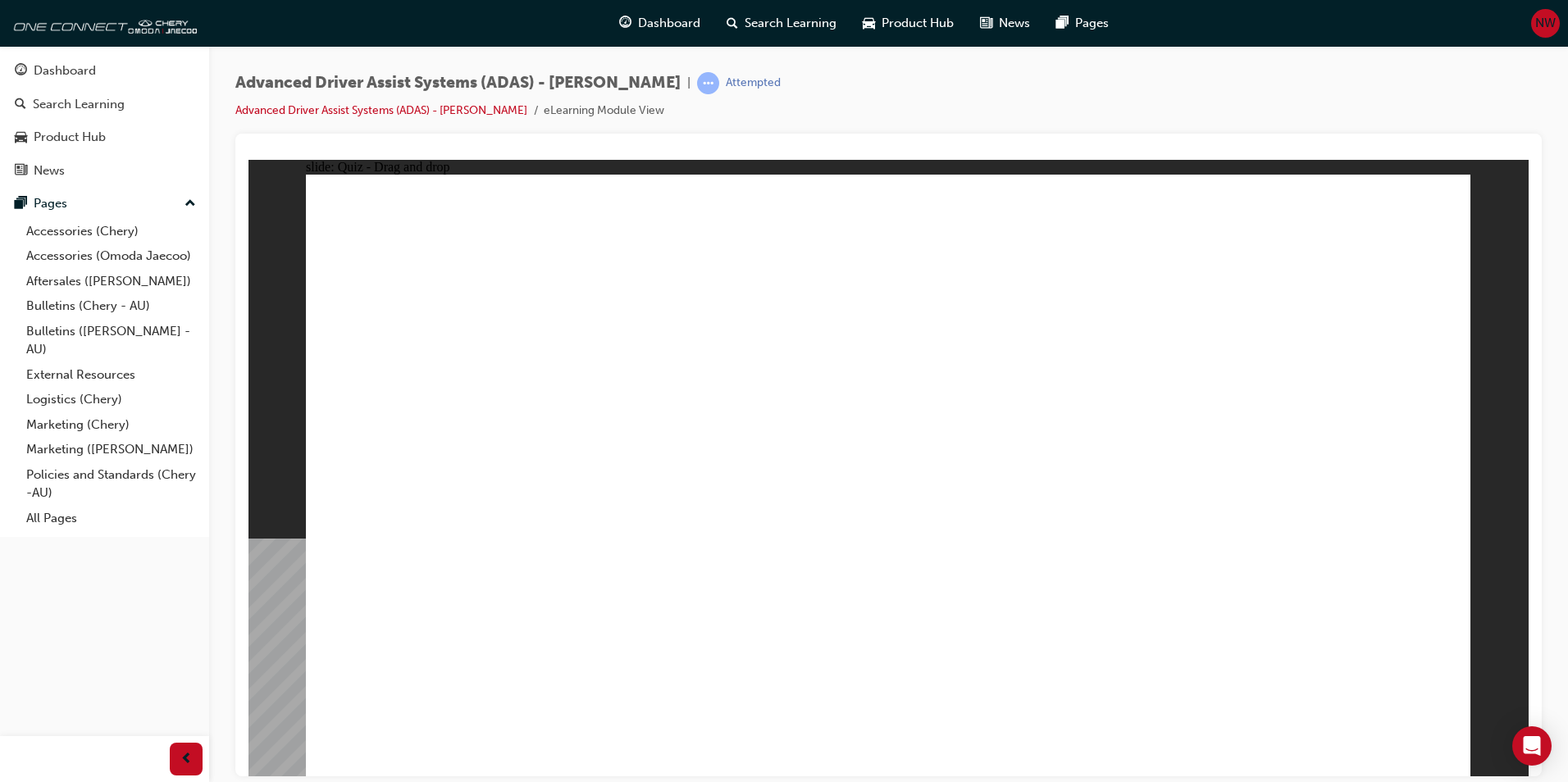
drag, startPoint x: 1249, startPoint y: 284, endPoint x: 1211, endPoint y: 559, distance: 277.6
drag, startPoint x: 1257, startPoint y: 658, endPoint x: 1216, endPoint y: 664, distance: 41.4
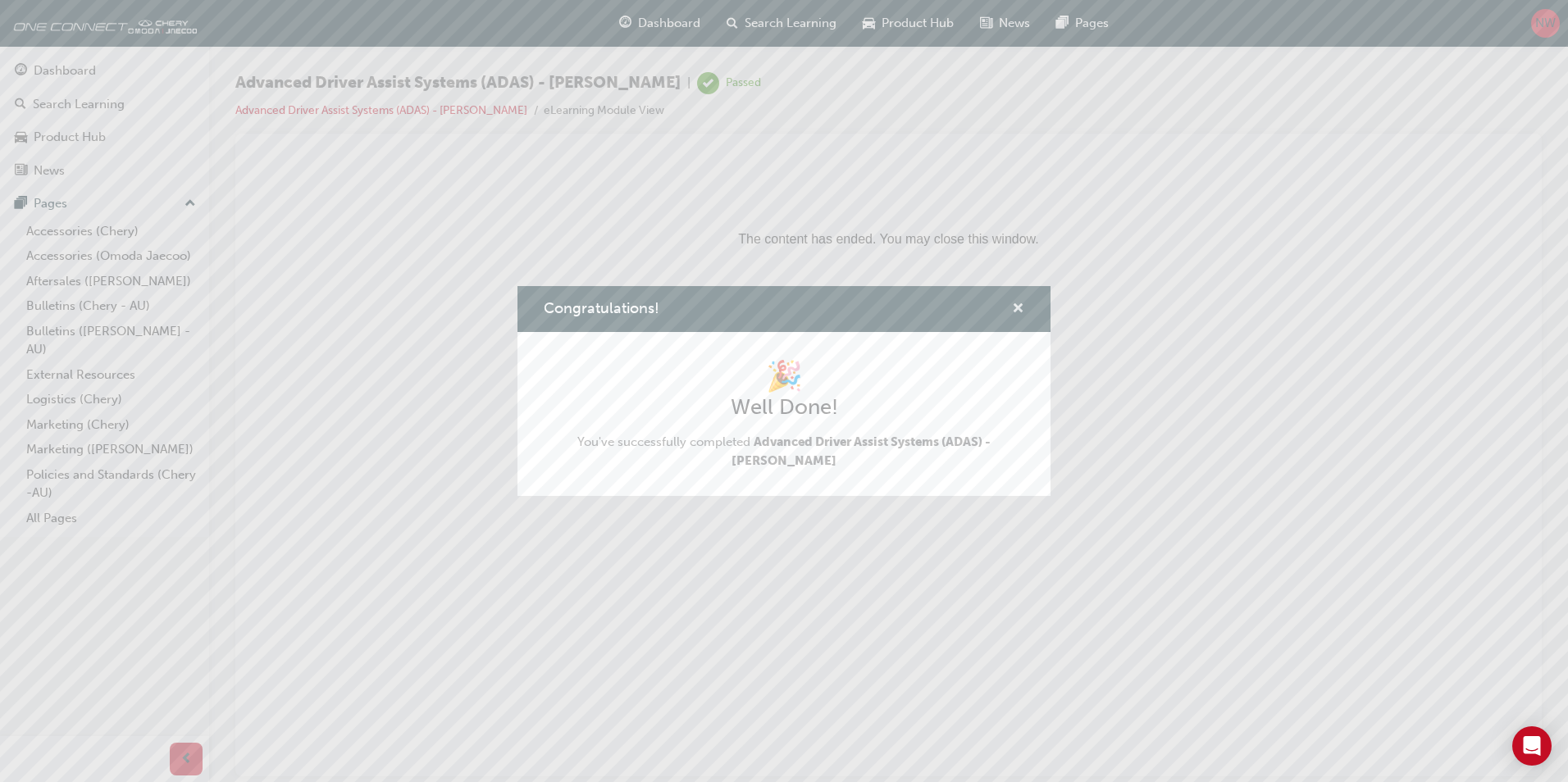
click at [1013, 306] on span "cross-icon" at bounding box center [1018, 309] width 13 height 15
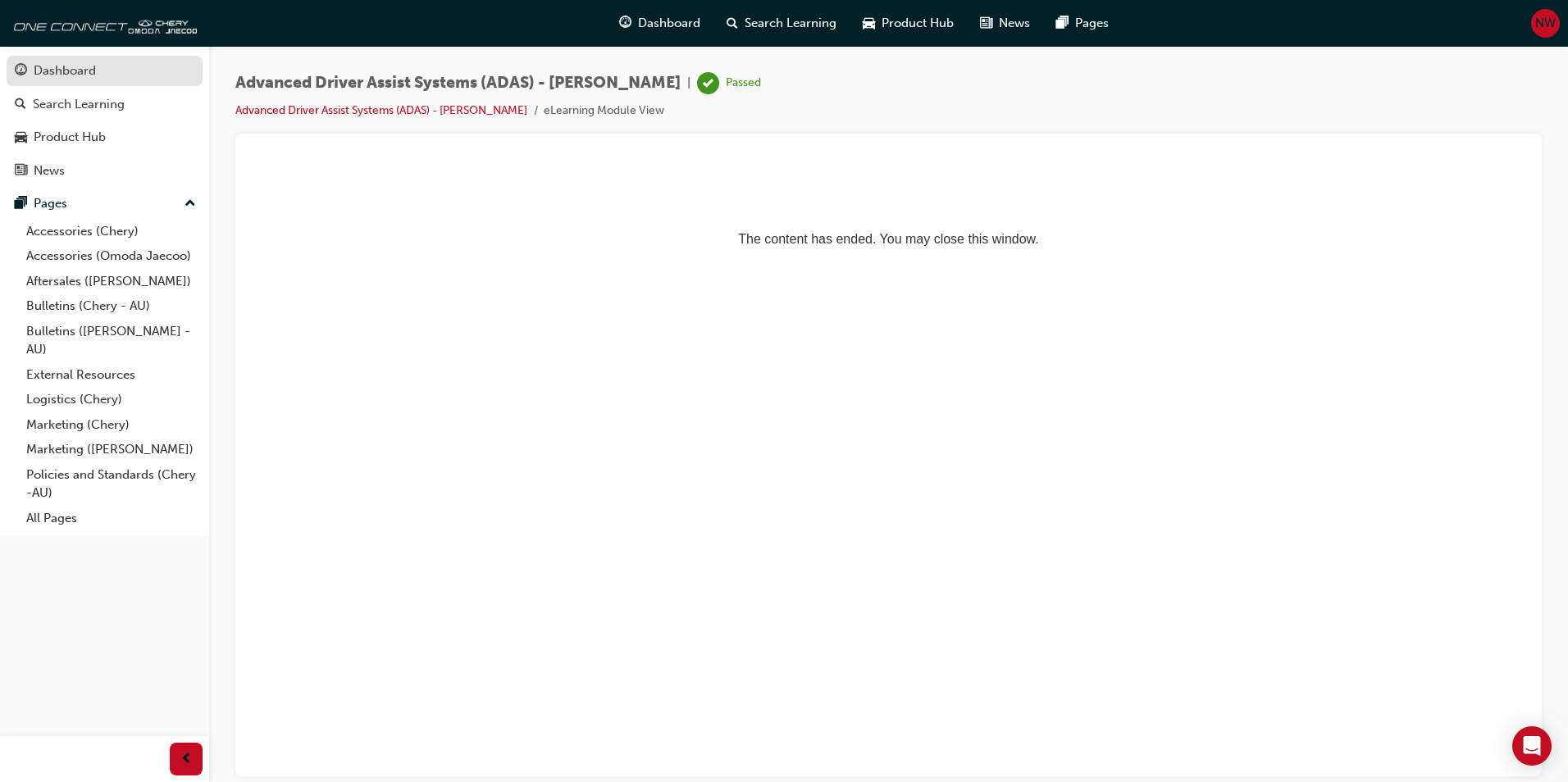
click at [126, 77] on div "Dashboard" at bounding box center [104, 70] width 180 height 20
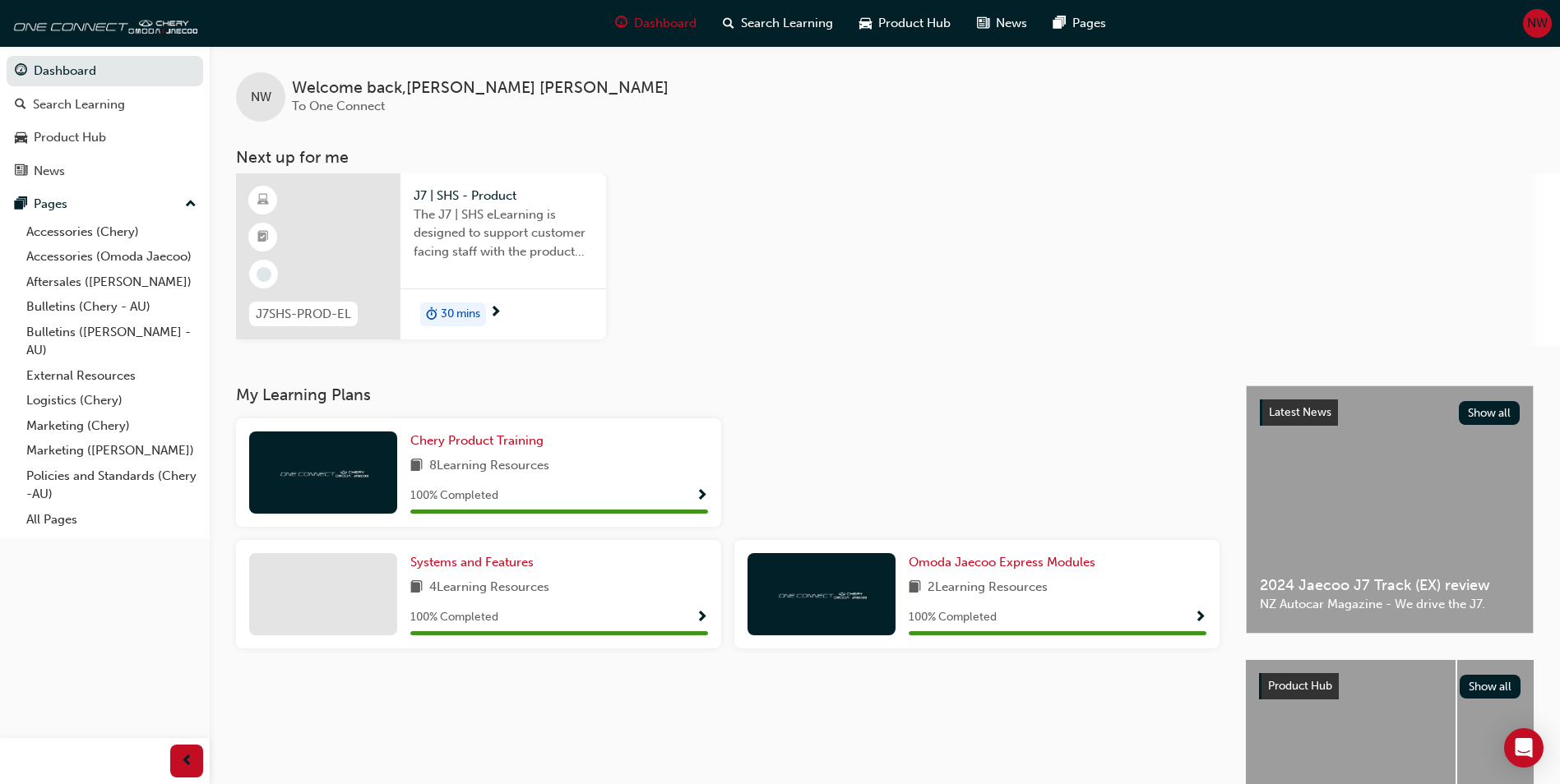
click at [519, 247] on span "The J7 | SHS eLearning is designed to support customer facing staff with the pr…" at bounding box center [504, 233] width 179 height 56
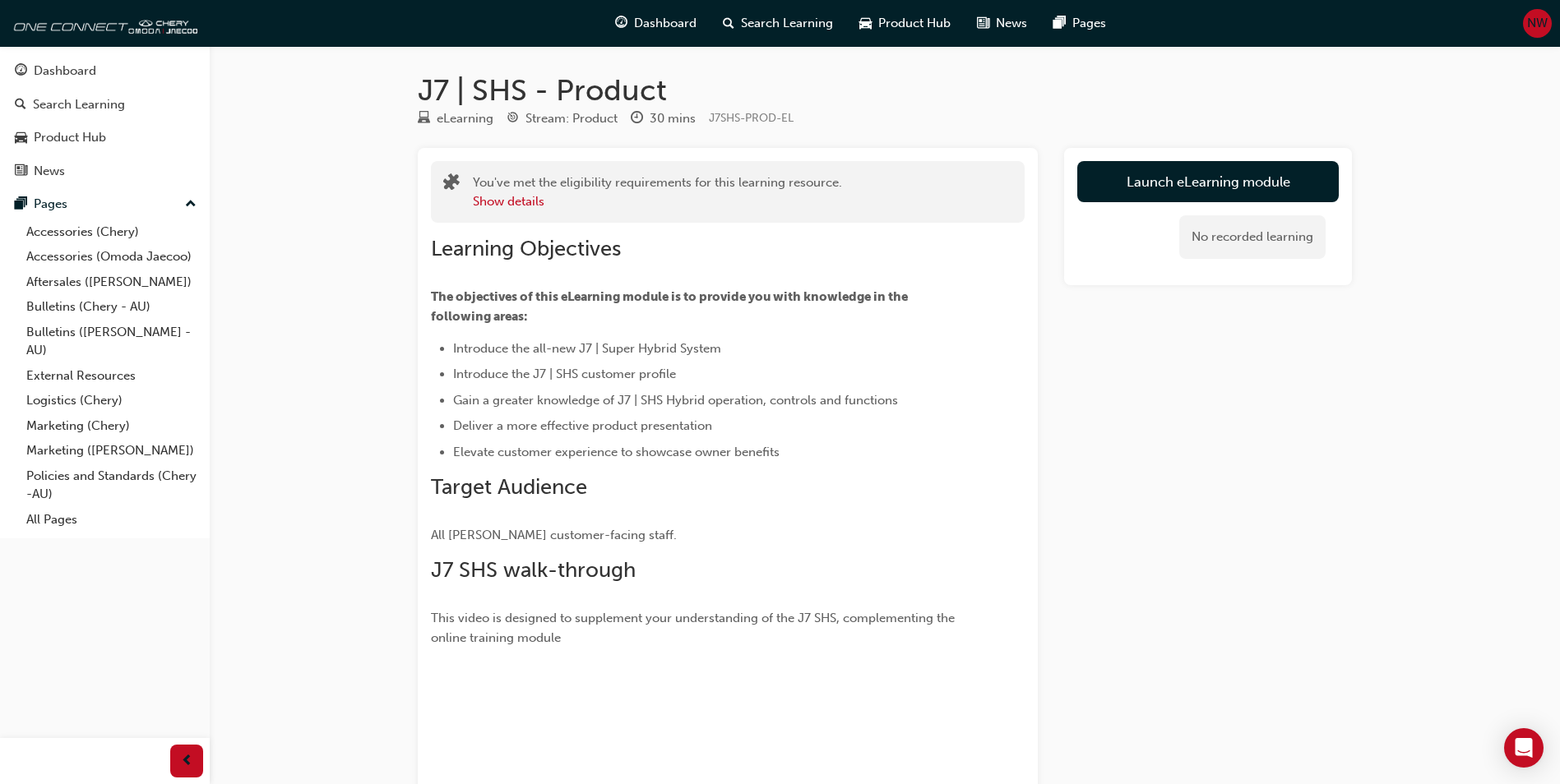
click at [1191, 177] on link "Launch eLearning module" at bounding box center [1208, 181] width 261 height 41
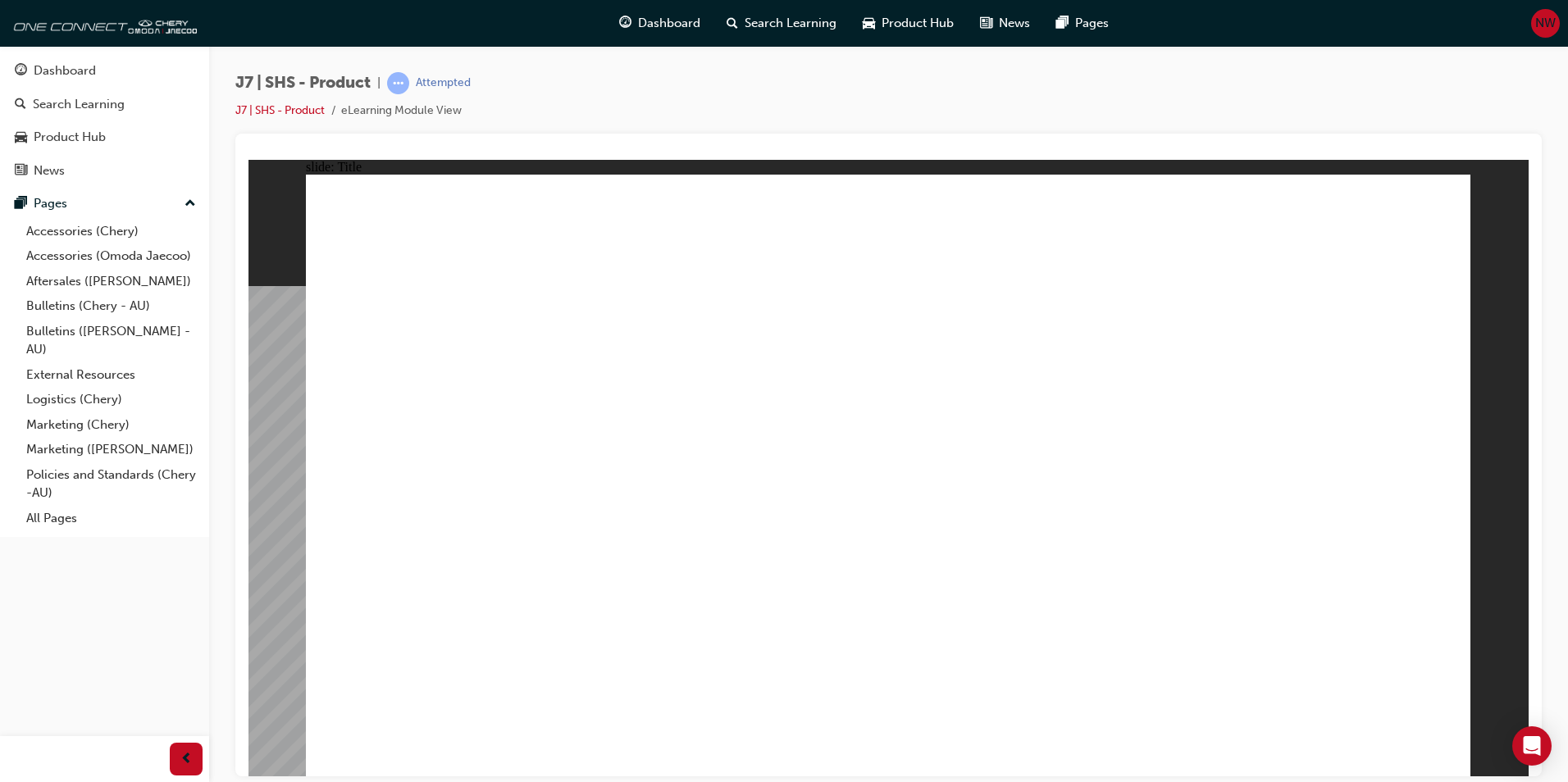
click at [1424, 752] on span "Rectangle 1 JAECOO introduces its first PHEV (Plug in Hybrid Electric Vehicle) …" at bounding box center [888, 791] width 1165 height 1234
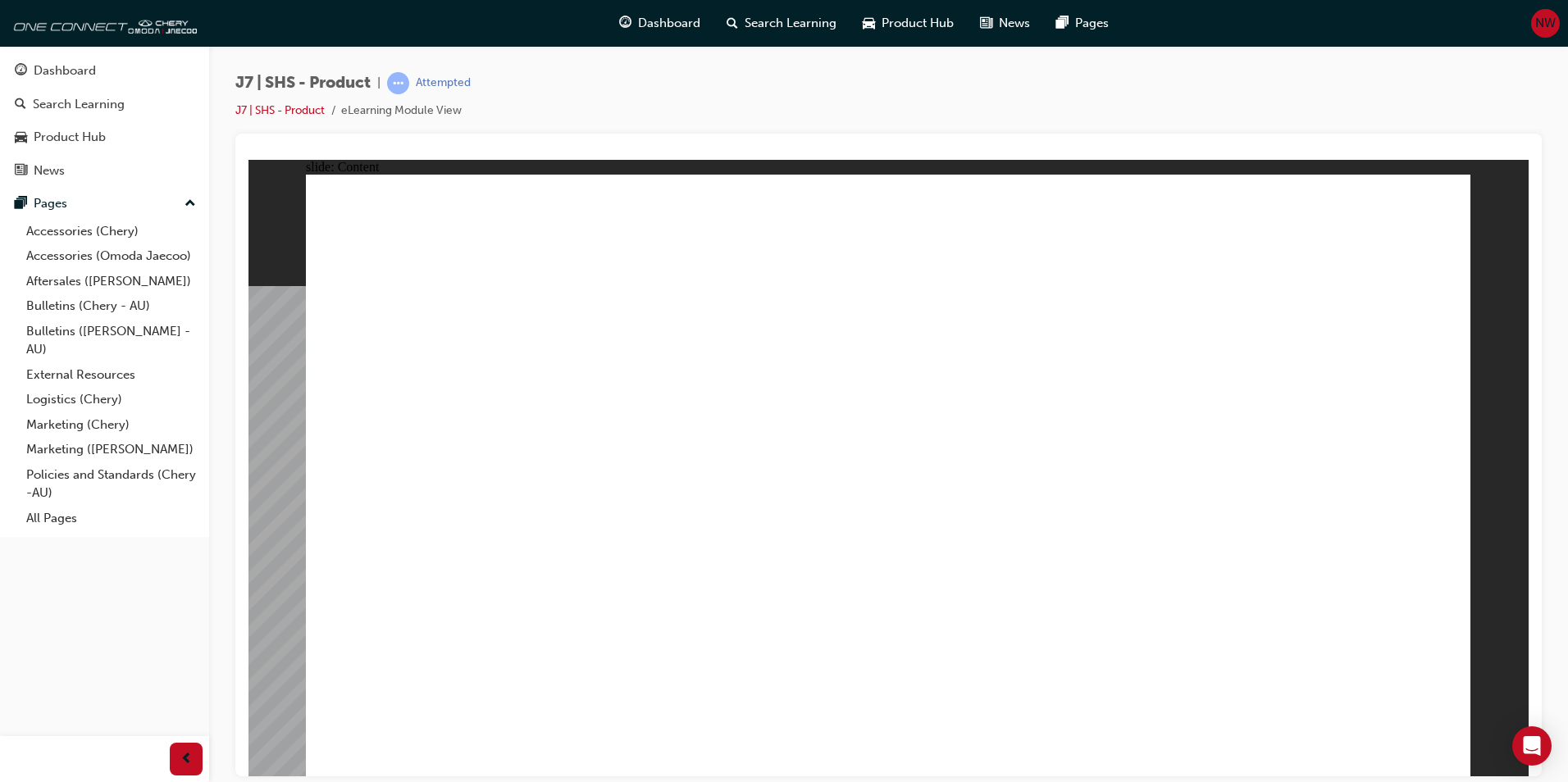
drag, startPoint x: 1794, startPoint y: 394, endPoint x: 1526, endPoint y: 255, distance: 301.9
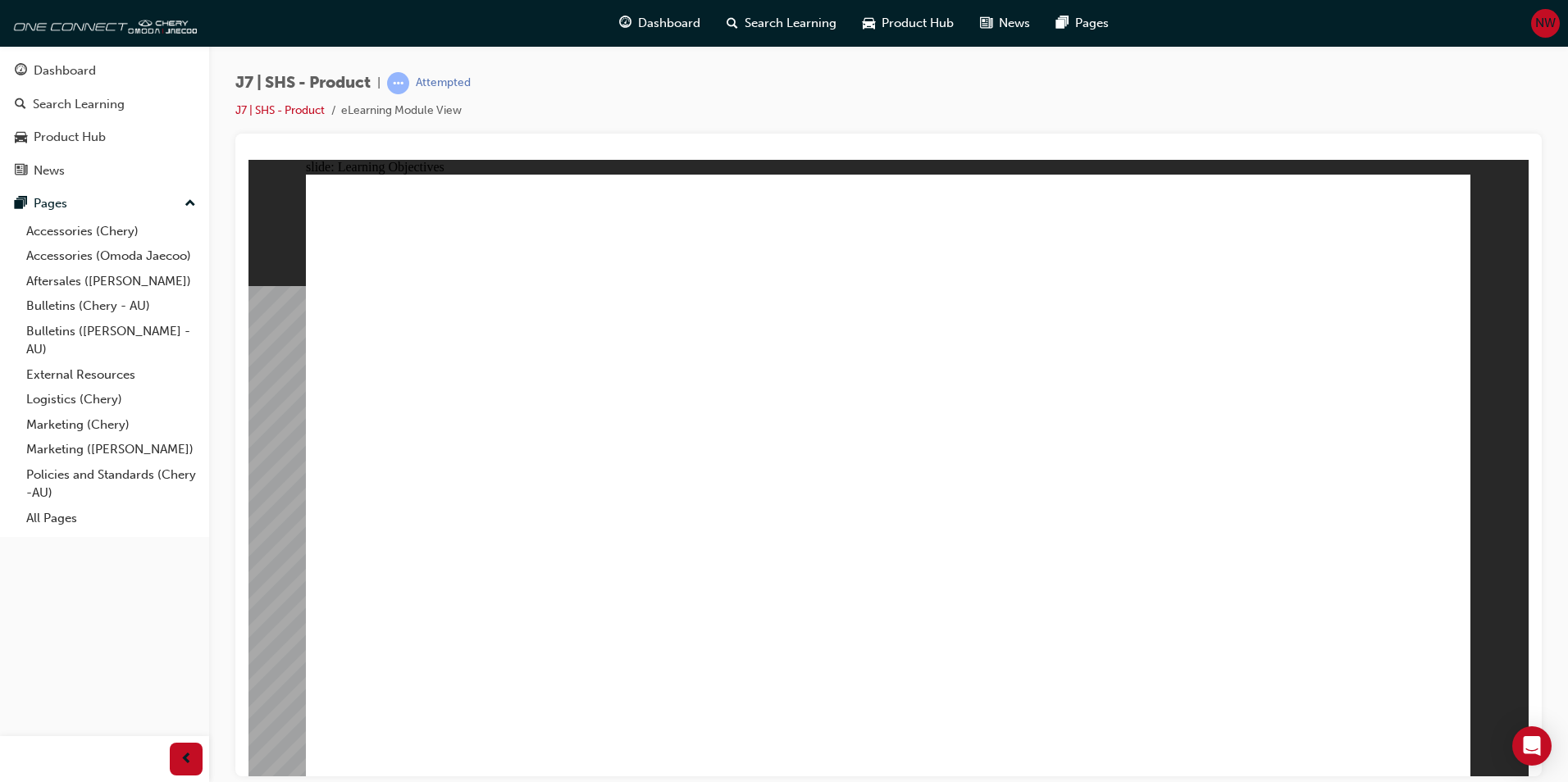
drag, startPoint x: 496, startPoint y: 680, endPoint x: 401, endPoint y: 597, distance: 126.2
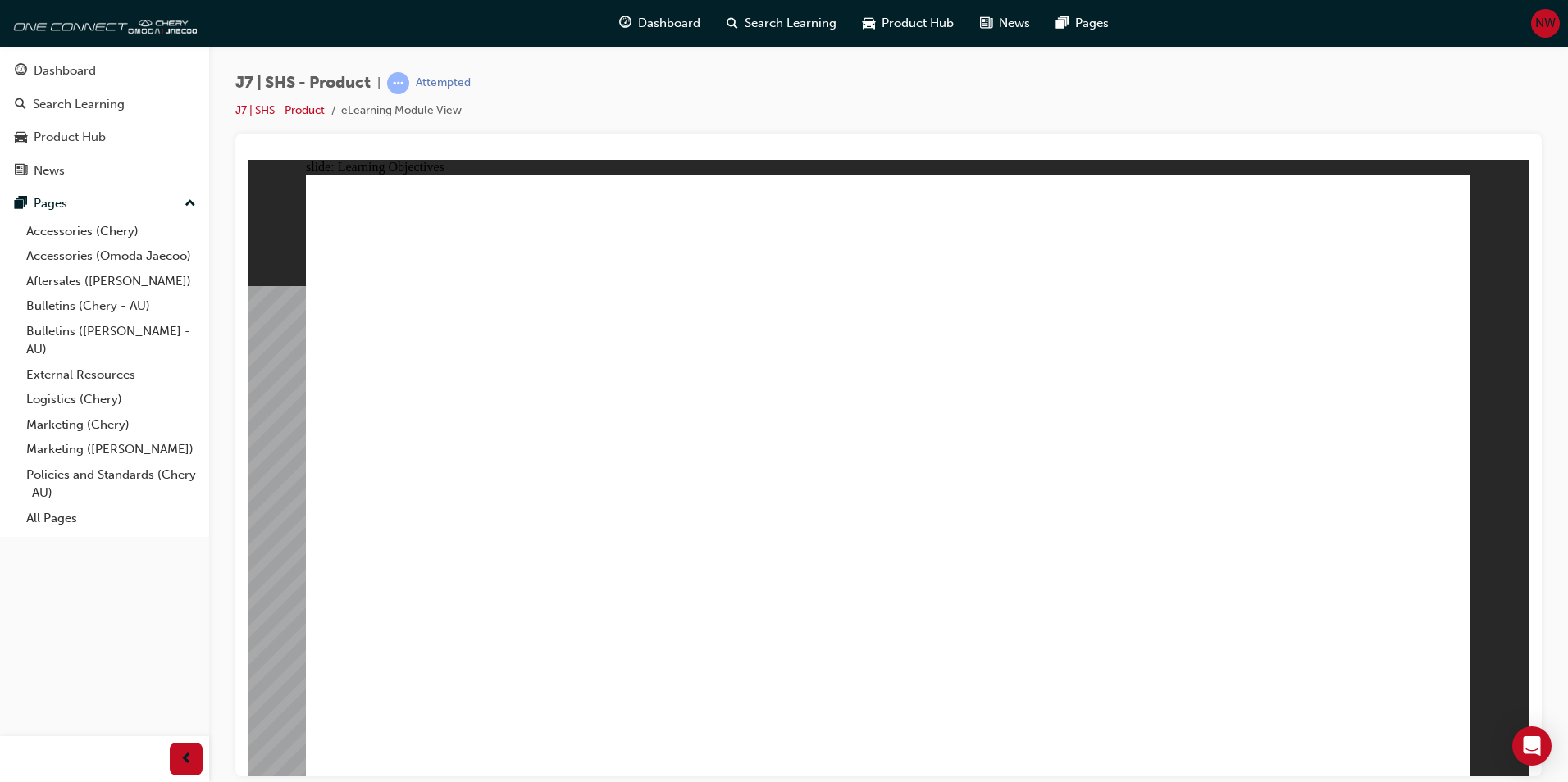
drag, startPoint x: 740, startPoint y: 629, endPoint x: 835, endPoint y: 621, distance: 95.3
drag, startPoint x: 835, startPoint y: 621, endPoint x: 937, endPoint y: 621, distance: 102.0
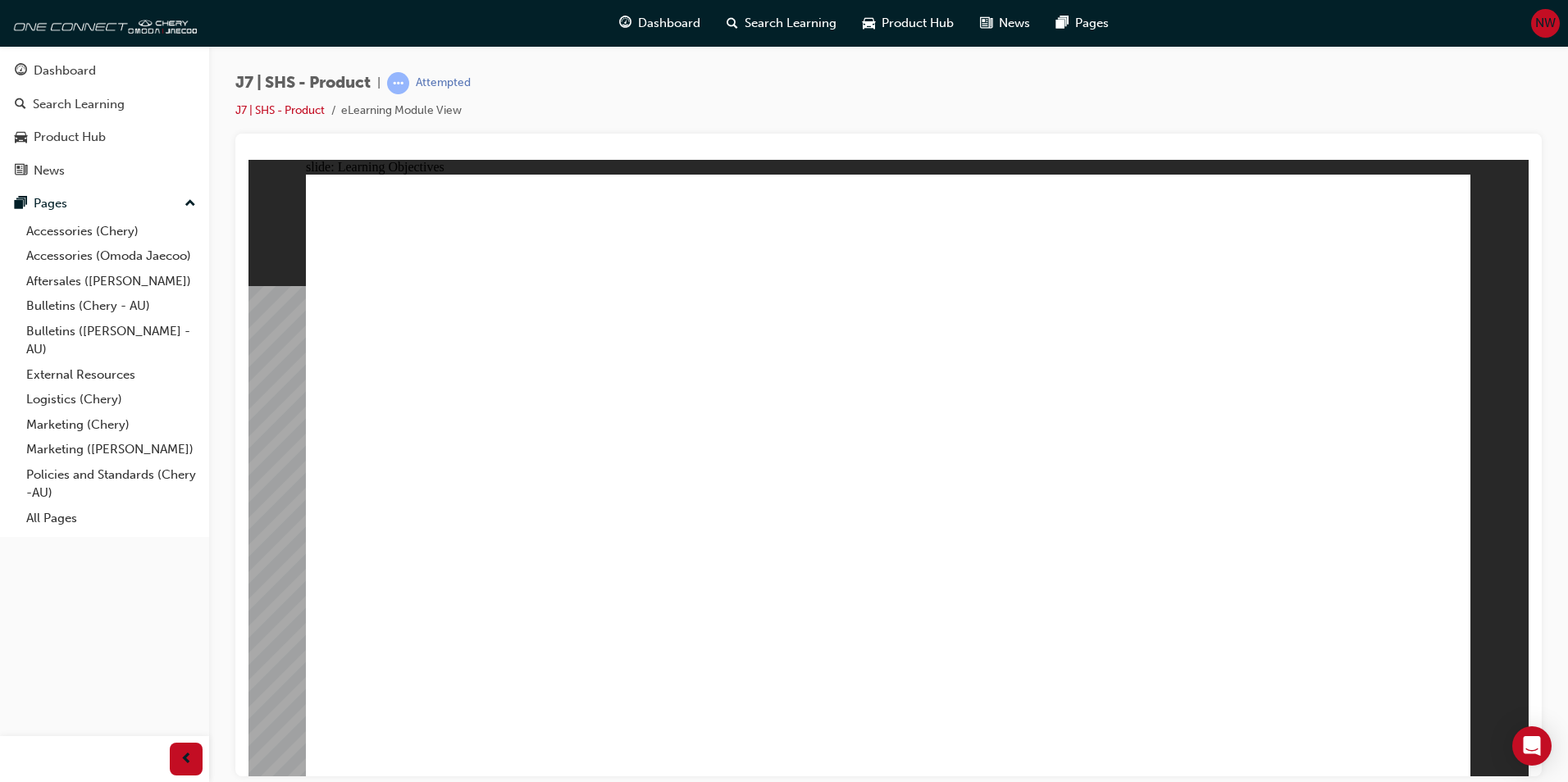
drag, startPoint x: 1225, startPoint y: 600, endPoint x: 1297, endPoint y: 600, distance: 72.0
drag, startPoint x: 1297, startPoint y: 600, endPoint x: 1153, endPoint y: 729, distance: 193.3
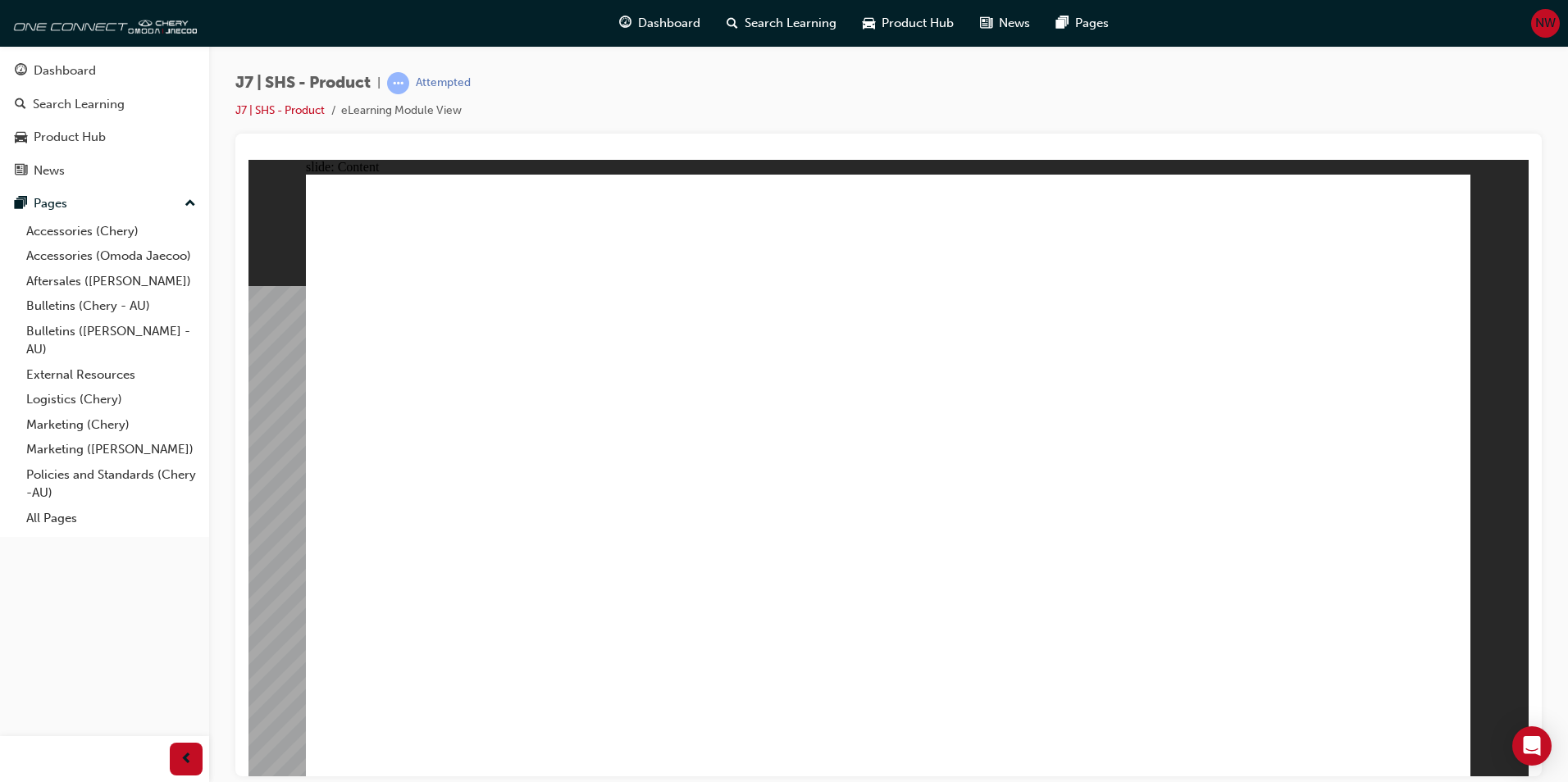
drag, startPoint x: 1125, startPoint y: 497, endPoint x: 1100, endPoint y: 433, distance: 68.7
